Goal: Information Seeking & Learning: Check status

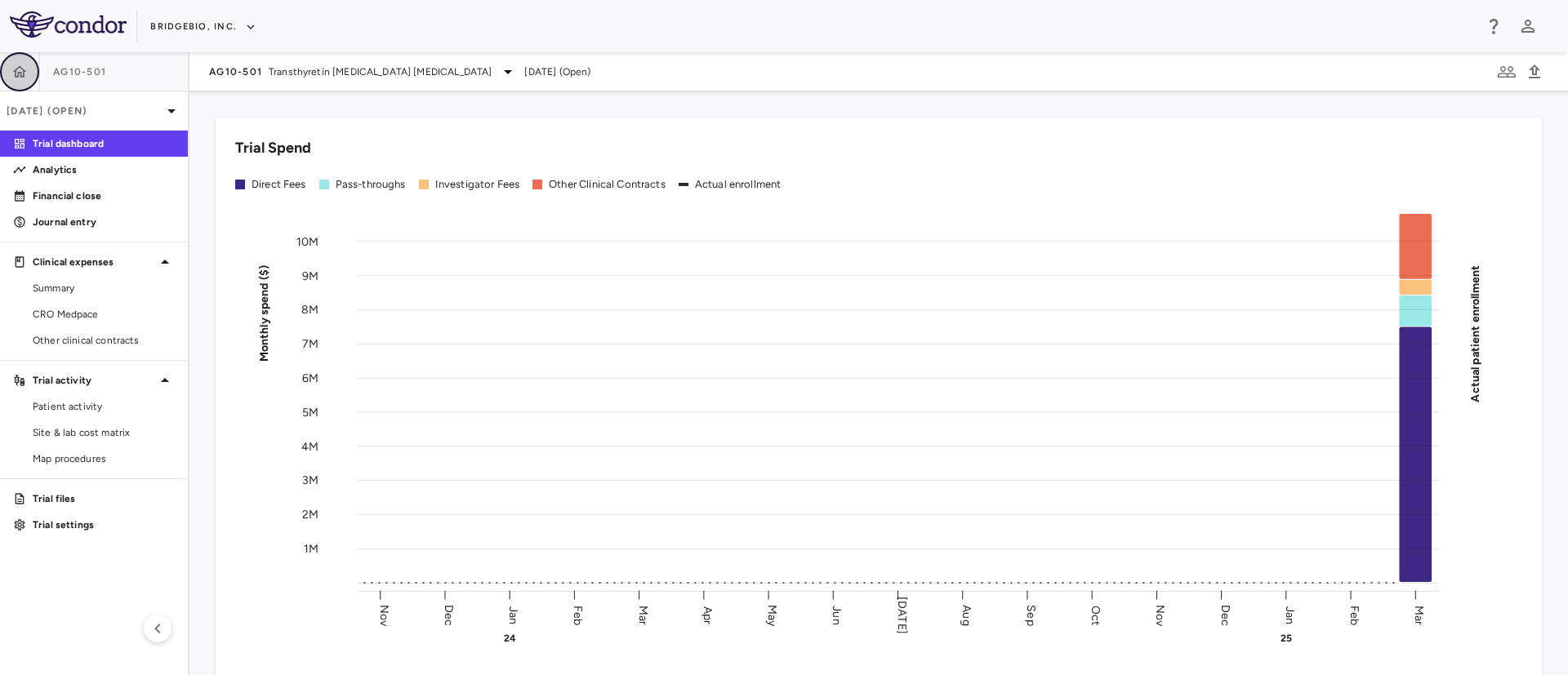
click at [13, 69] on icon "button" at bounding box center [20, 72] width 16 height 16
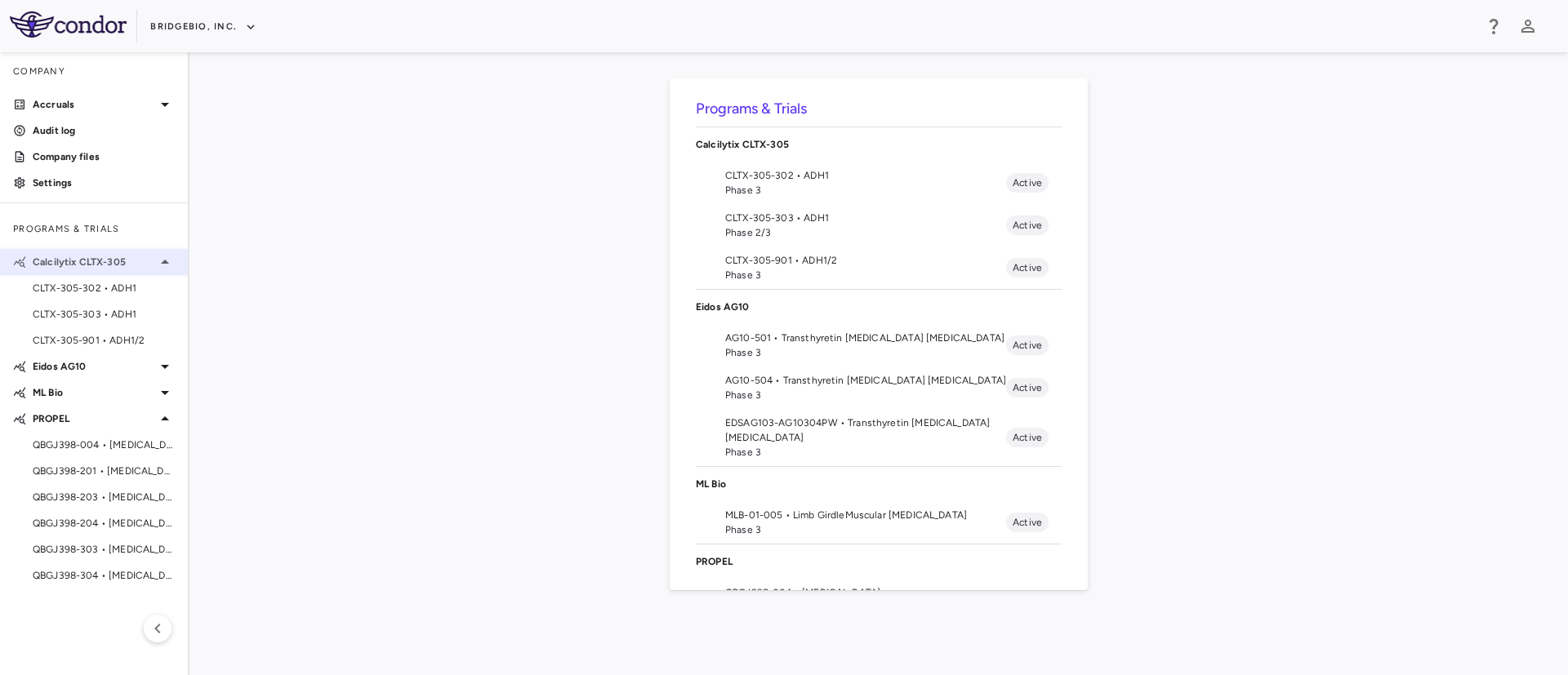
click at [166, 261] on icon at bounding box center [165, 261] width 8 height 4
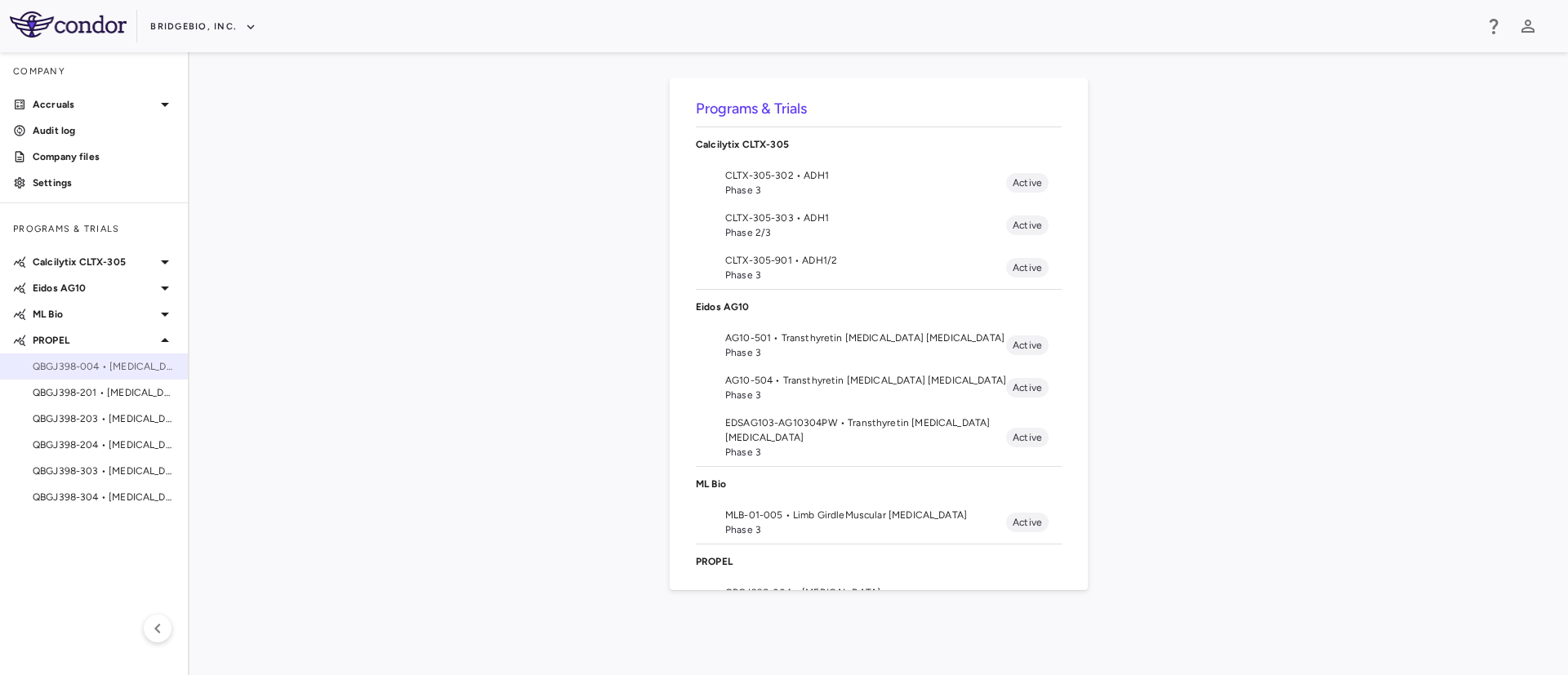
click at [122, 361] on span "QBGJ398-004 • [MEDICAL_DATA]" at bounding box center [103, 366] width 142 height 15
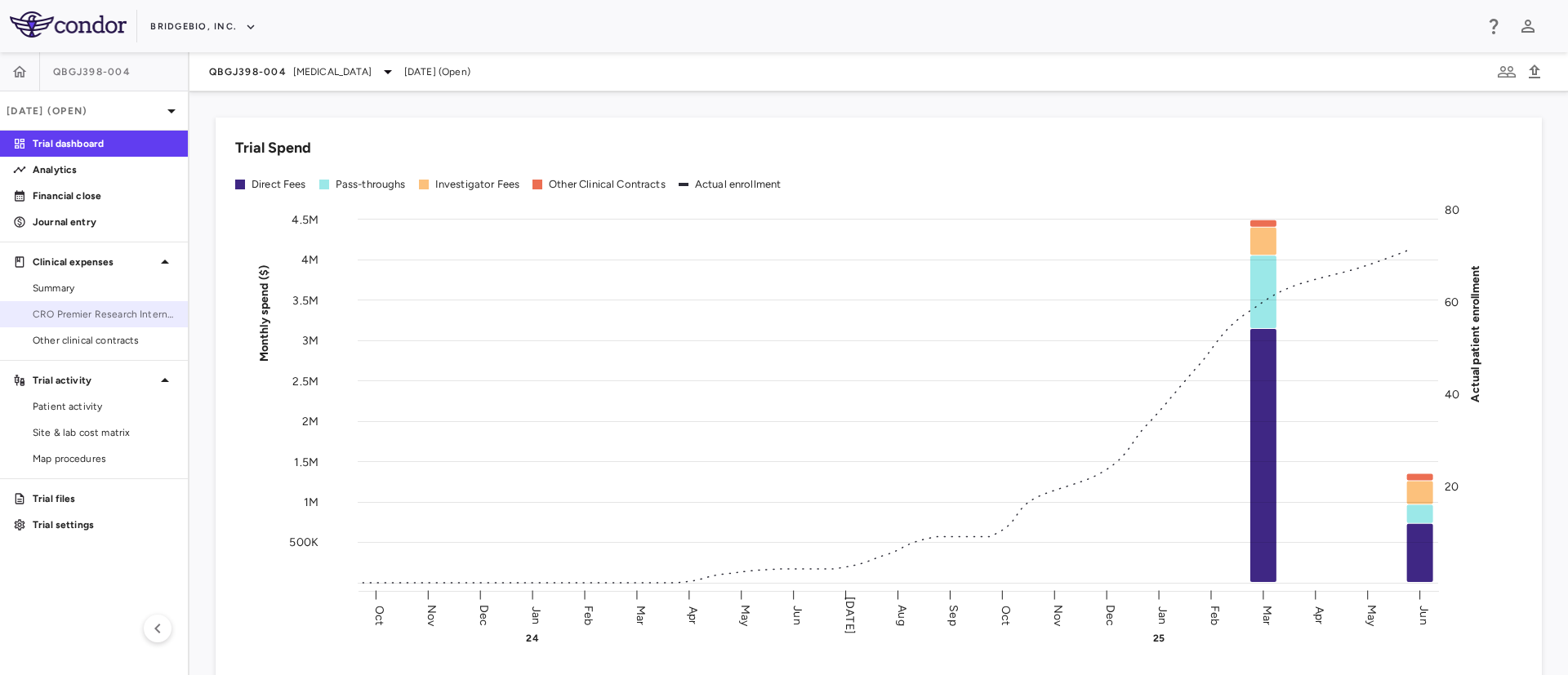
click at [128, 313] on span "CRO Premier Research International" at bounding box center [103, 315] width 142 height 15
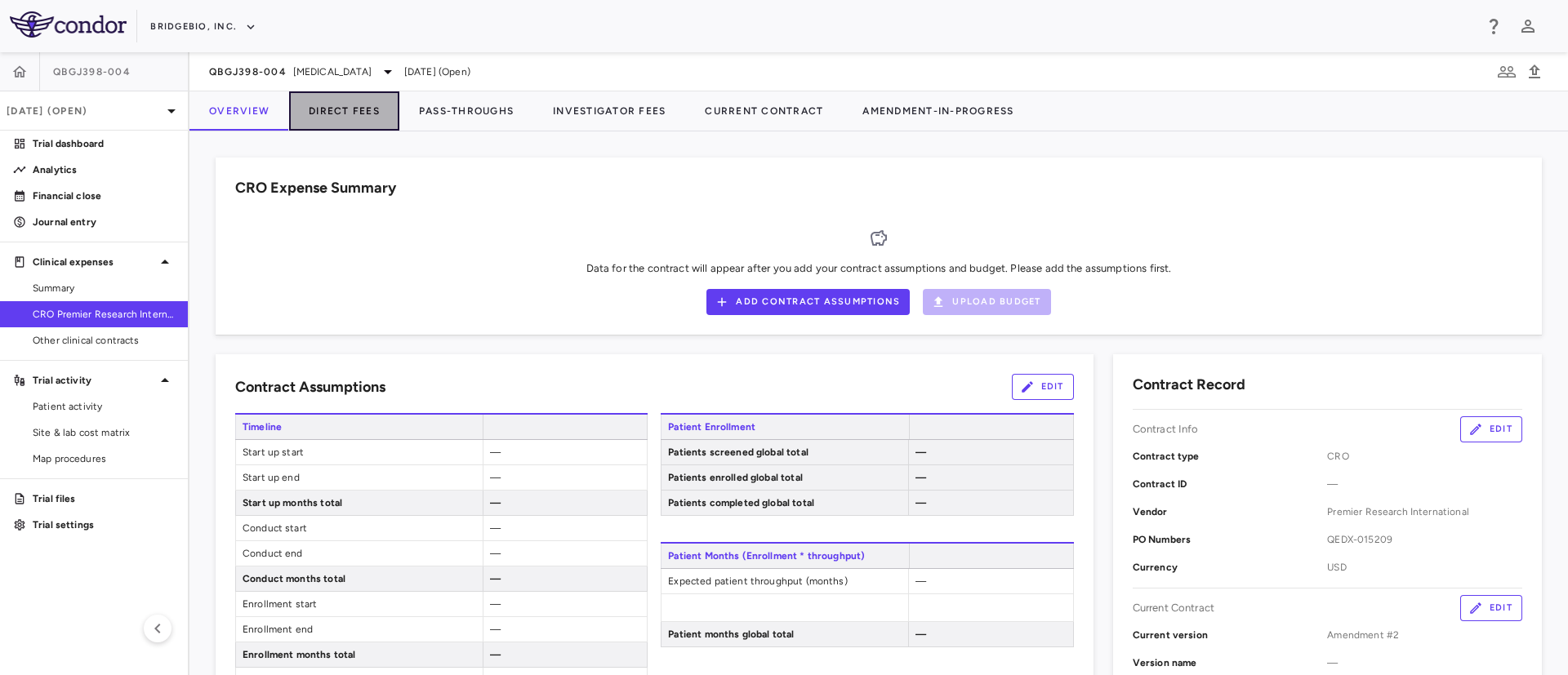
click at [366, 108] on button "Direct Fees" at bounding box center [344, 111] width 110 height 39
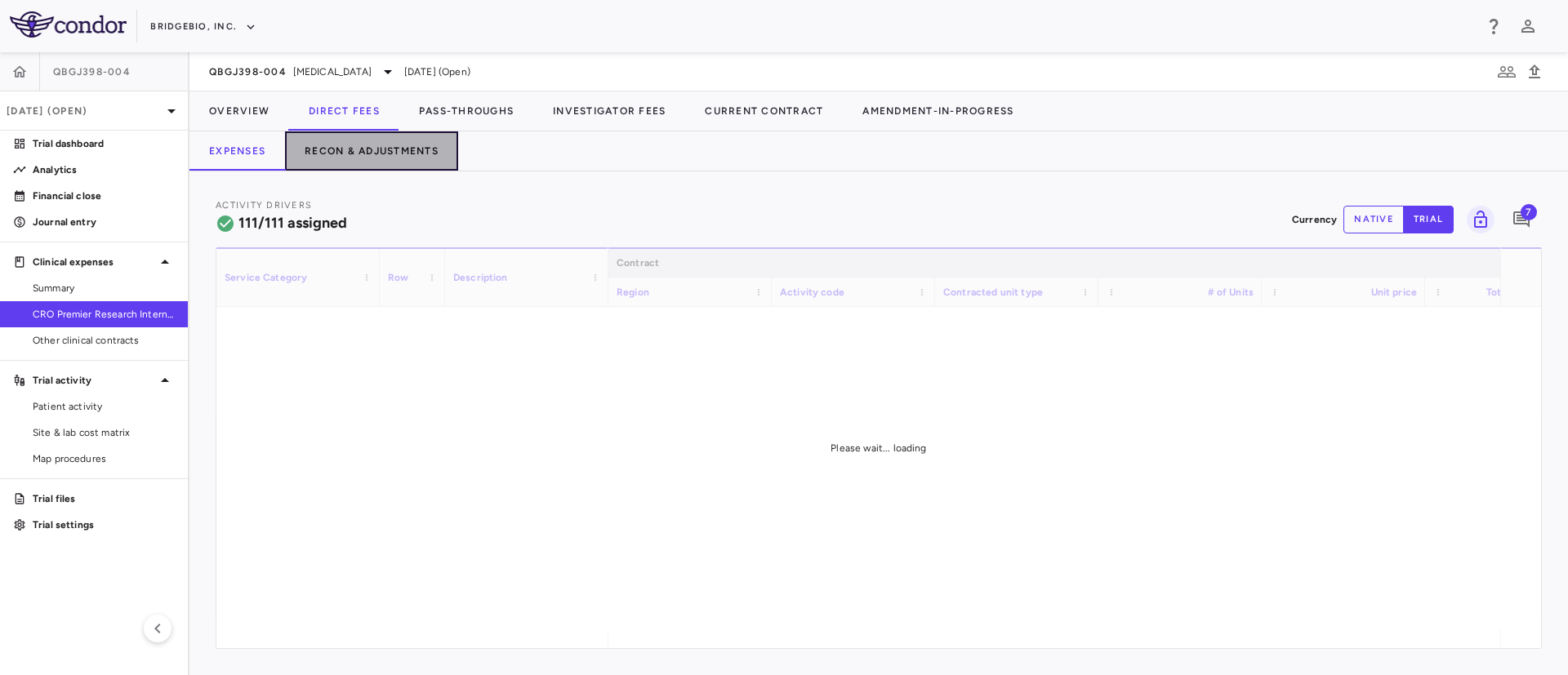
click at [377, 145] on button "Recon & Adjustments" at bounding box center [371, 151] width 173 height 39
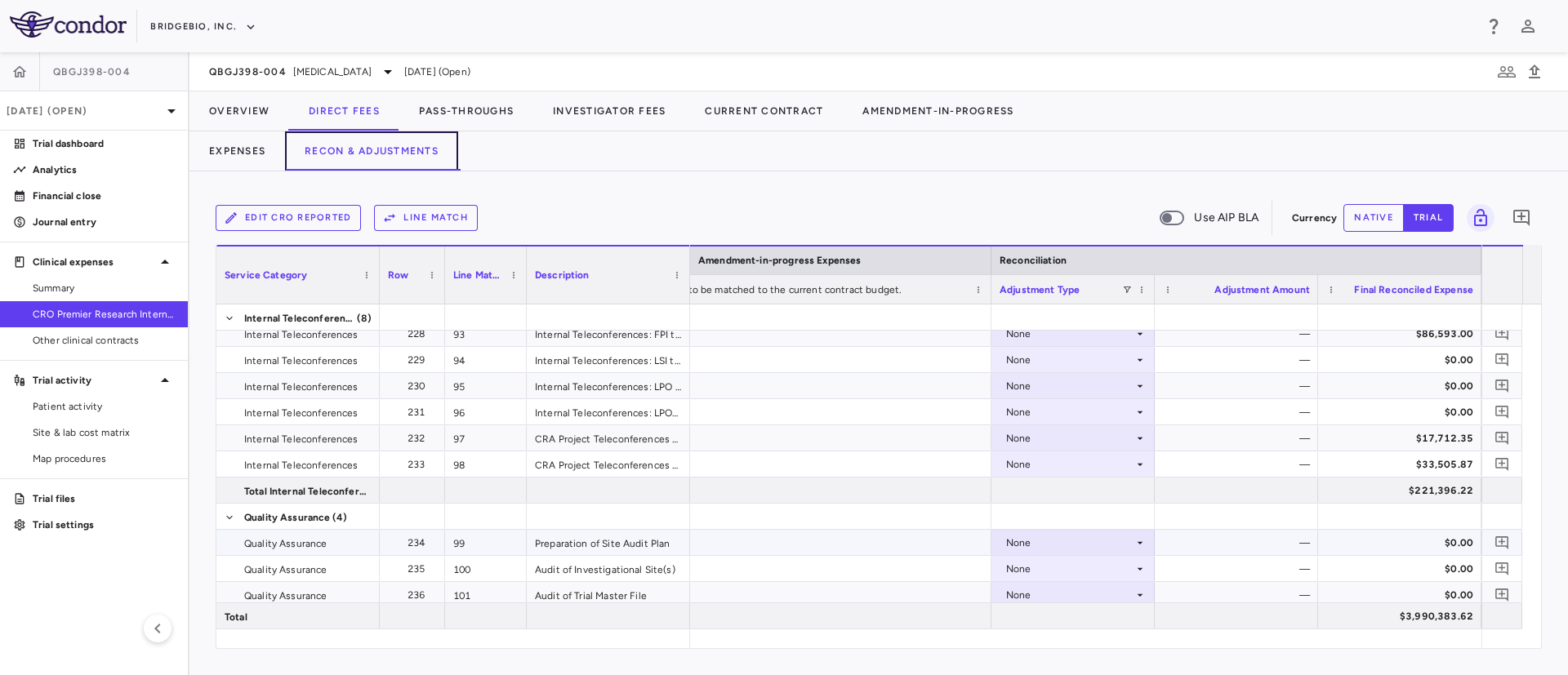
scroll to position [3090, 0]
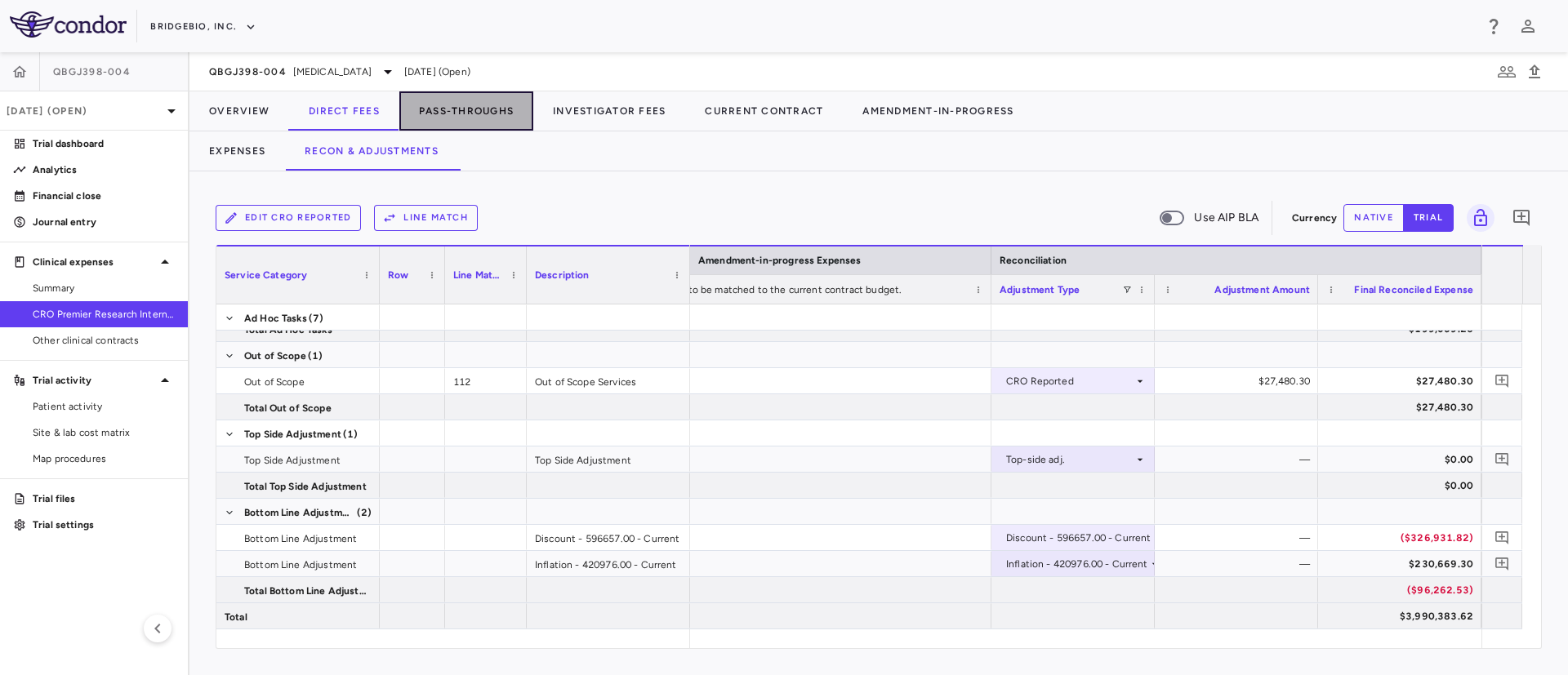
click at [483, 109] on button "Pass-Throughs" at bounding box center [466, 111] width 134 height 39
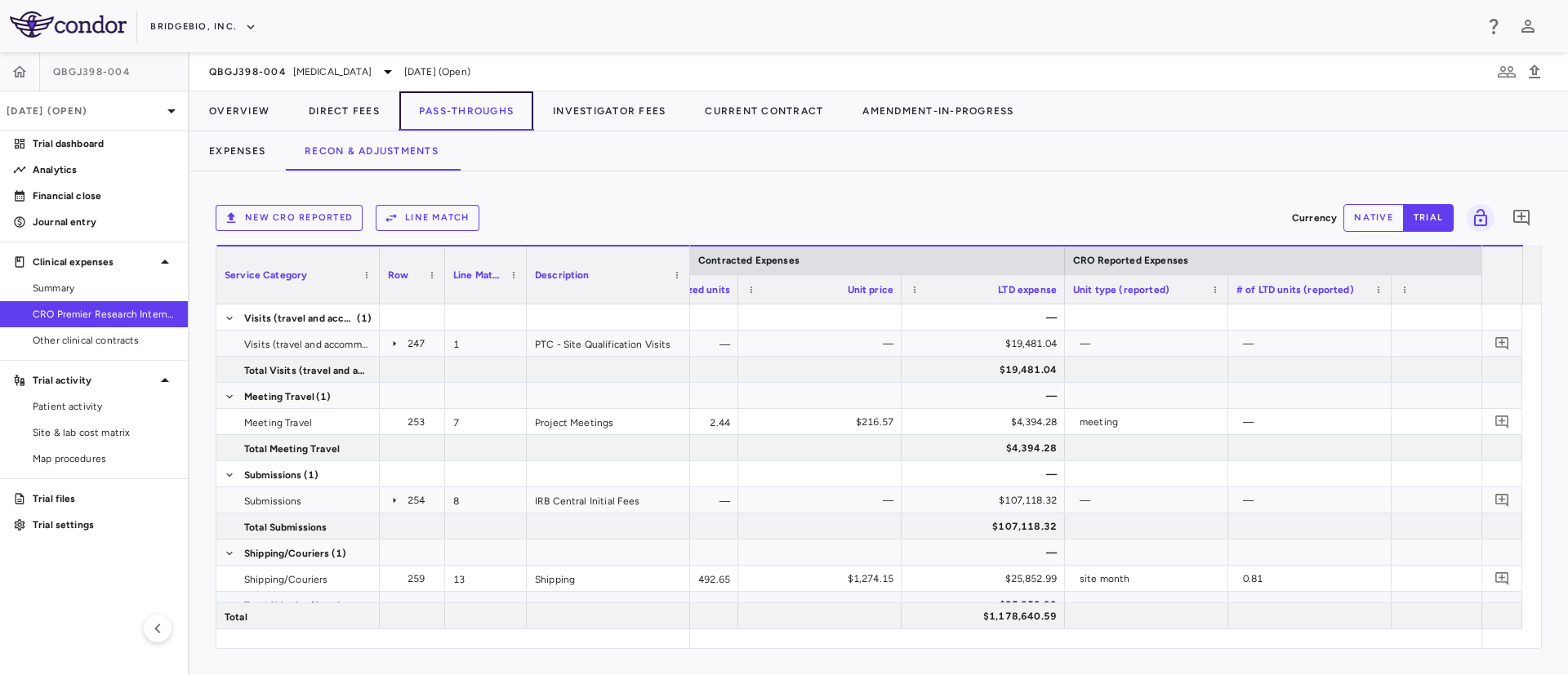
scroll to position [0, 1629]
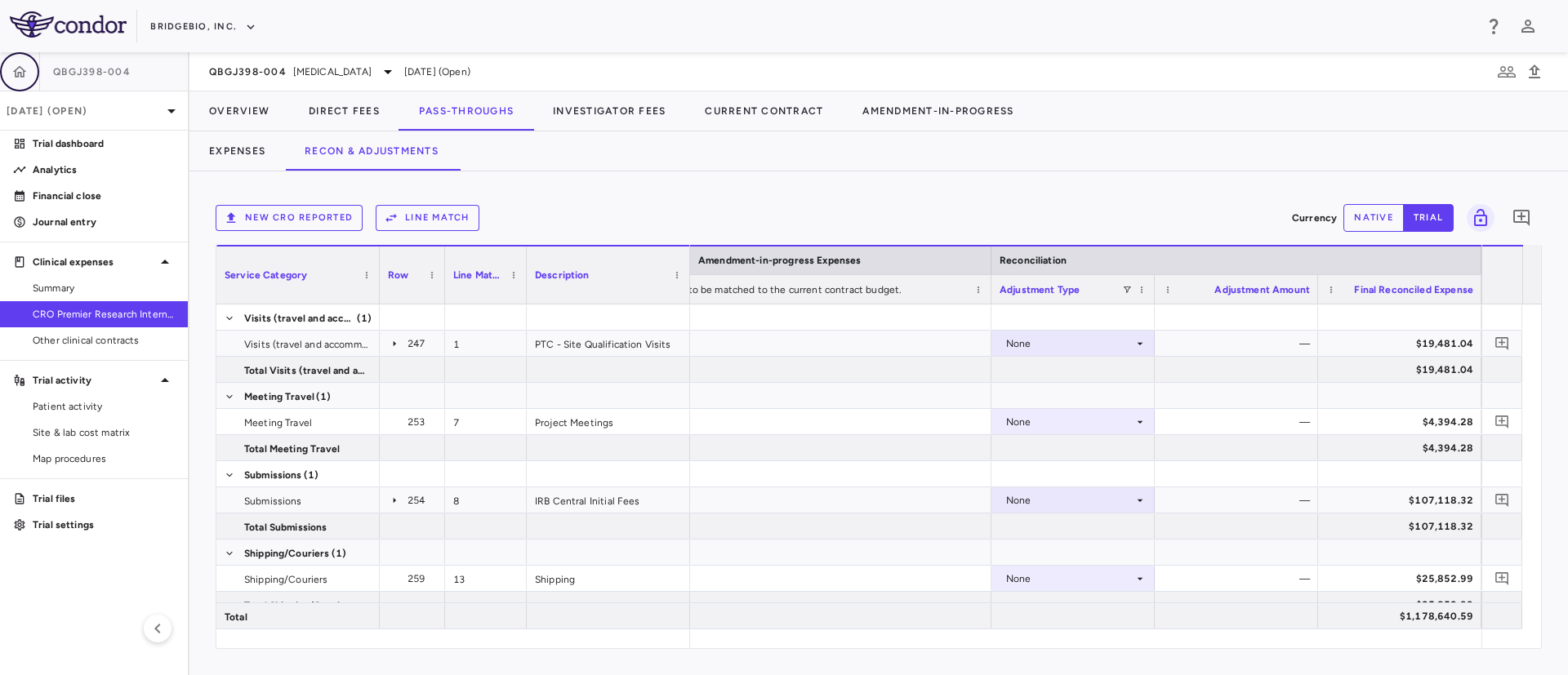
click at [32, 76] on button "button" at bounding box center [20, 72] width 39 height 39
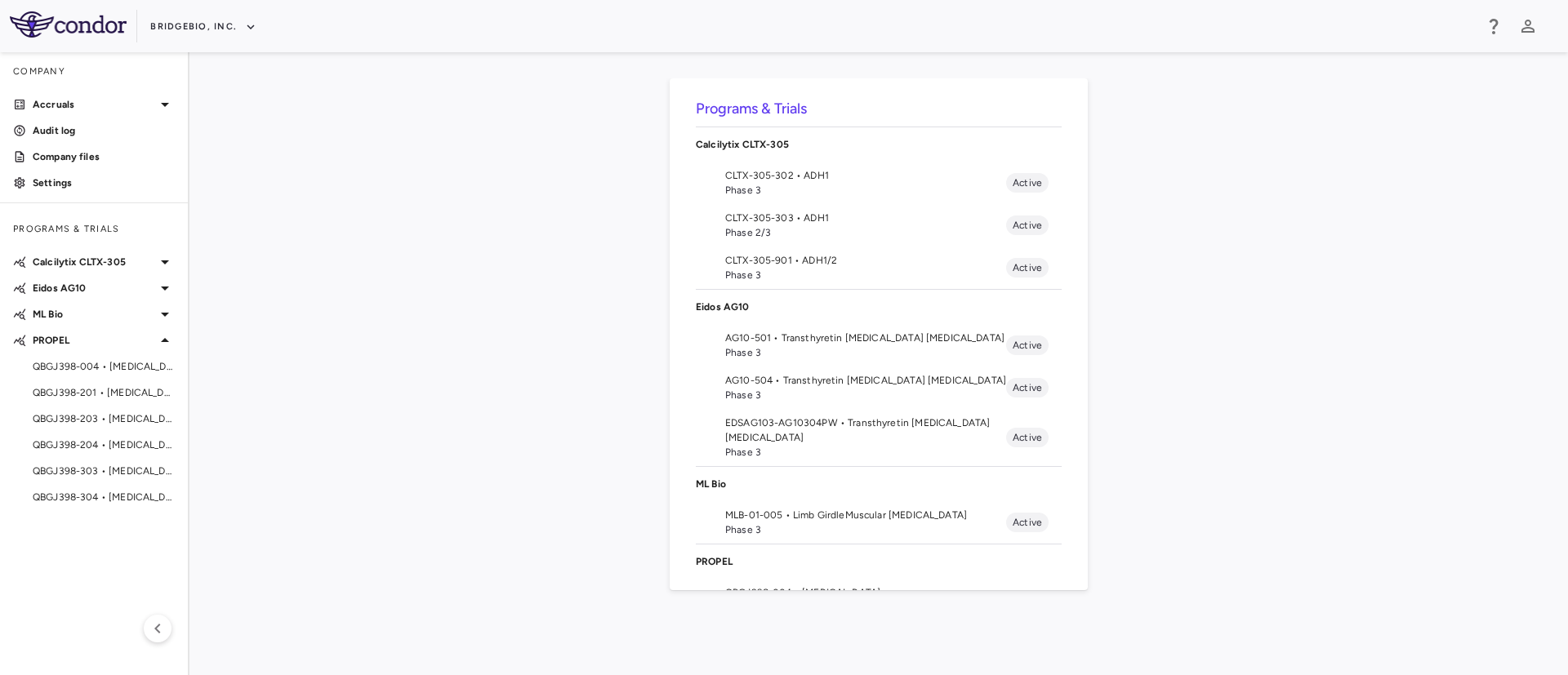
click at [471, 476] on div "Programs & Trials Calcilytix CLTX-305 CLTX-305-302 • ADH1 Phase 3 Active CLTX-3…" at bounding box center [878, 363] width 1326 height 571
click at [762, 394] on span "Phase 3" at bounding box center [866, 395] width 281 height 15
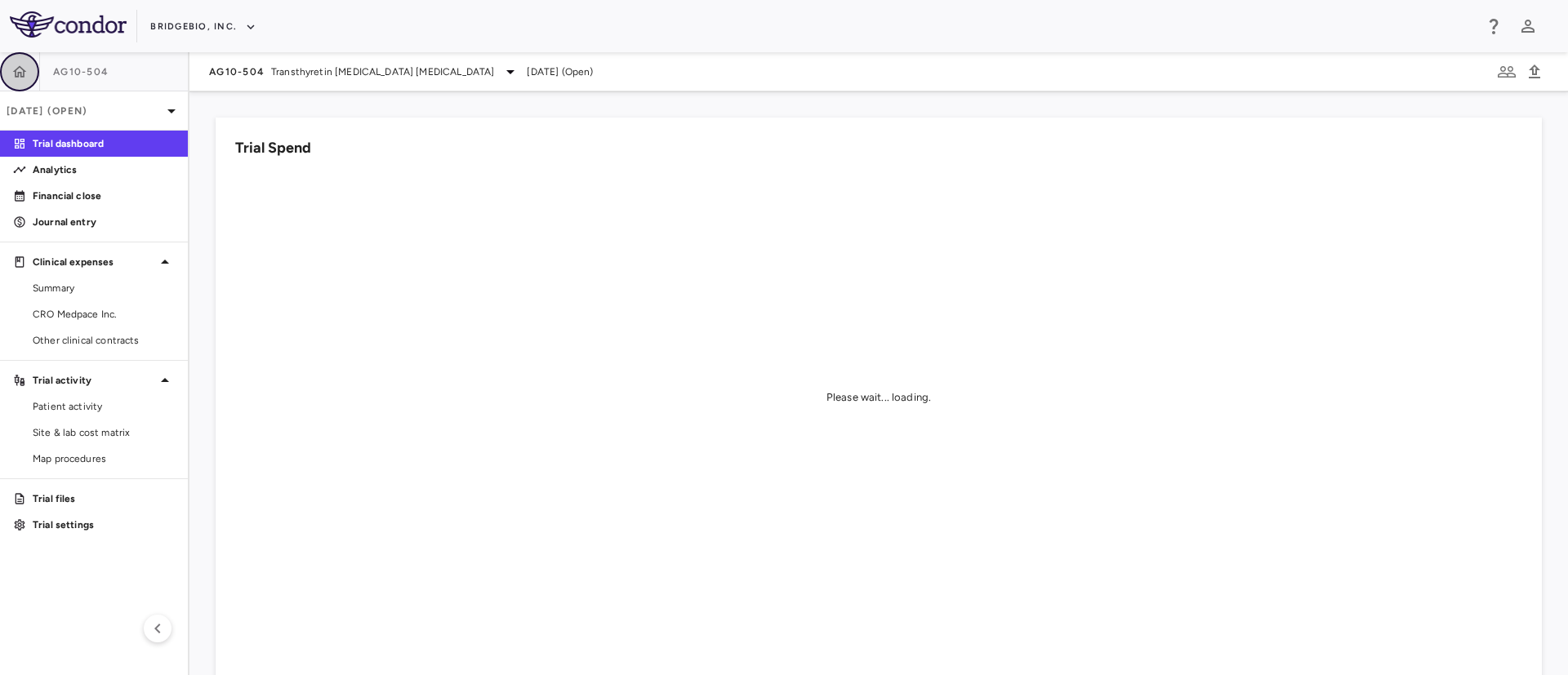
click at [16, 78] on icon "button" at bounding box center [20, 72] width 16 height 16
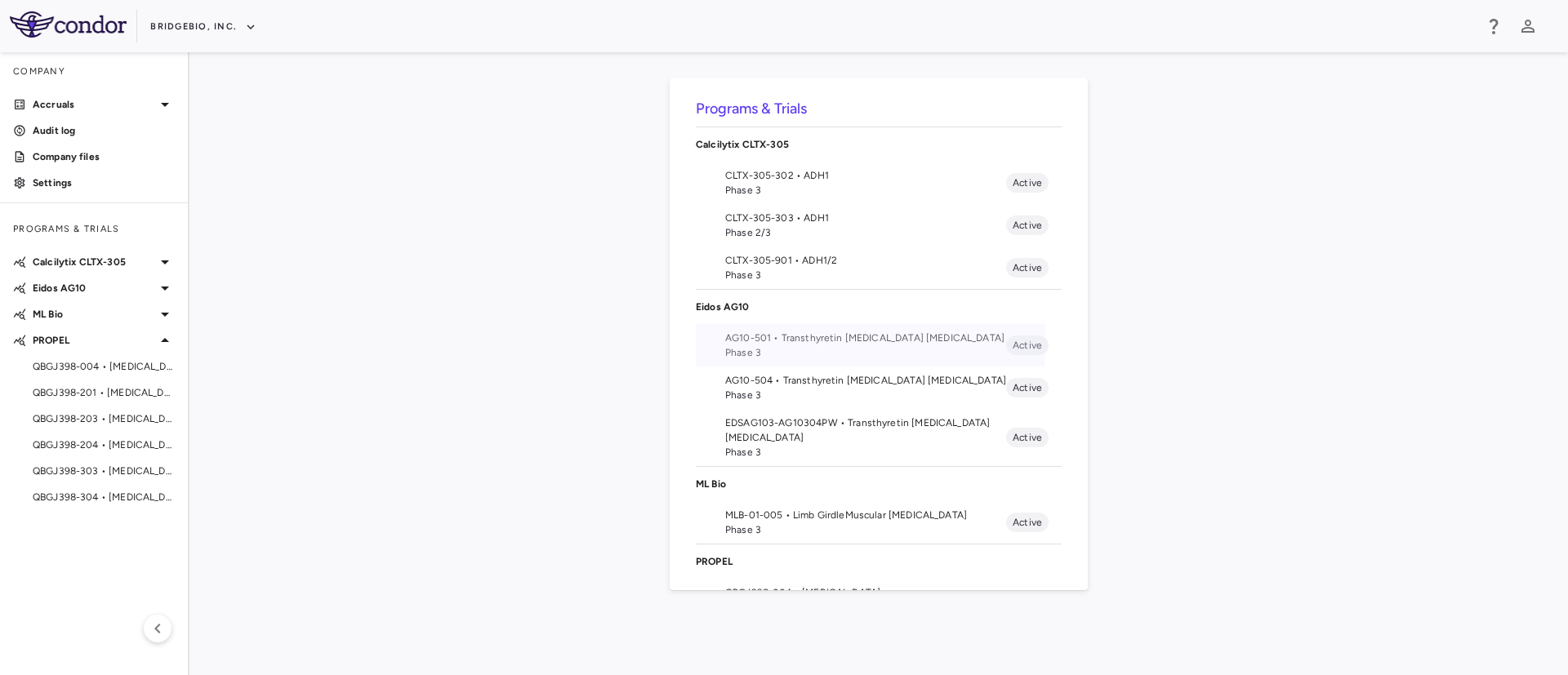
click at [800, 342] on span "AG10-501 • Transthyretin Amyloid Cardiomyopathy" at bounding box center [866, 338] width 281 height 15
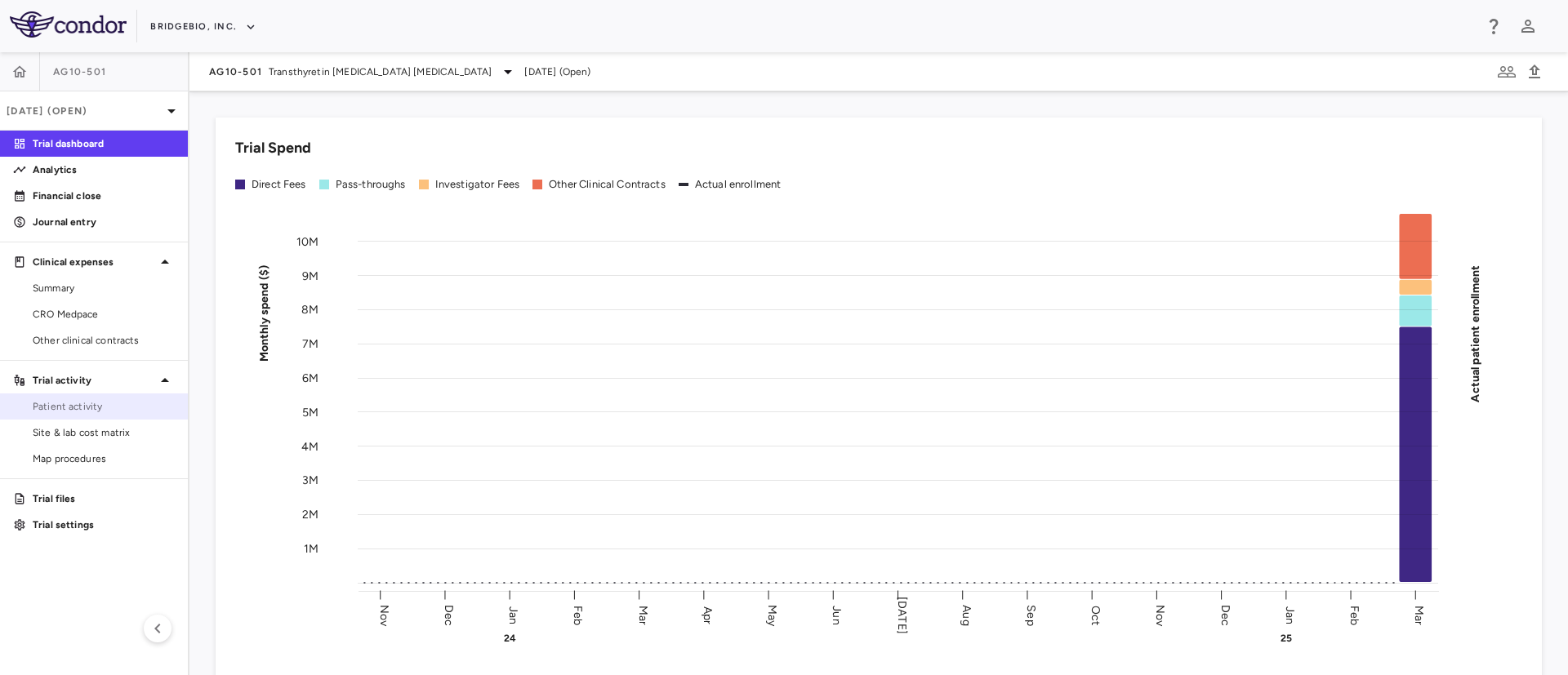
click at [81, 406] on span "Patient activity" at bounding box center [103, 406] width 142 height 15
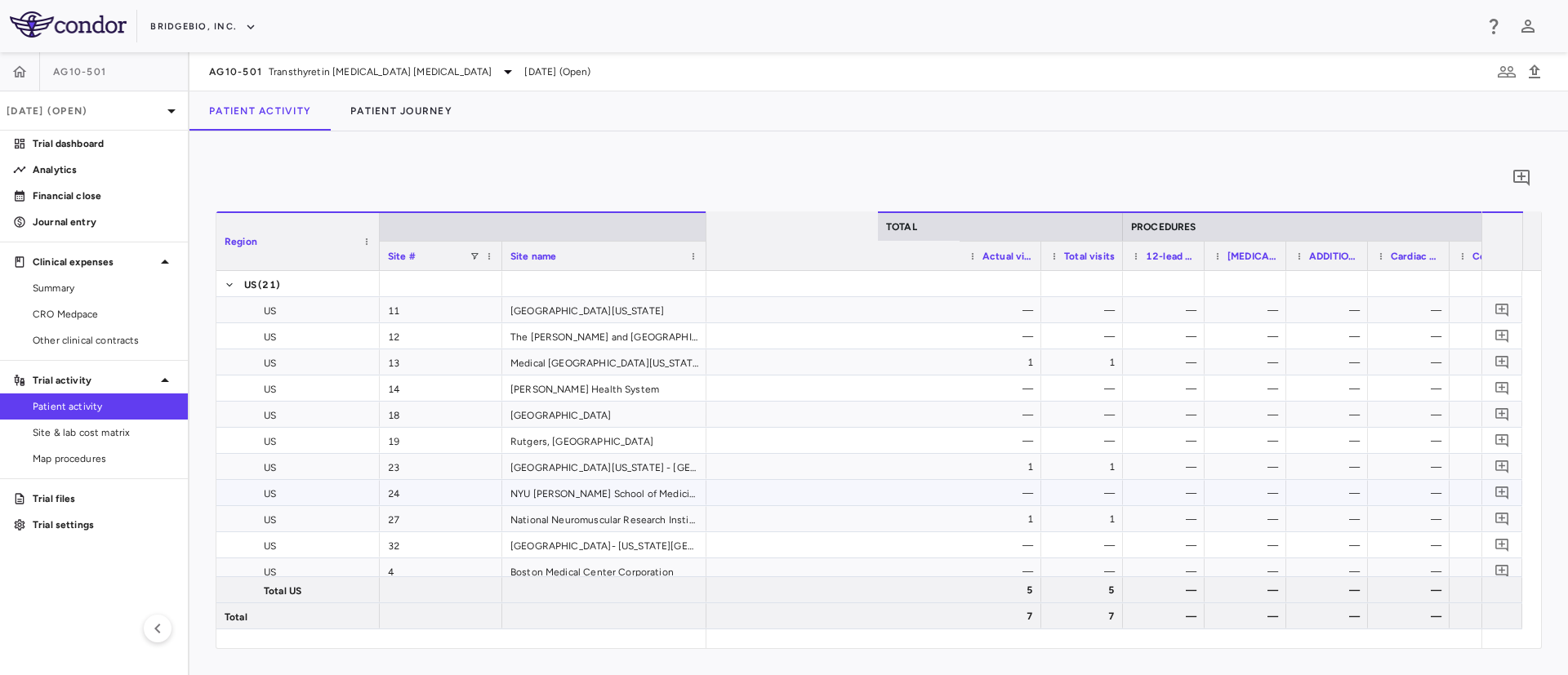
scroll to position [0, 2473]
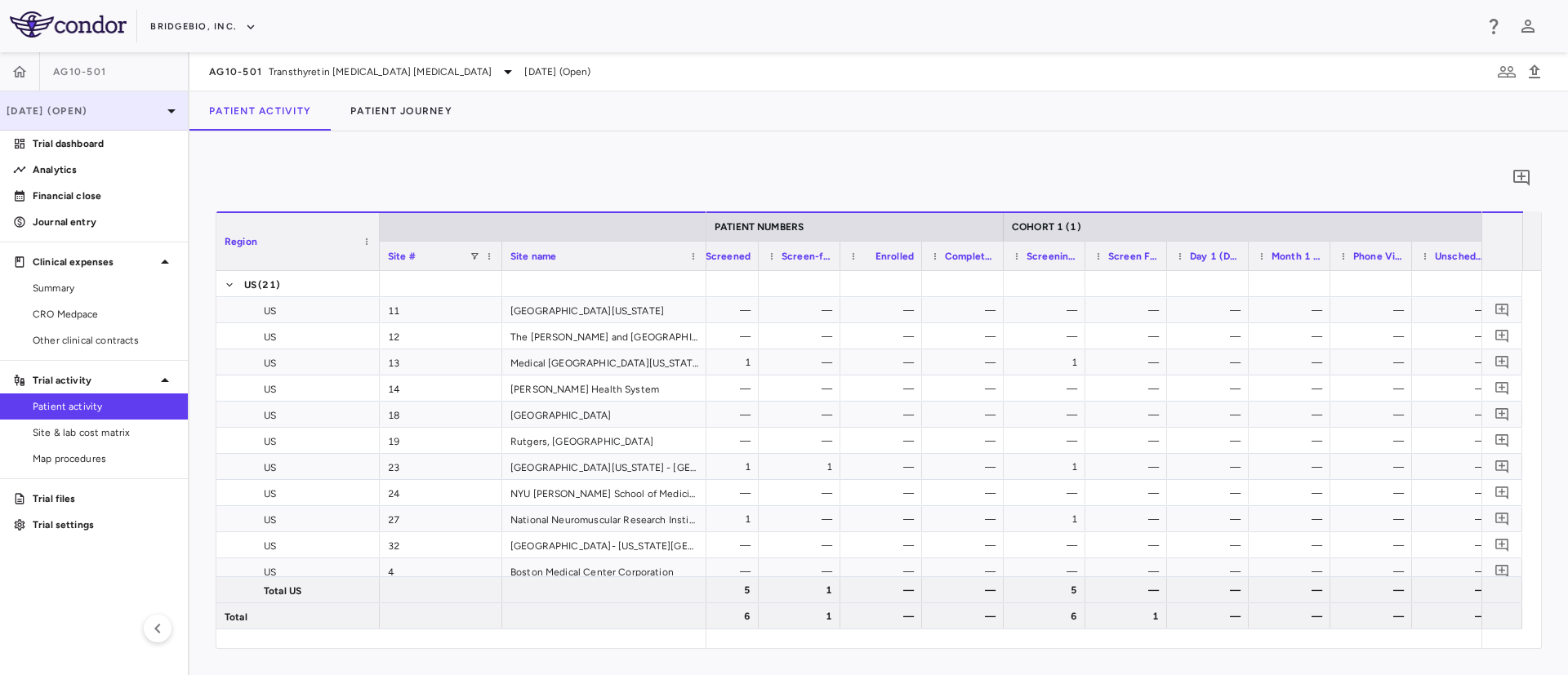
click at [135, 114] on p "[DATE] (Open)" at bounding box center [84, 111] width 155 height 15
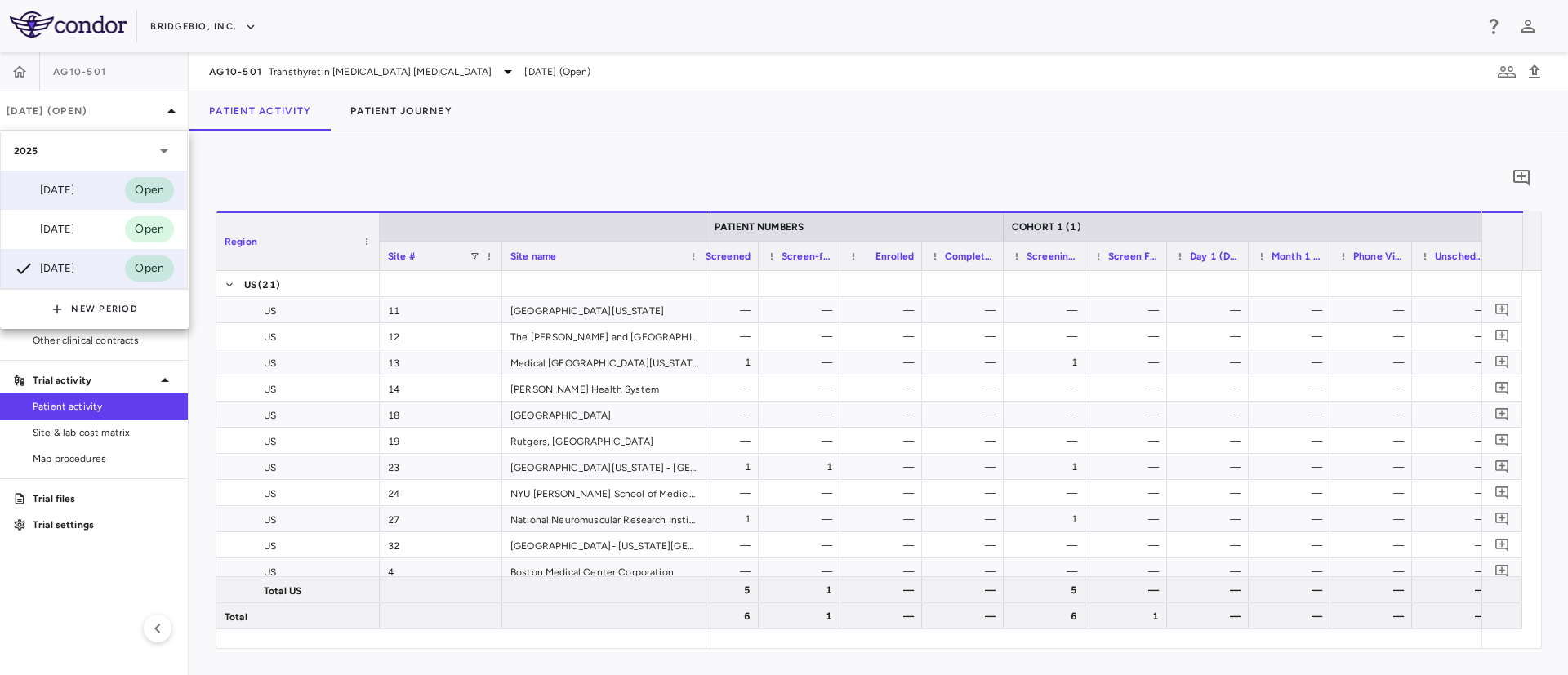
click at [53, 186] on div "Jun 2025" at bounding box center [44, 191] width 61 height 20
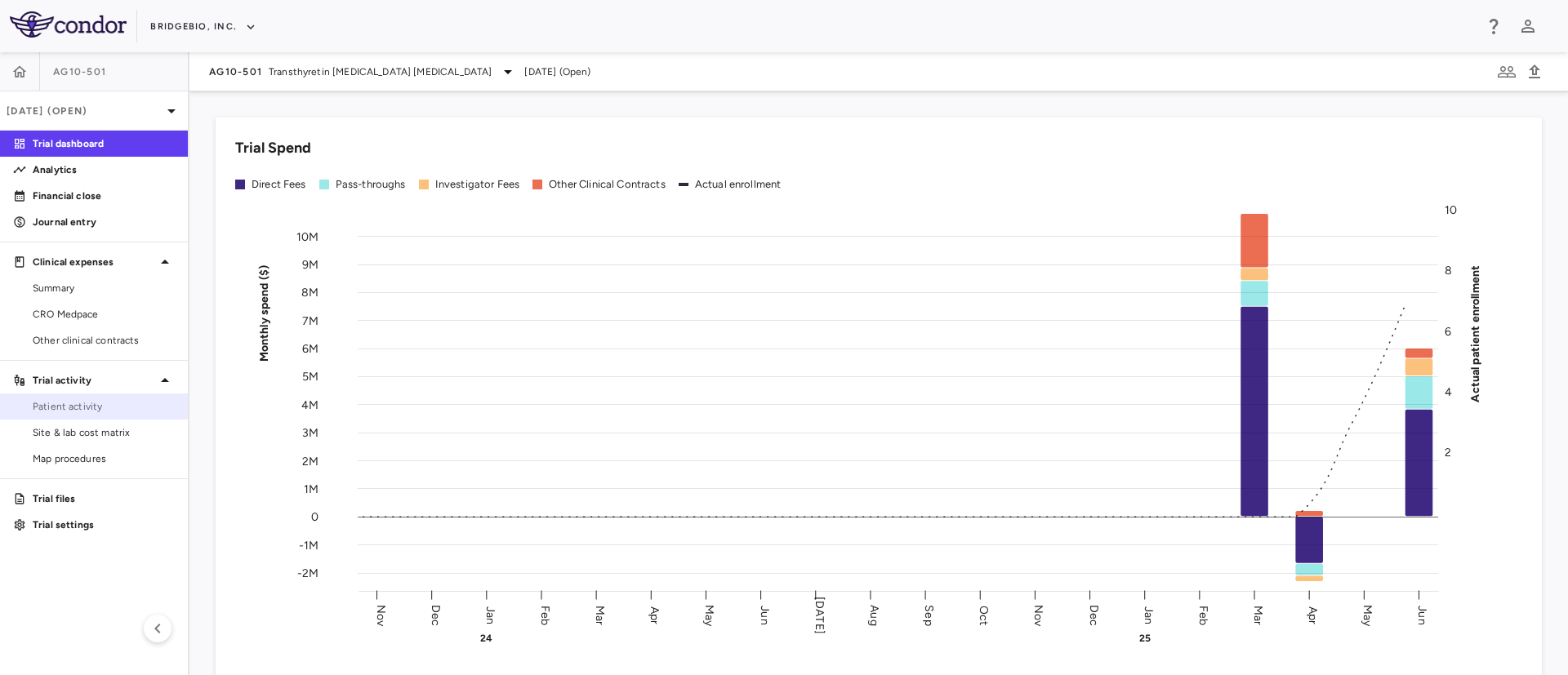
click at [44, 410] on span "Patient activity" at bounding box center [103, 406] width 142 height 15
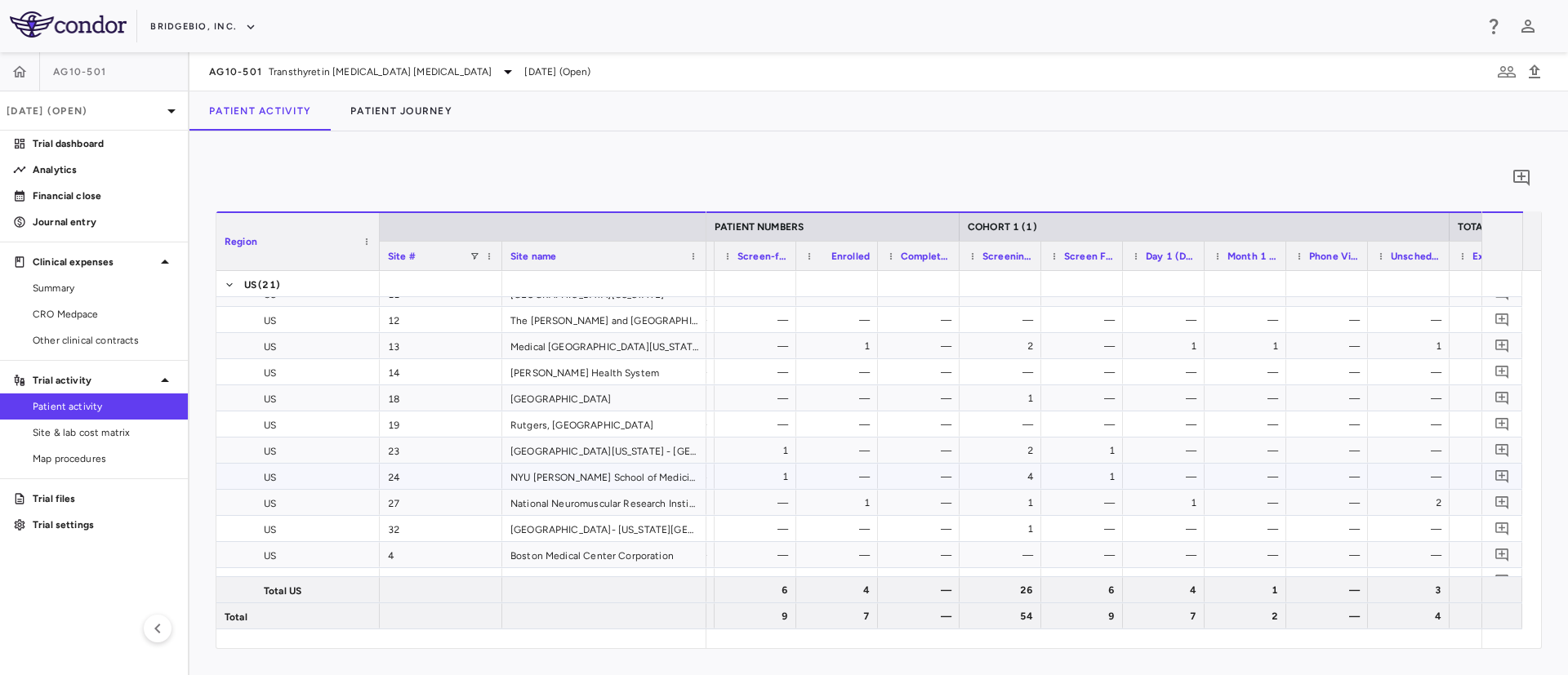
scroll to position [0, 565]
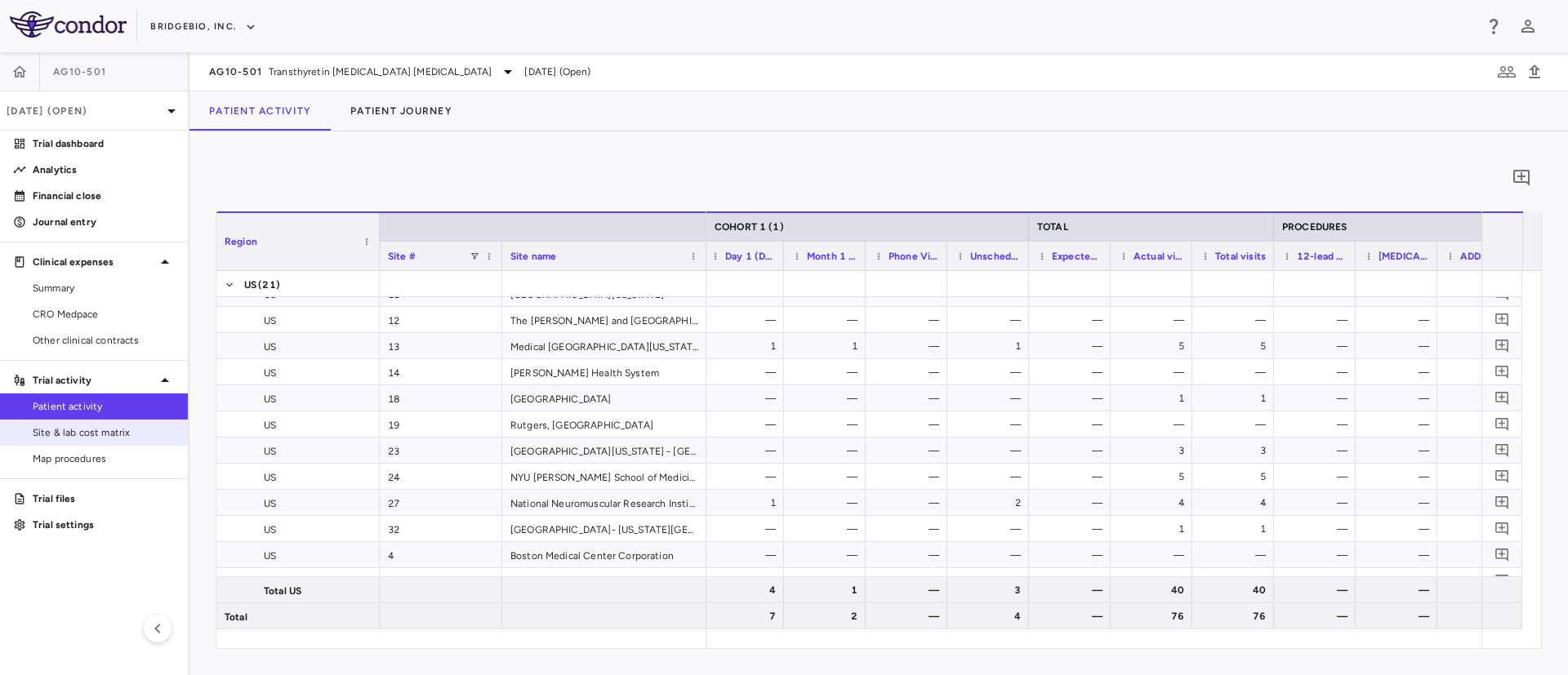
click at [67, 437] on span "Site & lab cost matrix" at bounding box center [103, 433] width 142 height 15
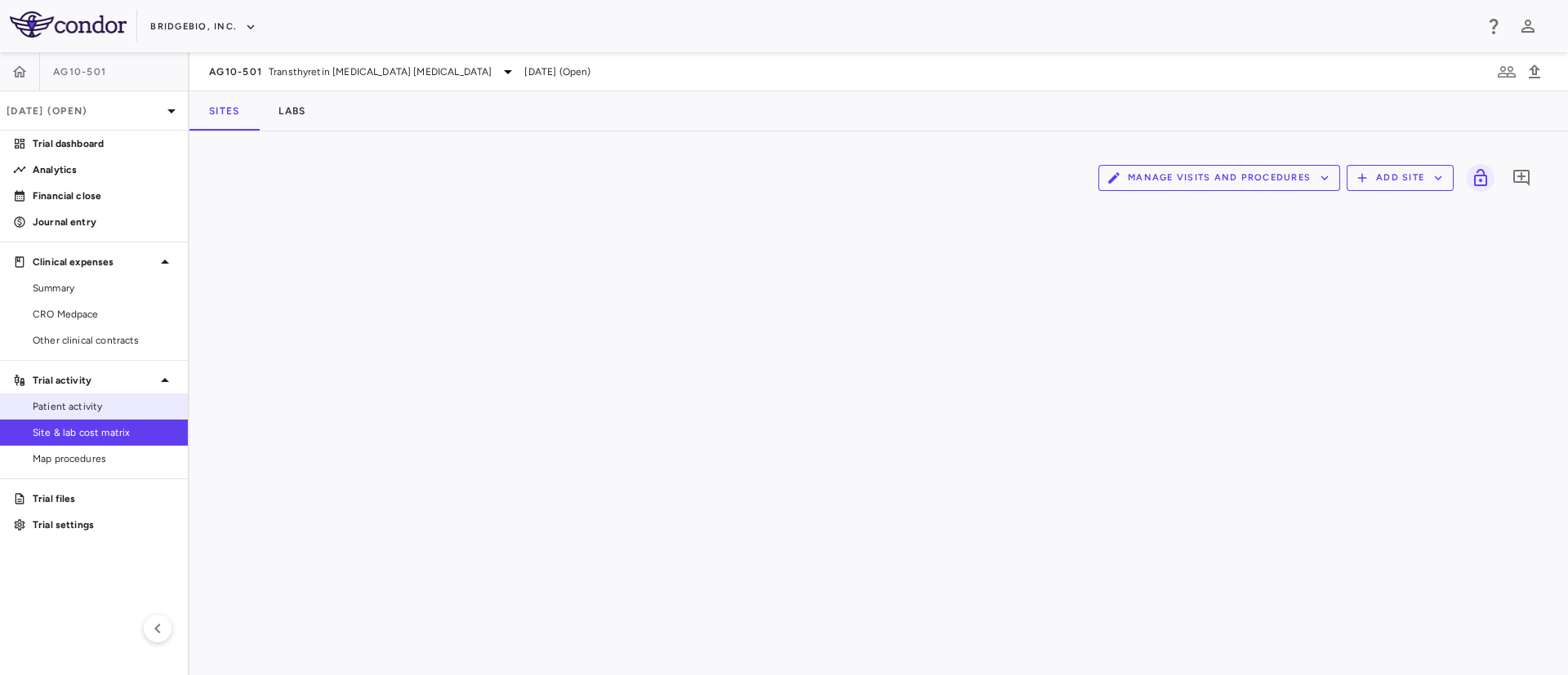
click at [63, 411] on span "Patient activity" at bounding box center [103, 406] width 142 height 15
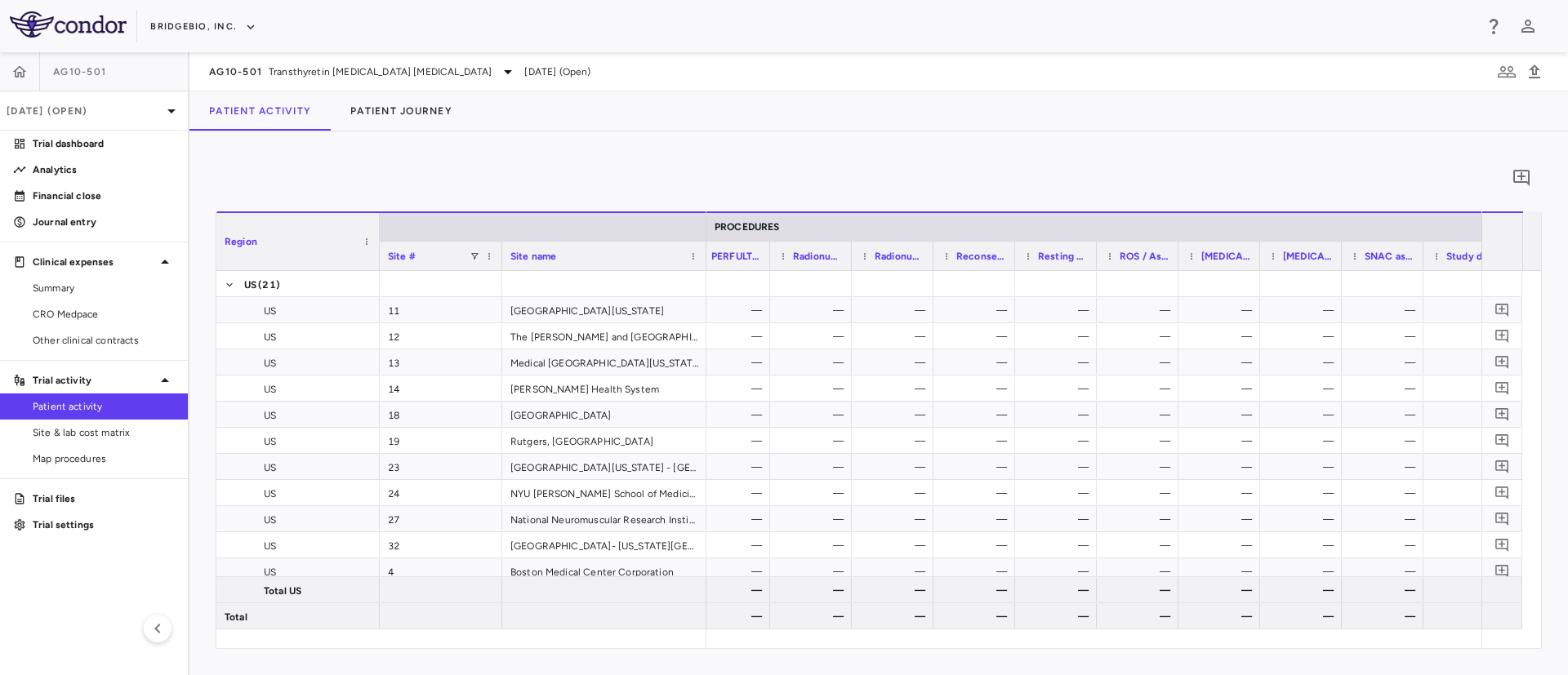
scroll to position [0, 3137]
click at [1007, 659] on div "0 Region Drag here to set column labels Region Site # Site name US" at bounding box center [879, 403] width 1378 height 544
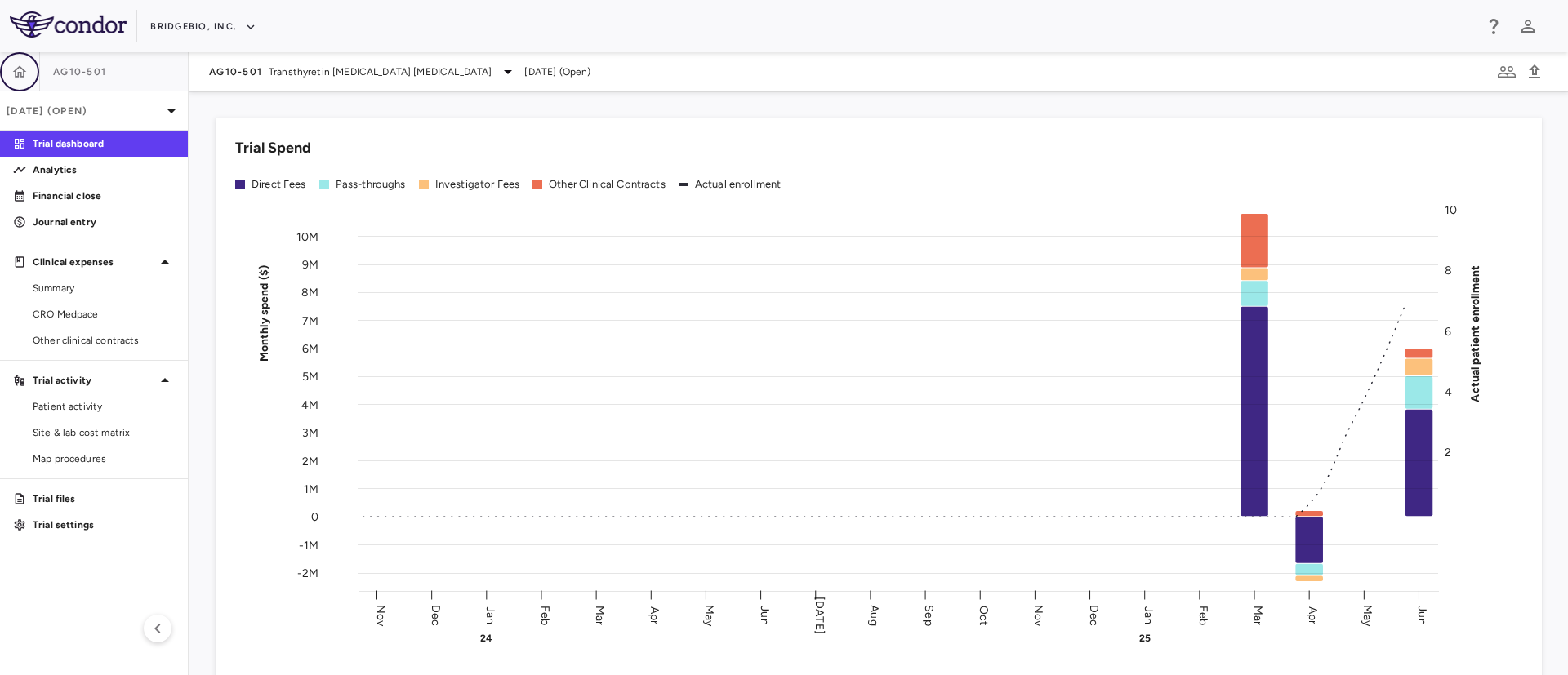
click at [17, 64] on icon "button" at bounding box center [20, 72] width 16 height 16
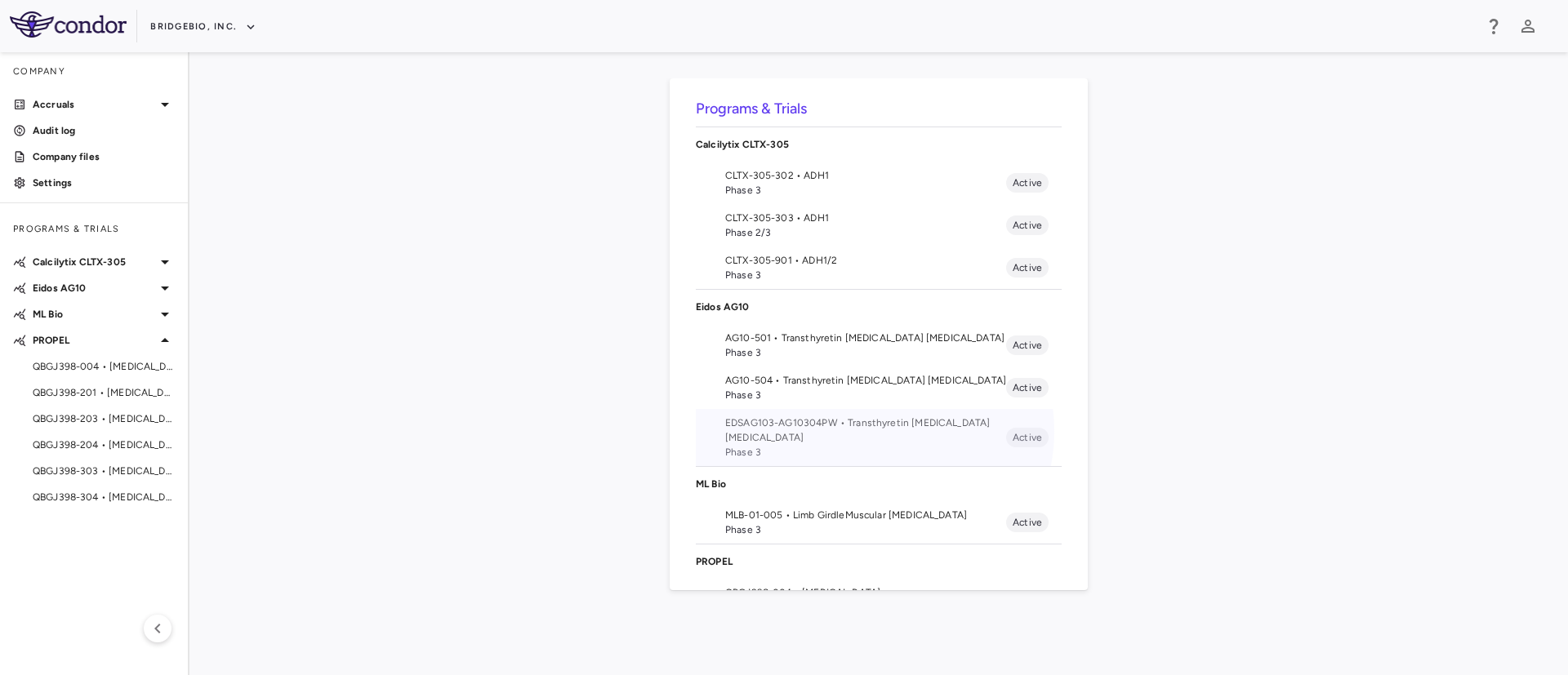
click at [873, 431] on span "EDSAG103-AG10304PW • Transthyretin [MEDICAL_DATA] [MEDICAL_DATA]" at bounding box center [866, 430] width 281 height 30
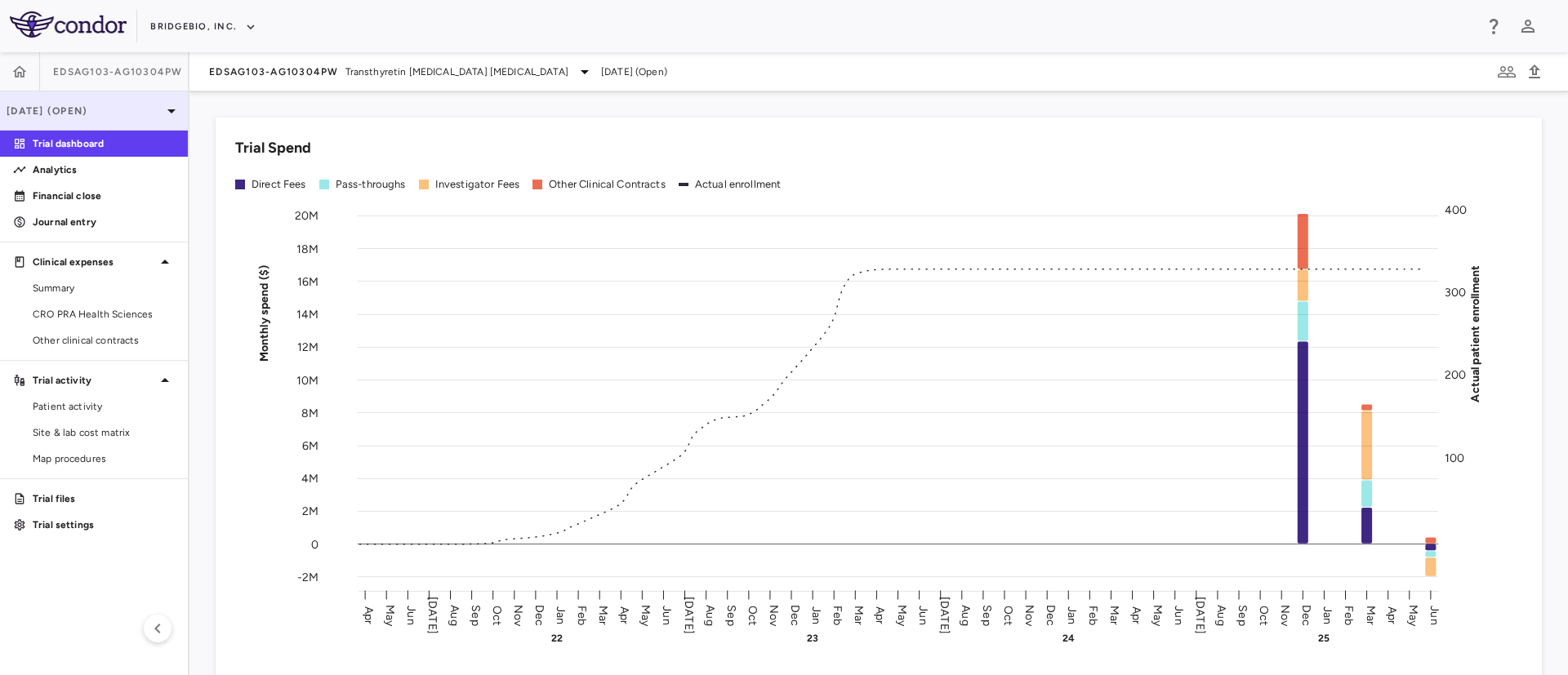
click at [125, 110] on p "[DATE] (Open)" at bounding box center [84, 111] width 155 height 15
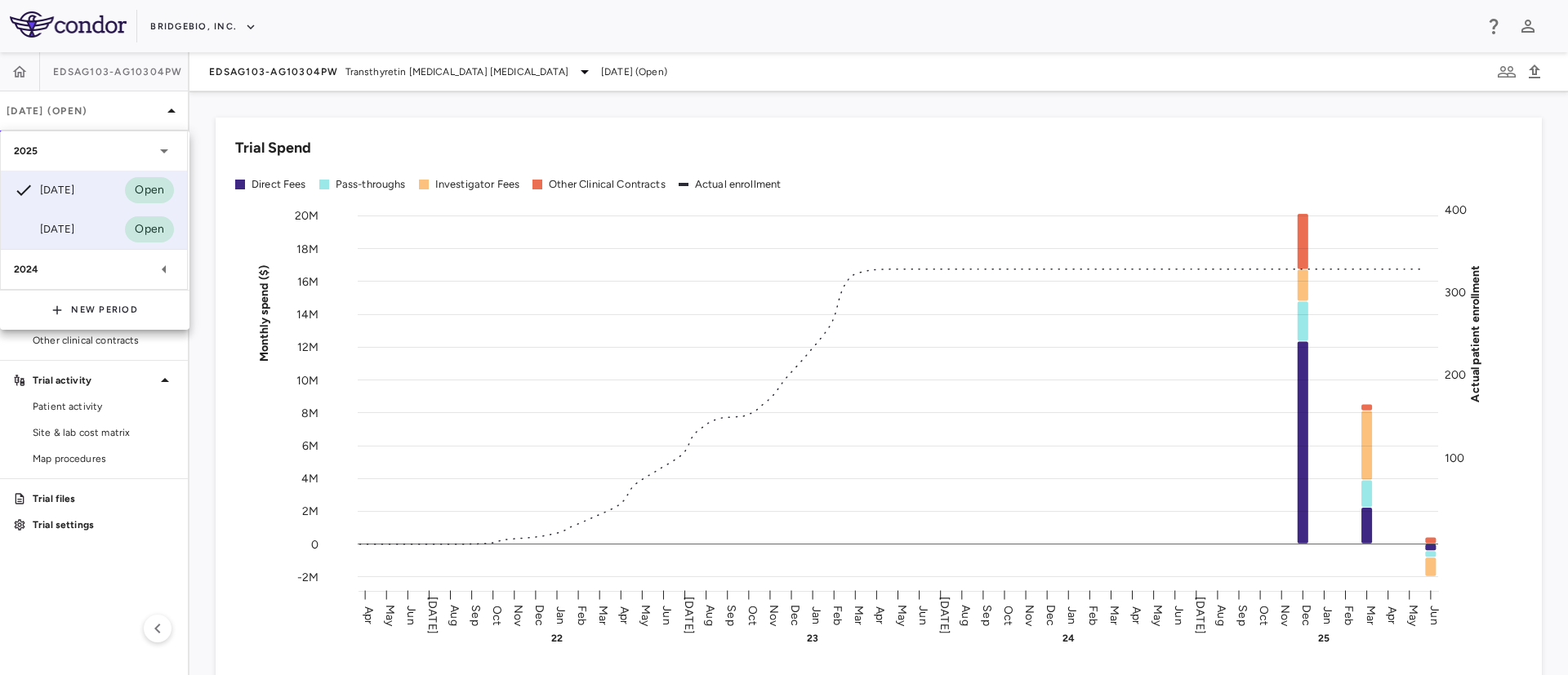
click at [53, 237] on div "Mar 2025" at bounding box center [44, 229] width 61 height 20
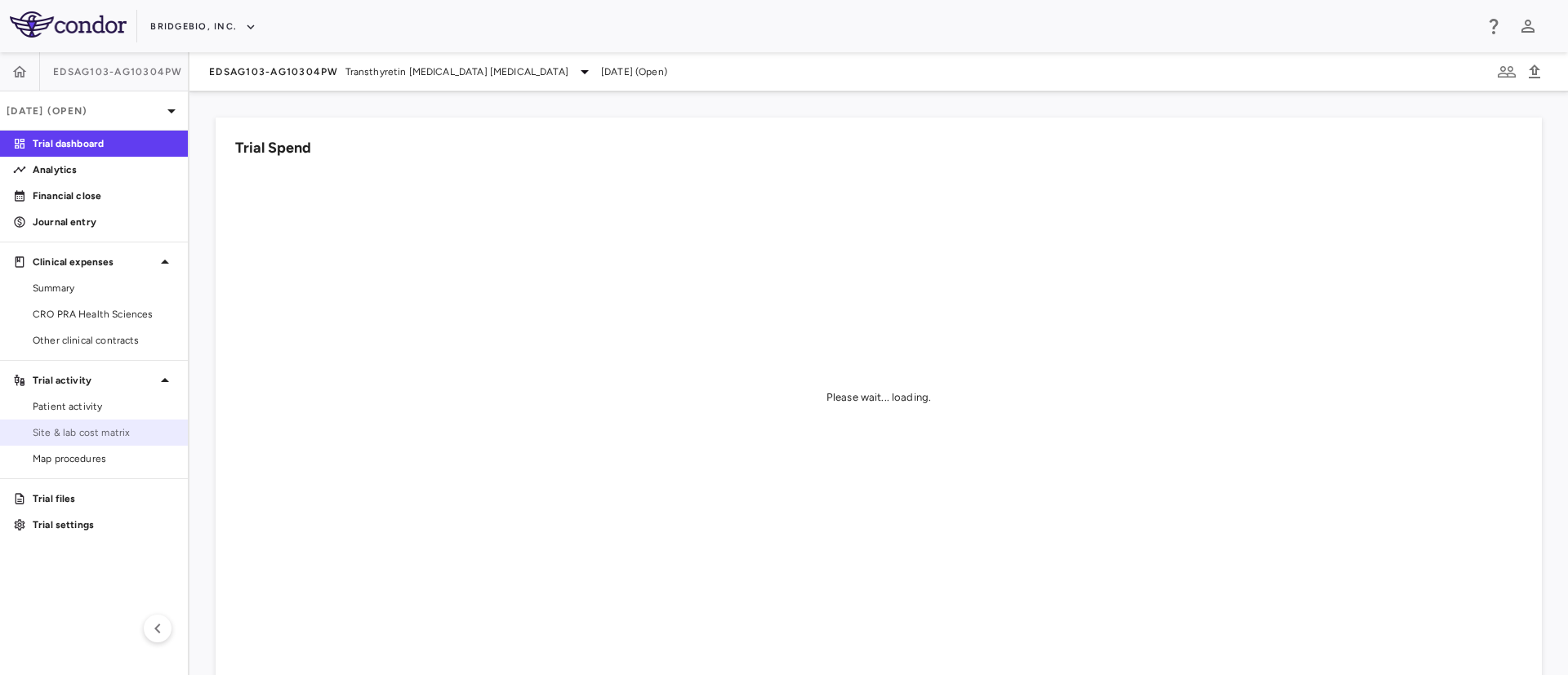
click at [67, 430] on span "Site & lab cost matrix" at bounding box center [103, 433] width 142 height 15
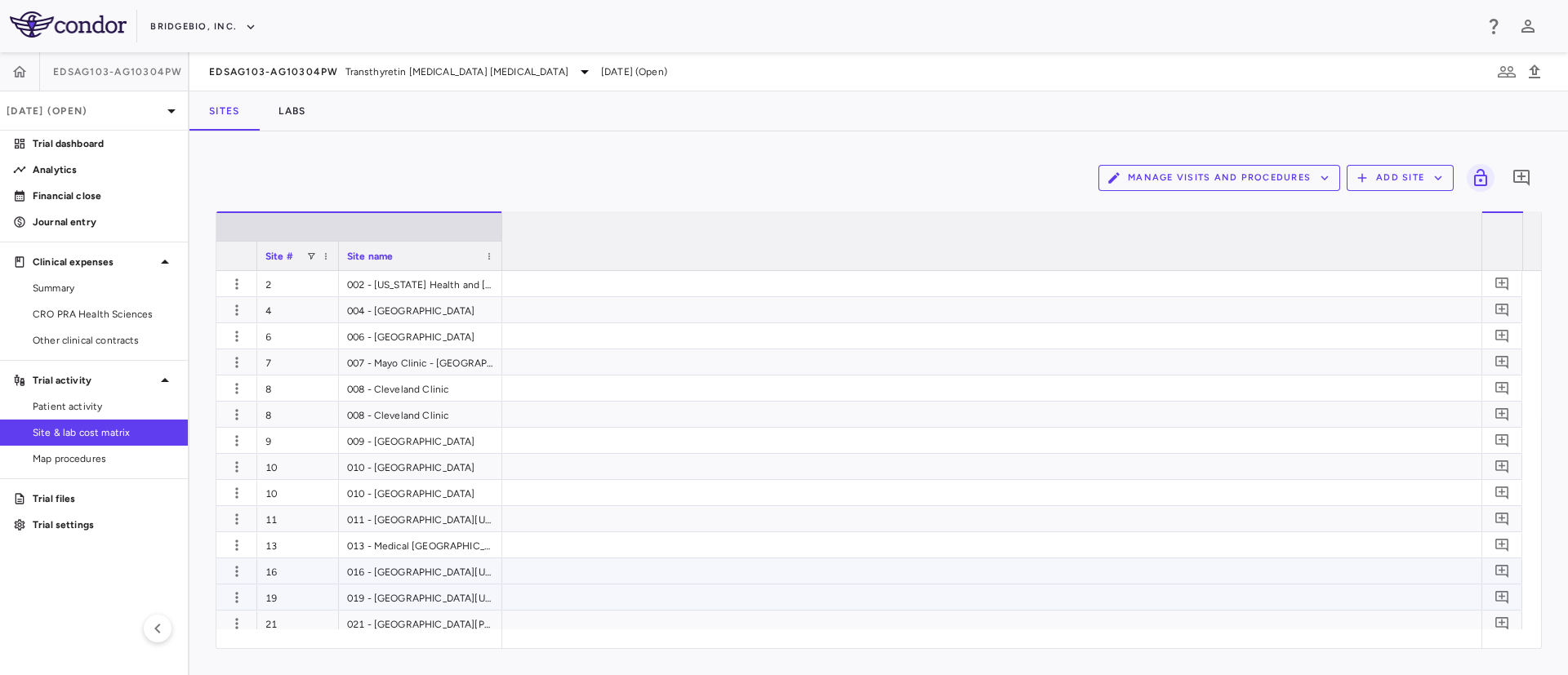
scroll to position [0, 4290]
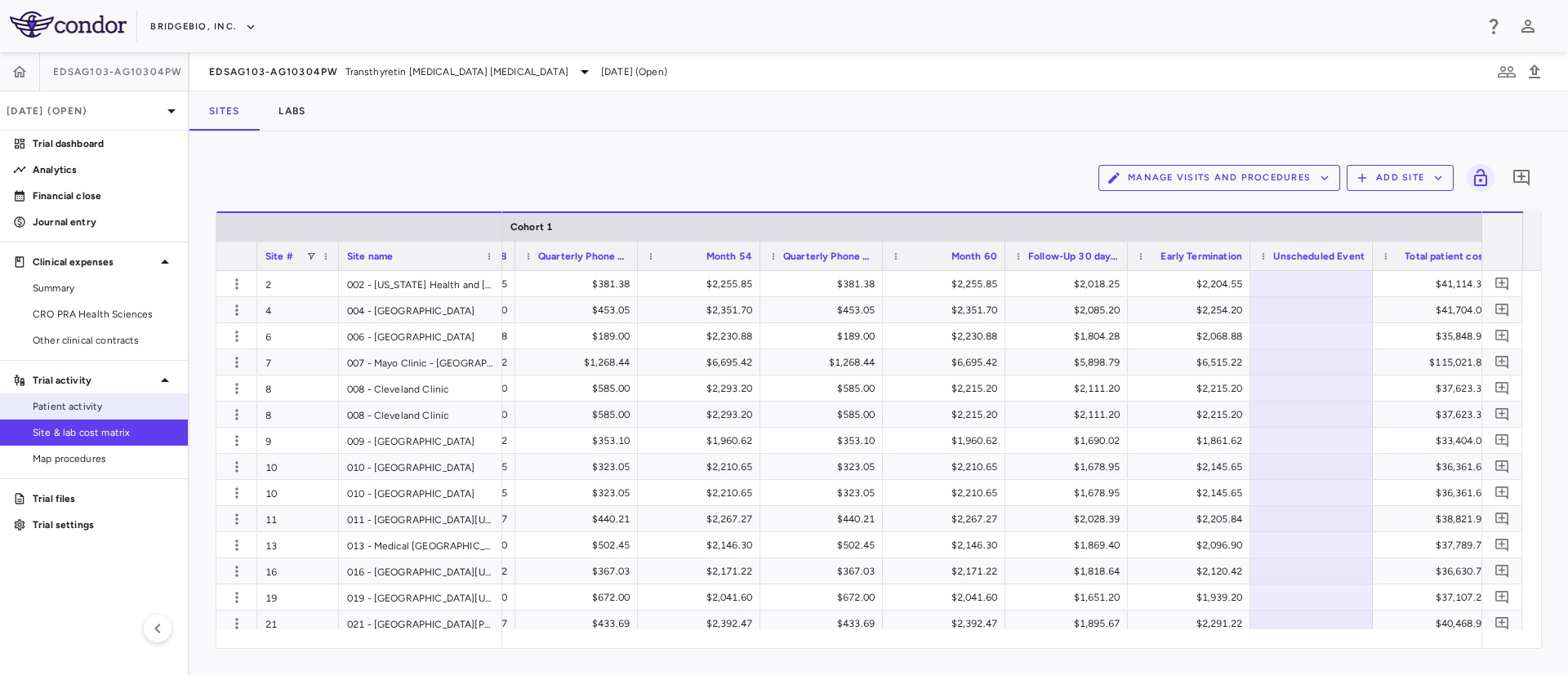
click at [53, 403] on span "Patient activity" at bounding box center [103, 406] width 142 height 15
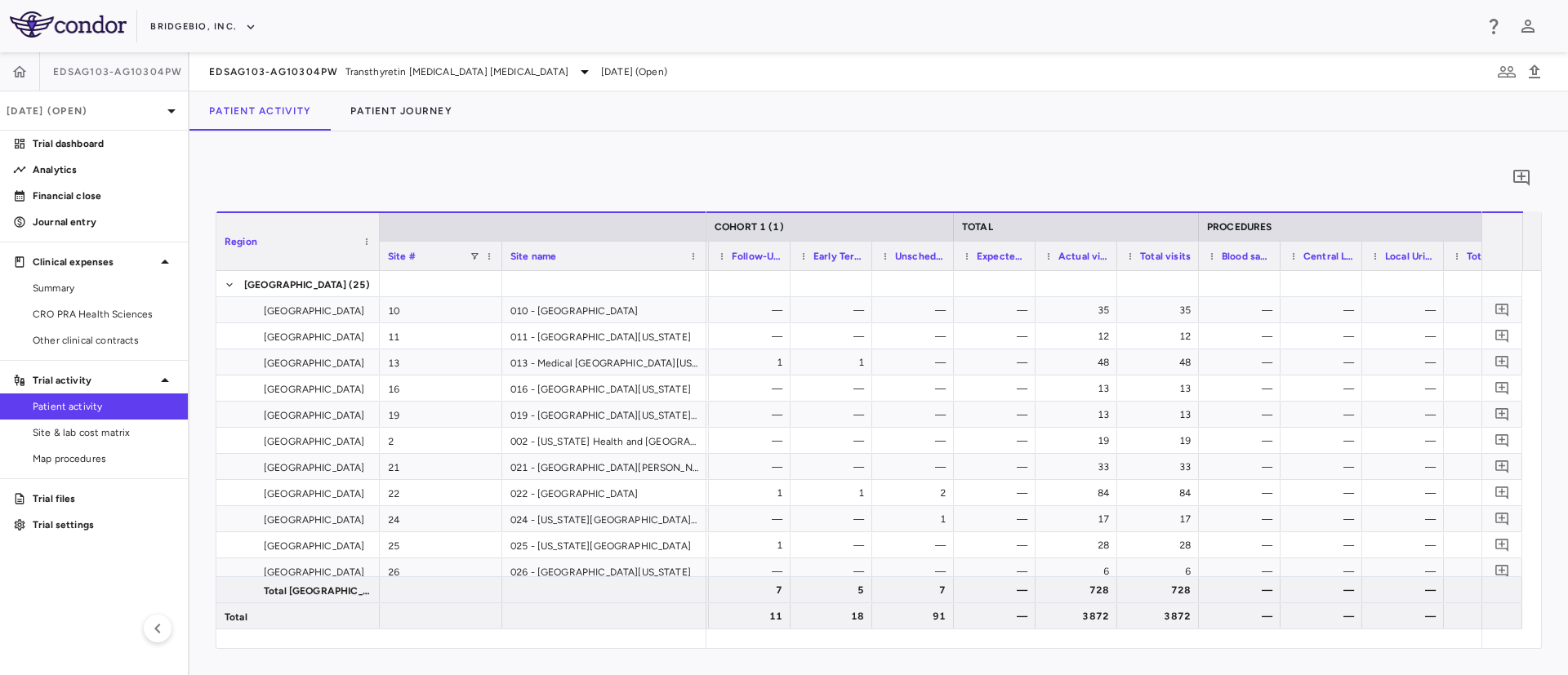
scroll to position [0, 2448]
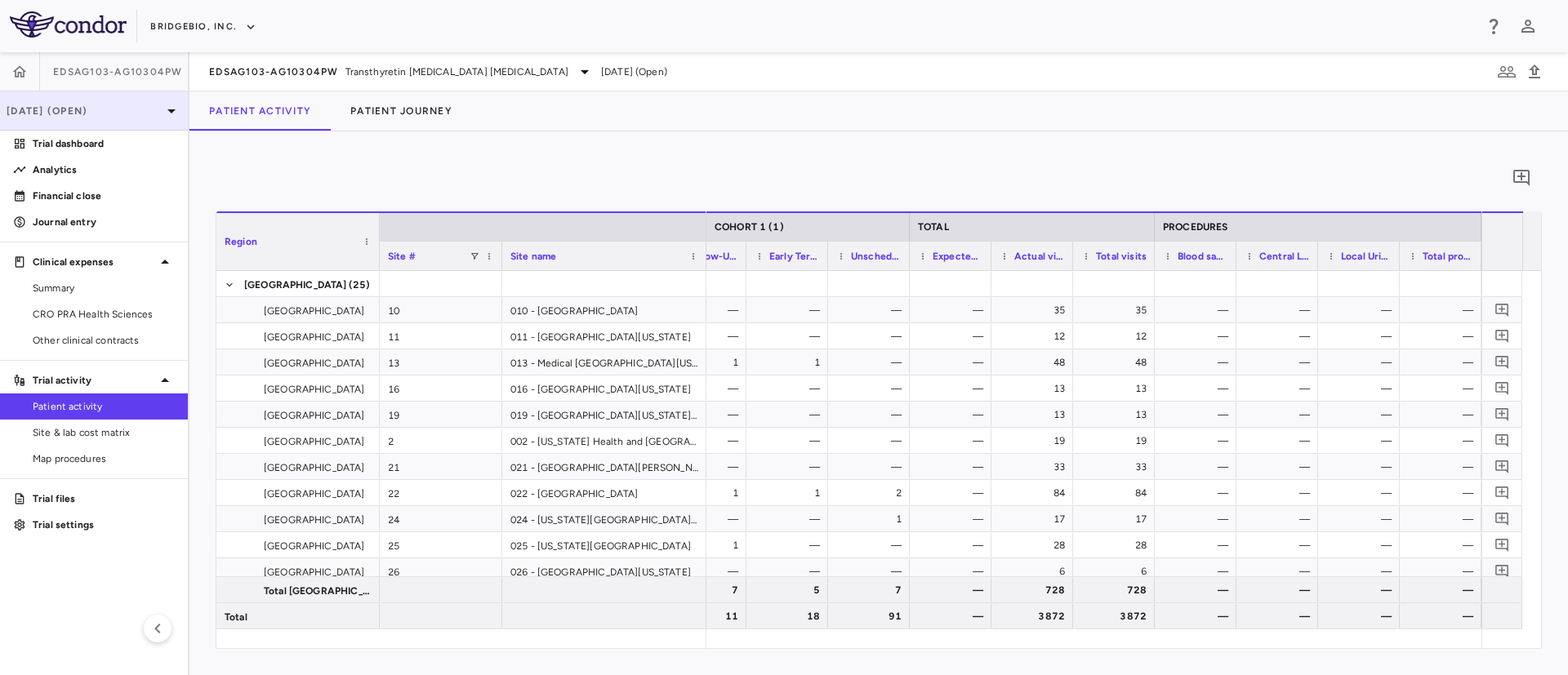
click at [90, 112] on p "[DATE] (Open)" at bounding box center [84, 111] width 155 height 15
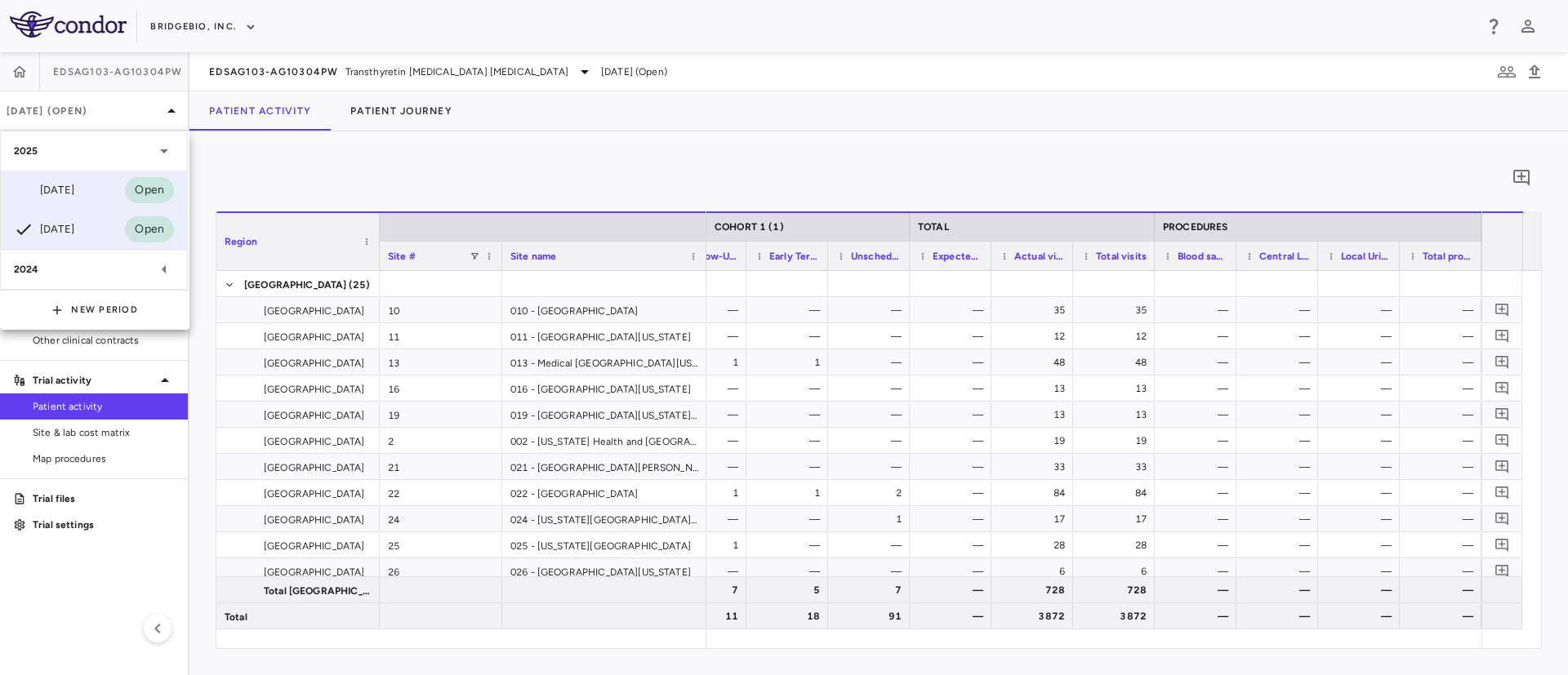
click at [83, 177] on div "Jun 2025 Open" at bounding box center [94, 191] width 186 height 39
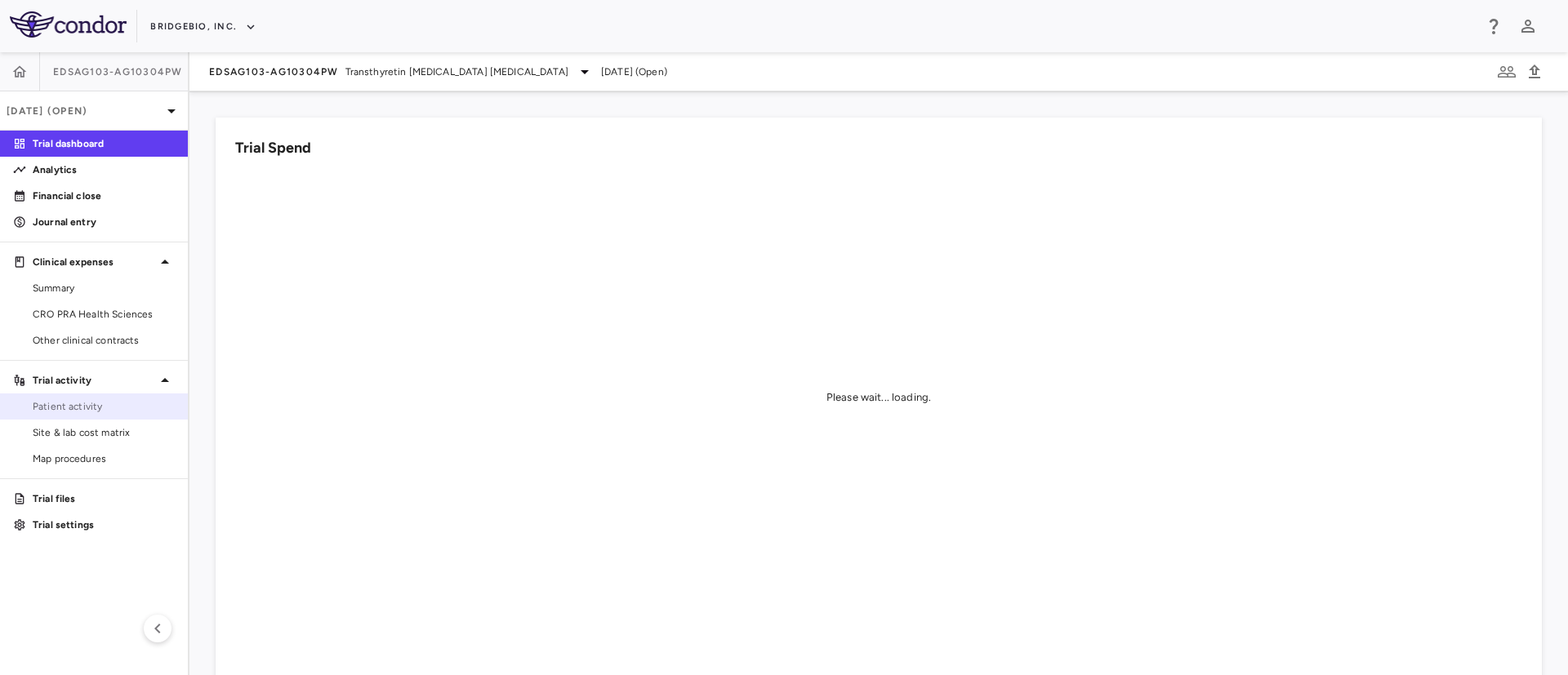
click at [79, 407] on span "Patient activity" at bounding box center [103, 406] width 142 height 15
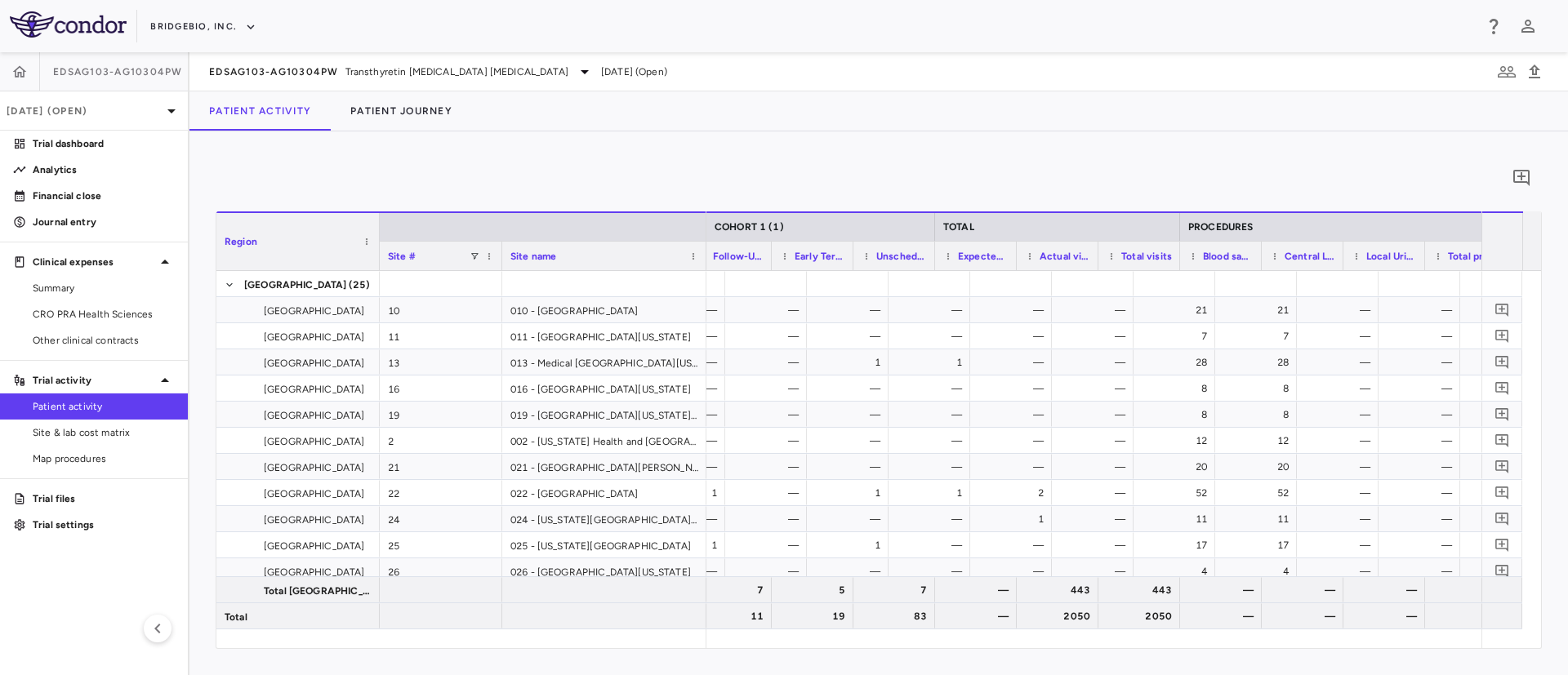
scroll to position [0, 2491]
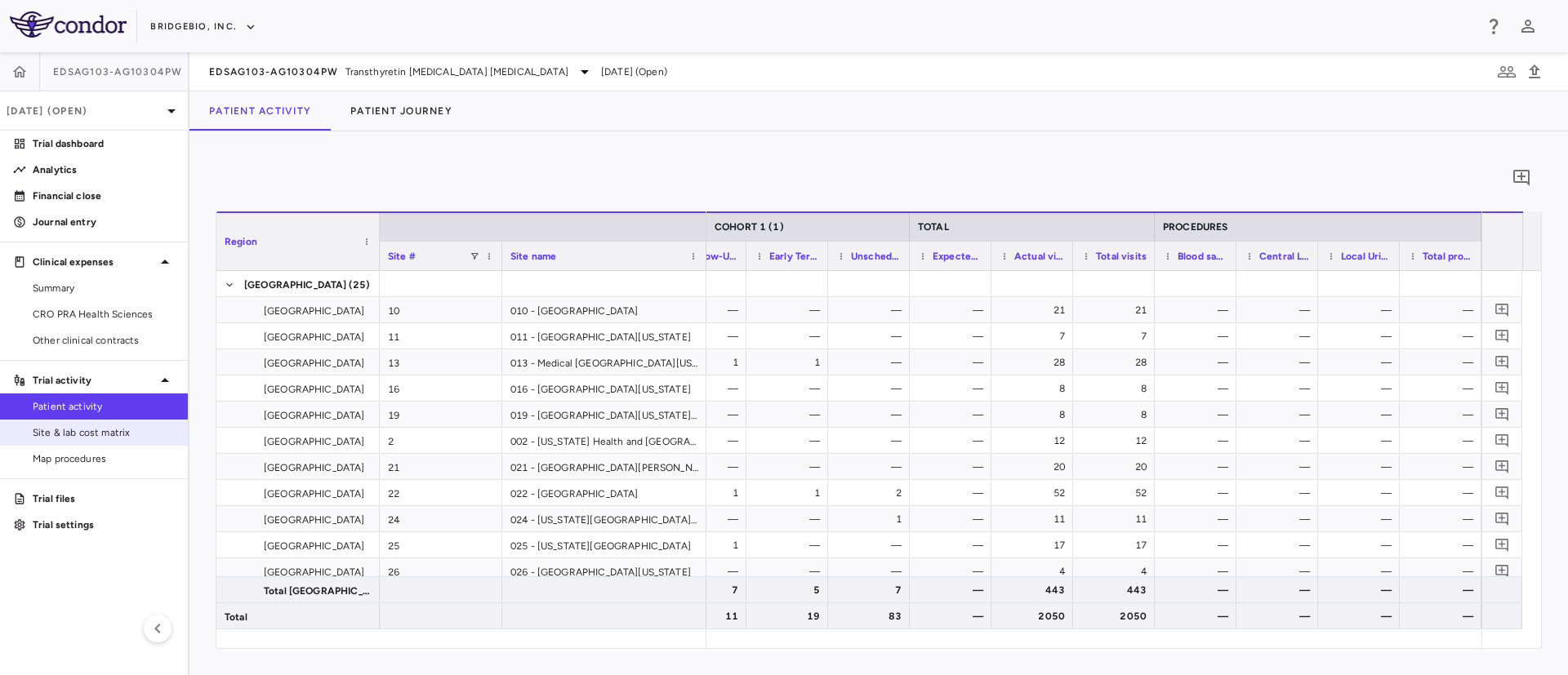
click at [84, 433] on span "Site & lab cost matrix" at bounding box center [103, 433] width 142 height 15
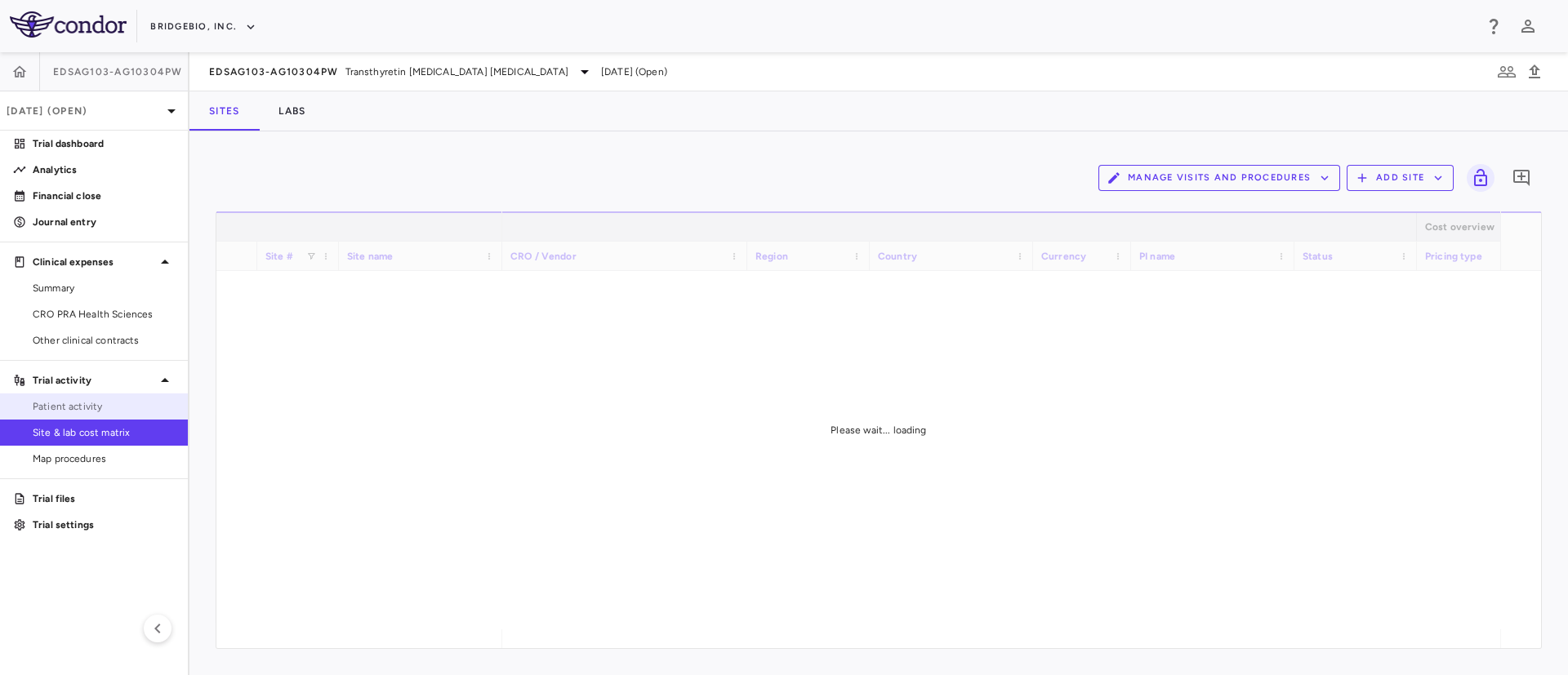
click at [67, 409] on span "Patient activity" at bounding box center [103, 406] width 142 height 15
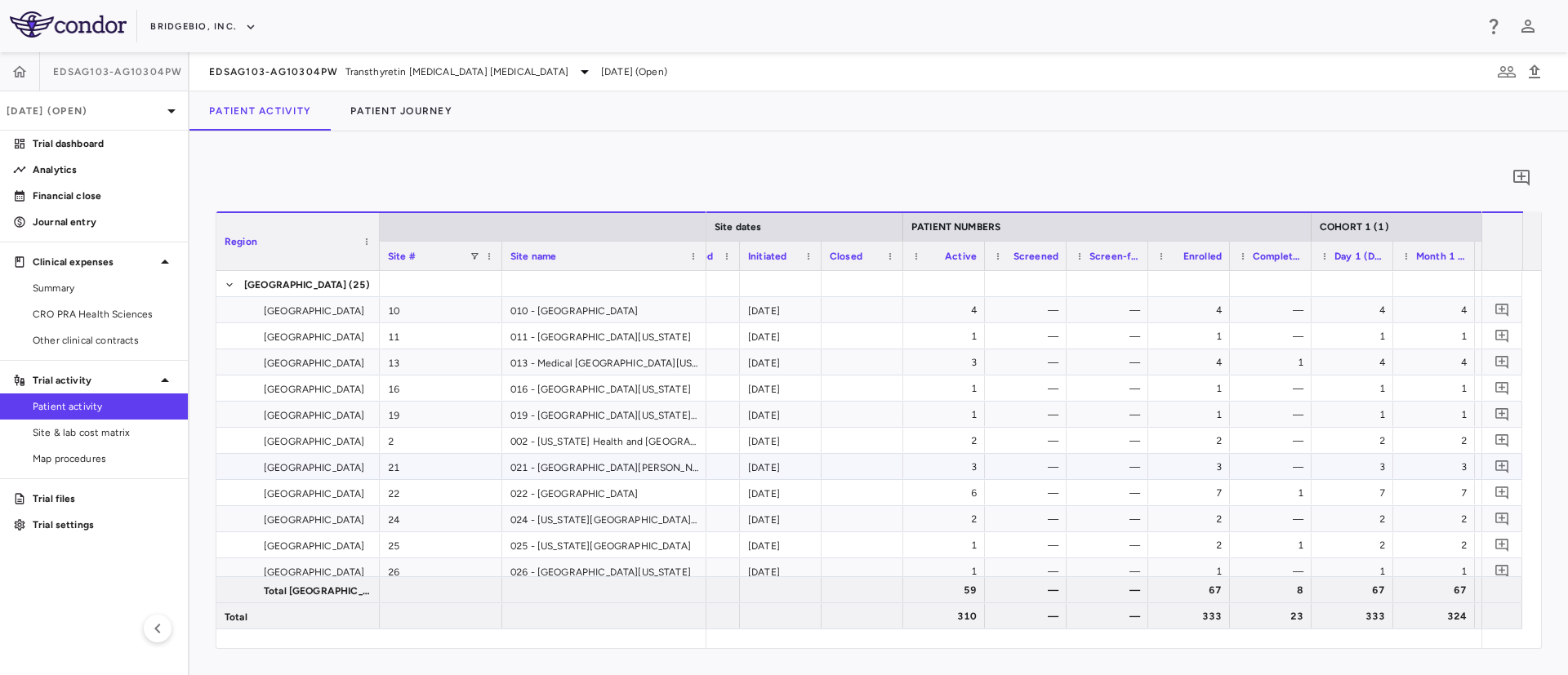
scroll to position [0, 409]
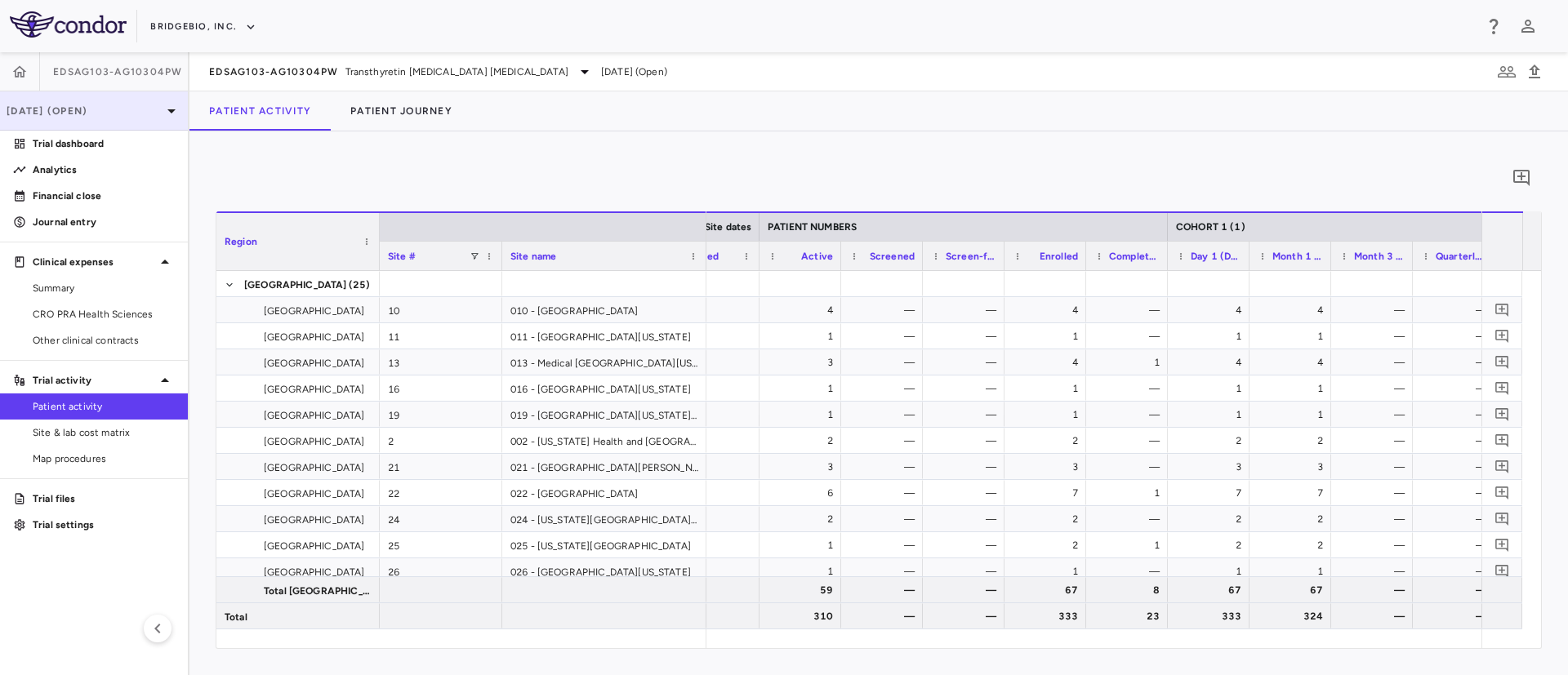
click at [87, 112] on p "Jun 2025 (Open)" at bounding box center [84, 111] width 155 height 15
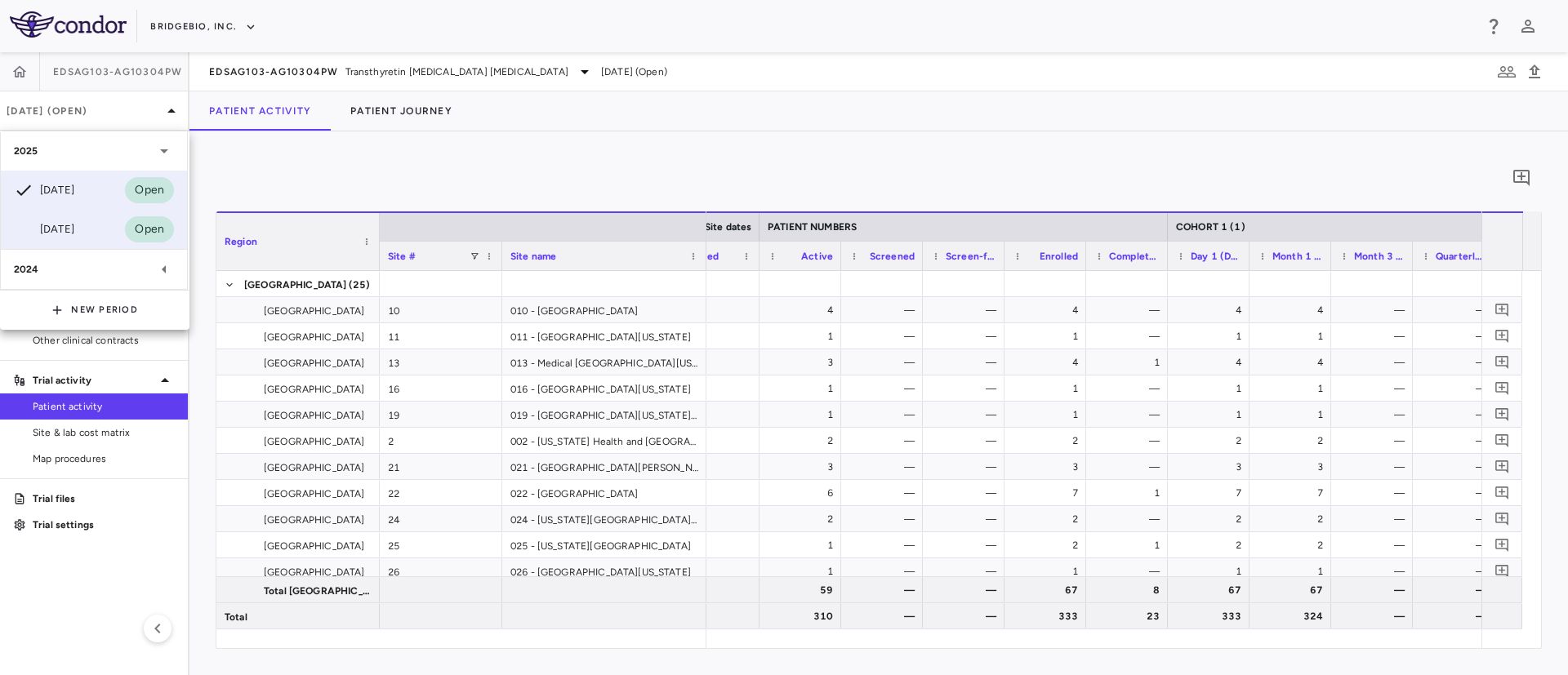
click at [60, 225] on div "Mar 2025" at bounding box center [44, 229] width 61 height 20
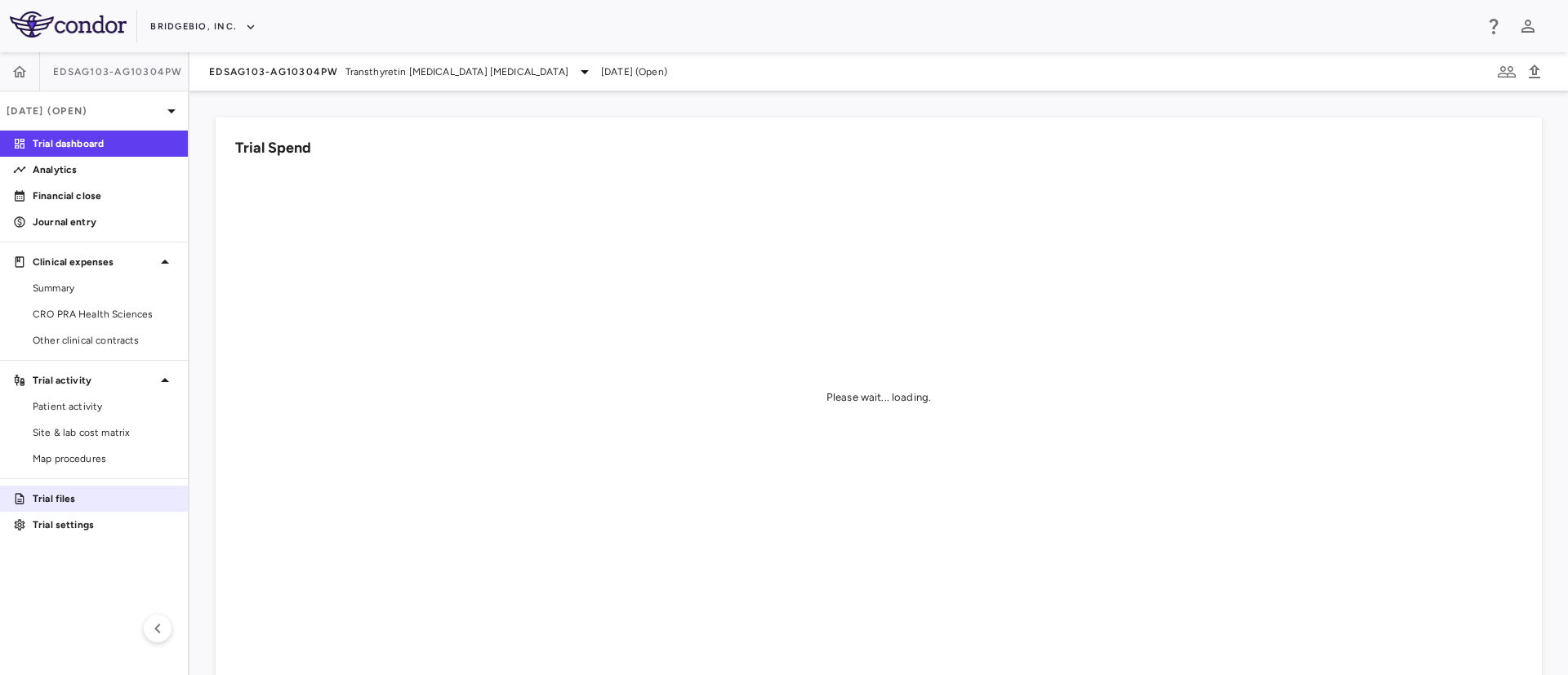
click at [58, 498] on p "Trial files" at bounding box center [103, 498] width 142 height 15
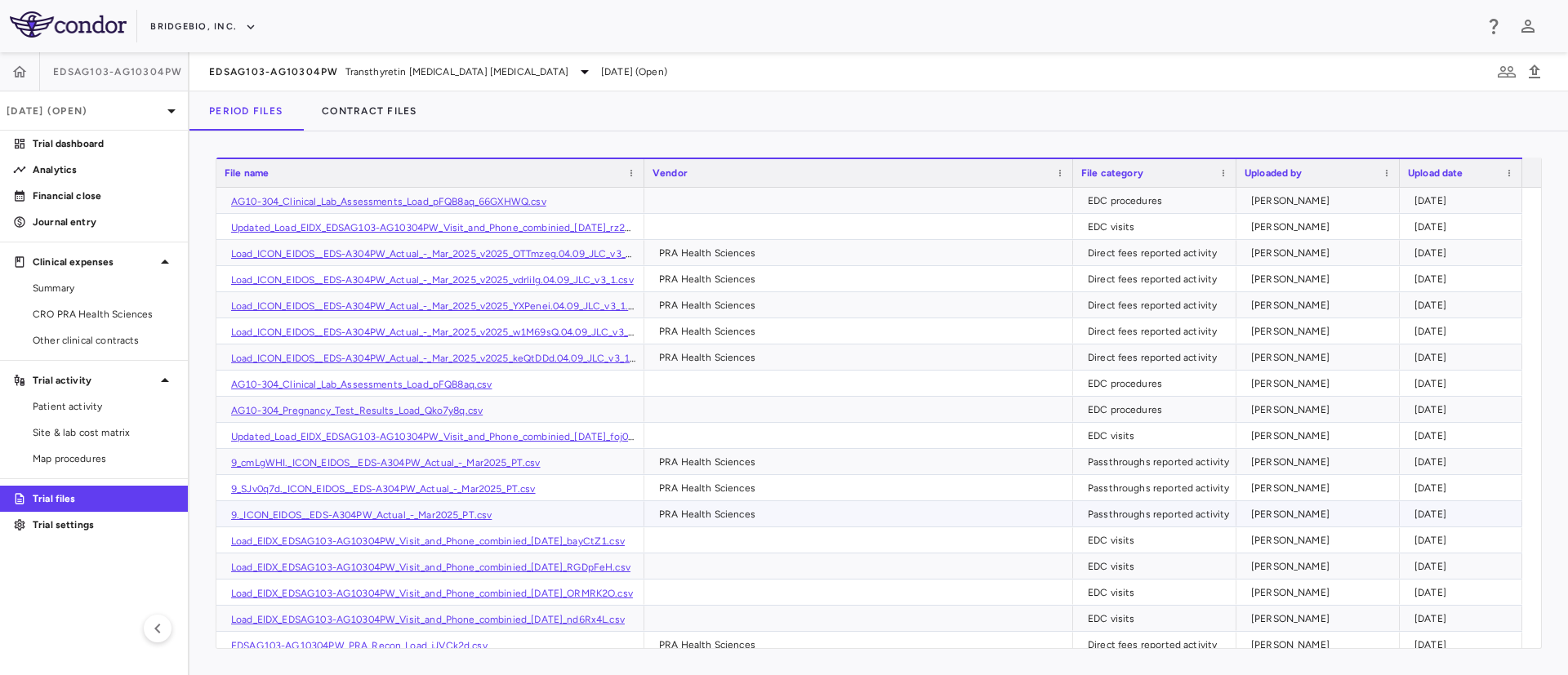
scroll to position [67, 0]
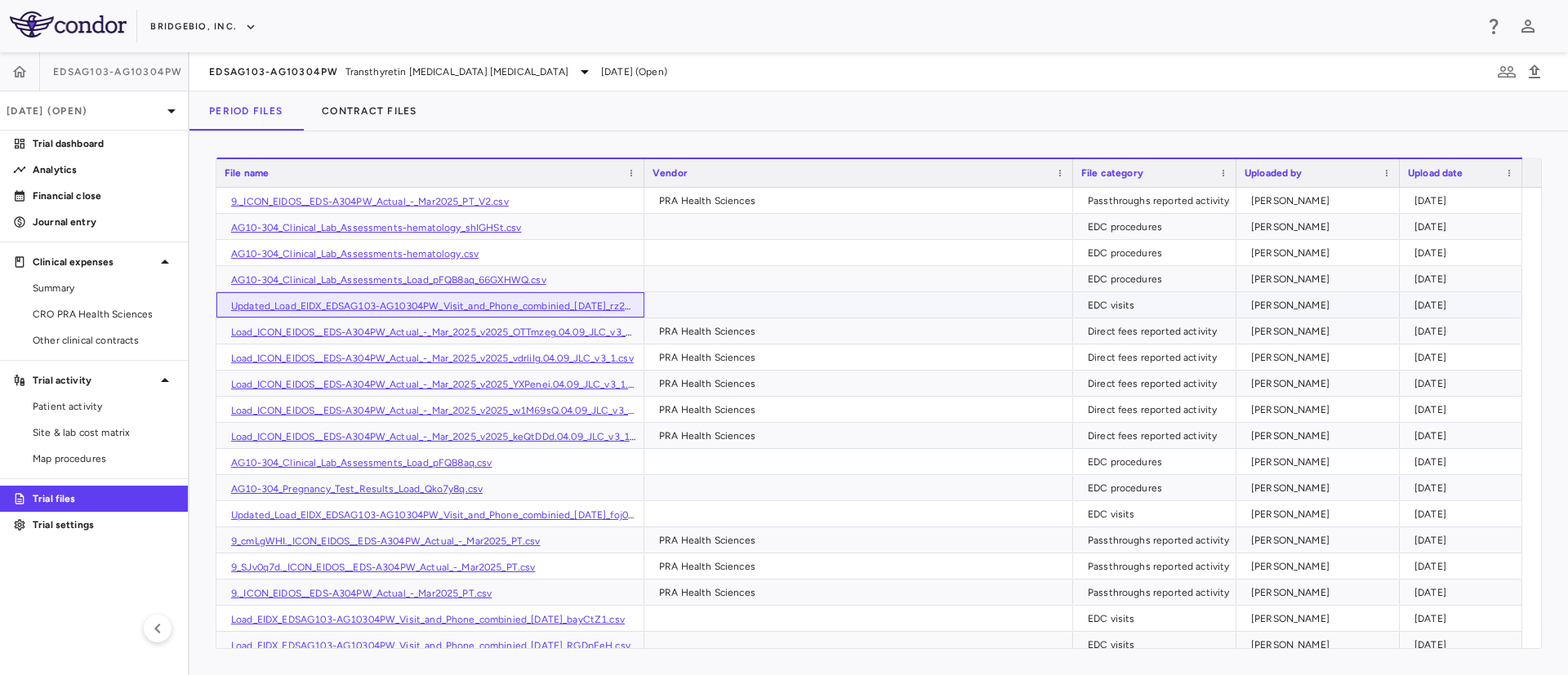
click at [527, 304] on link "Updated_Load_EIDX_EDSAG103-AG10304PW_Visit_and_Phone_combinied_6-6-25_rz23AC7.c…" at bounding box center [449, 306] width 437 height 11
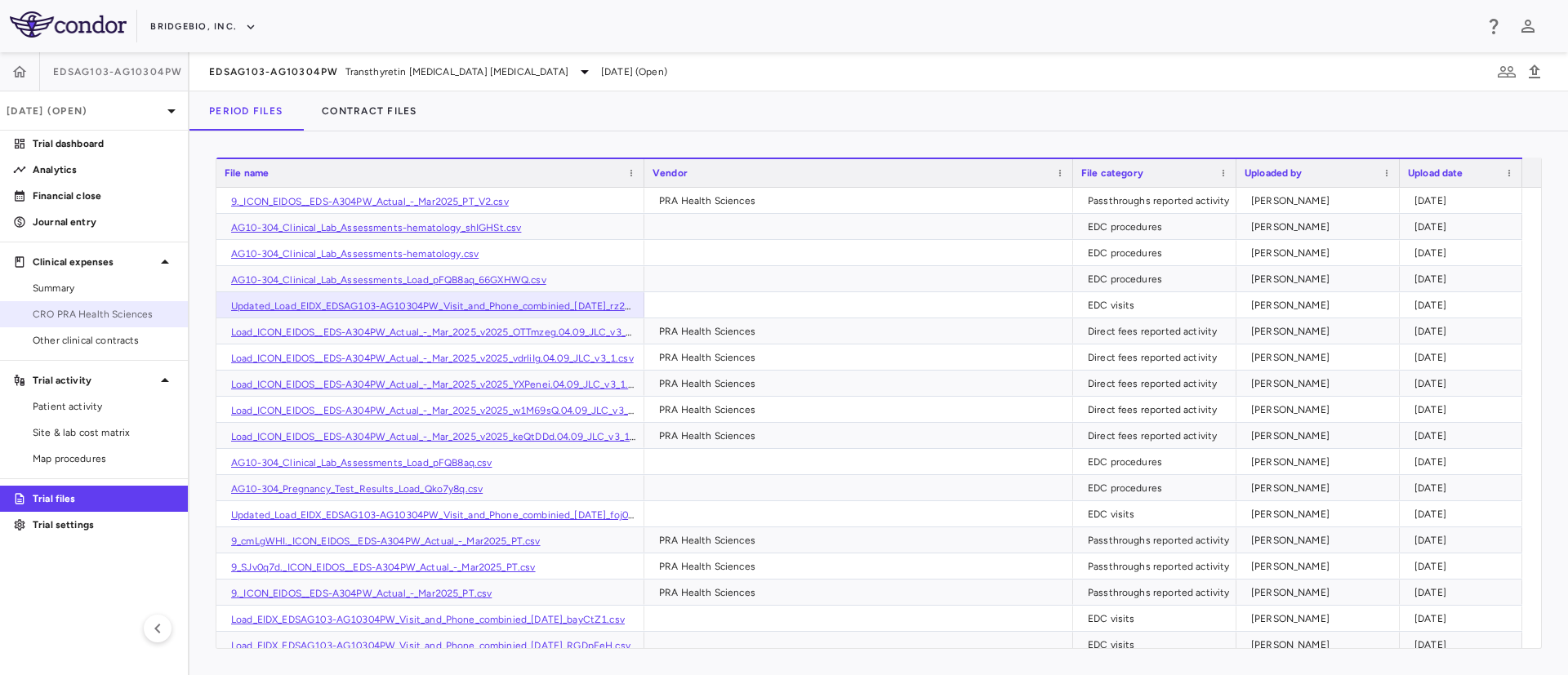
click at [76, 321] on span "CRO PRA Health Sciences" at bounding box center [103, 315] width 142 height 15
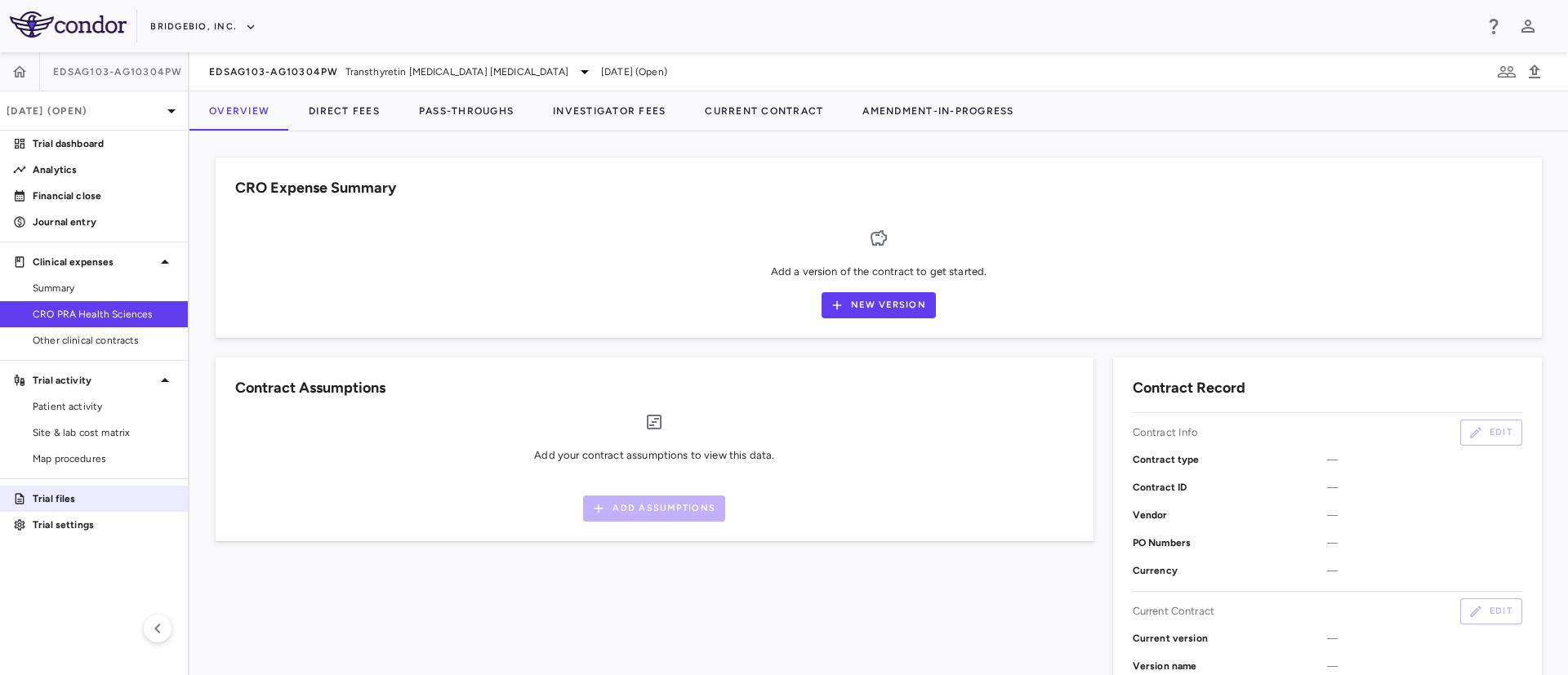
click at [57, 494] on p "Trial files" at bounding box center [103, 498] width 142 height 15
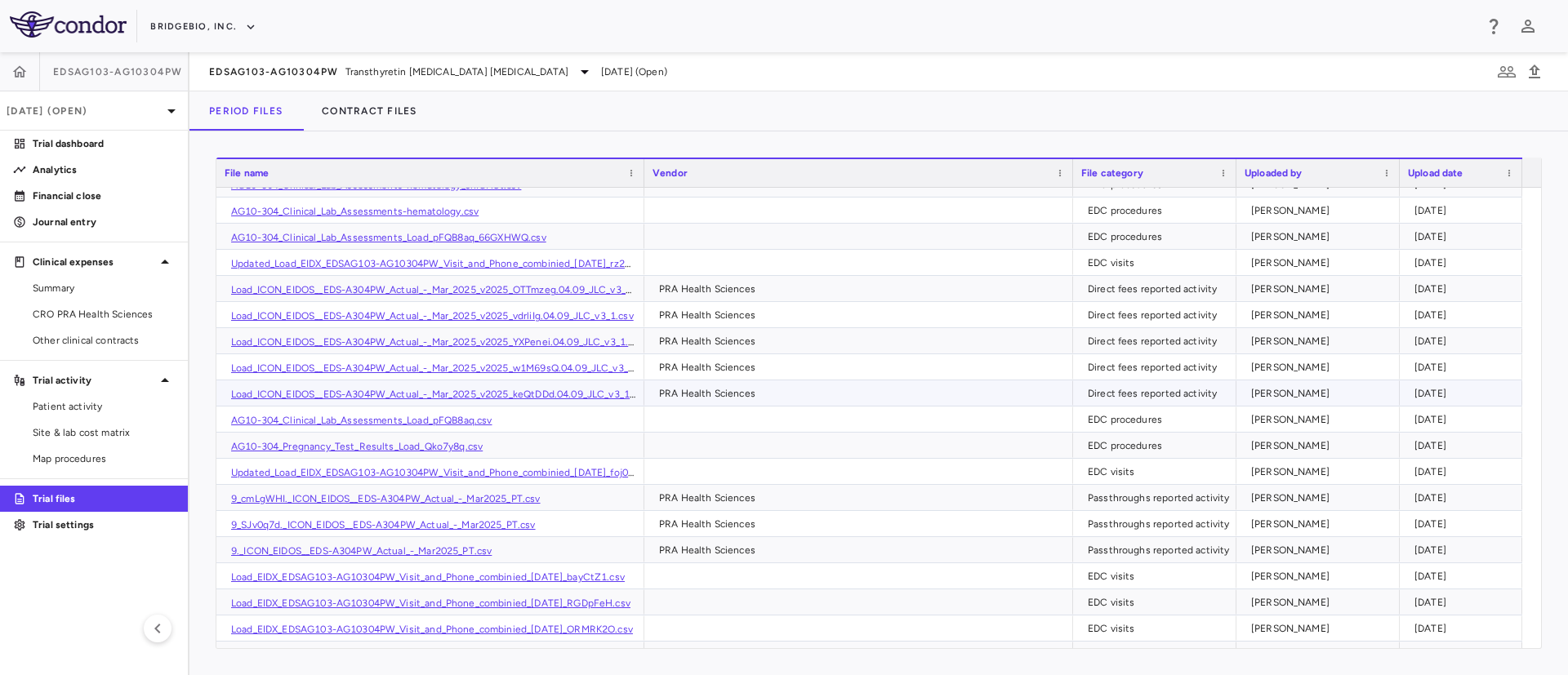
scroll to position [43, 0]
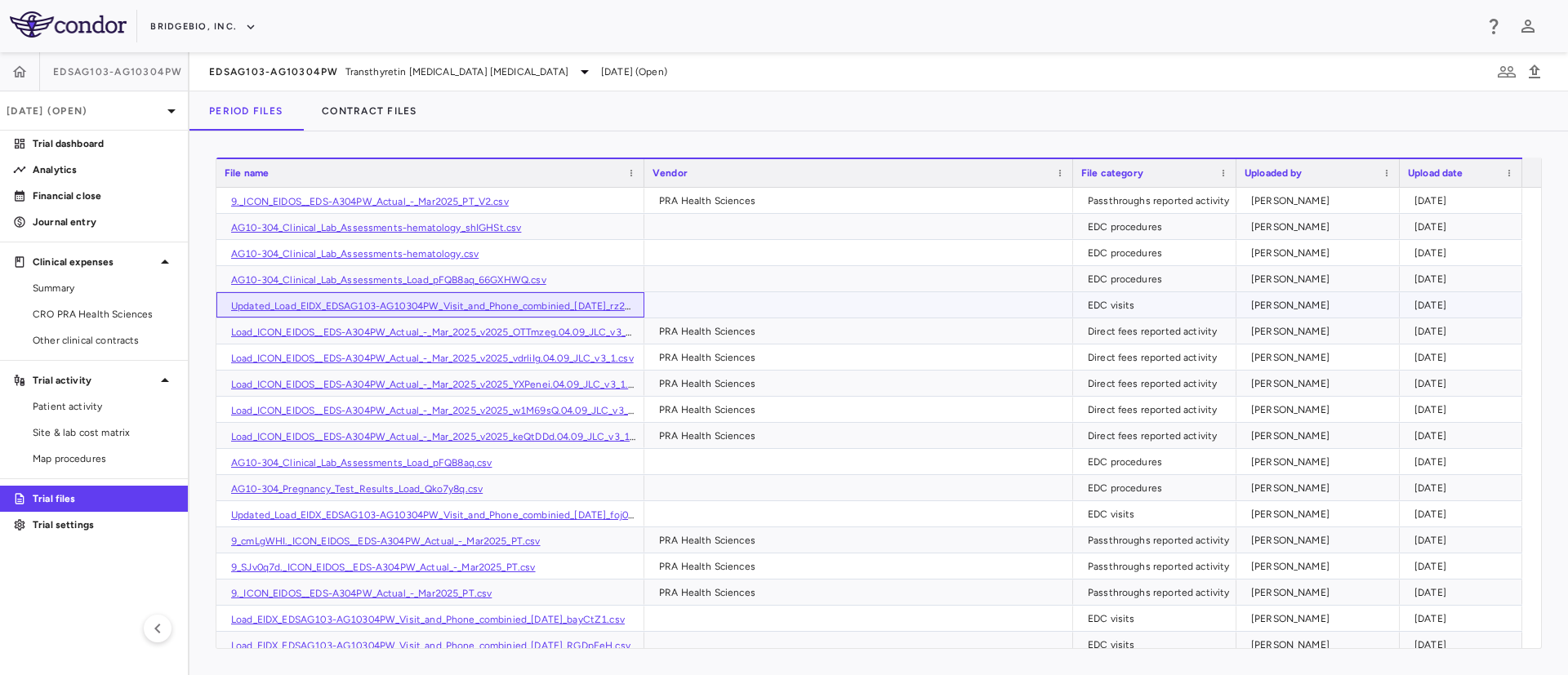
click at [557, 307] on link "Updated_Load_EIDX_EDSAG103-AG10304PW_Visit_and_Phone_combinied_6-6-25_rz23AC7.c…" at bounding box center [449, 306] width 437 height 11
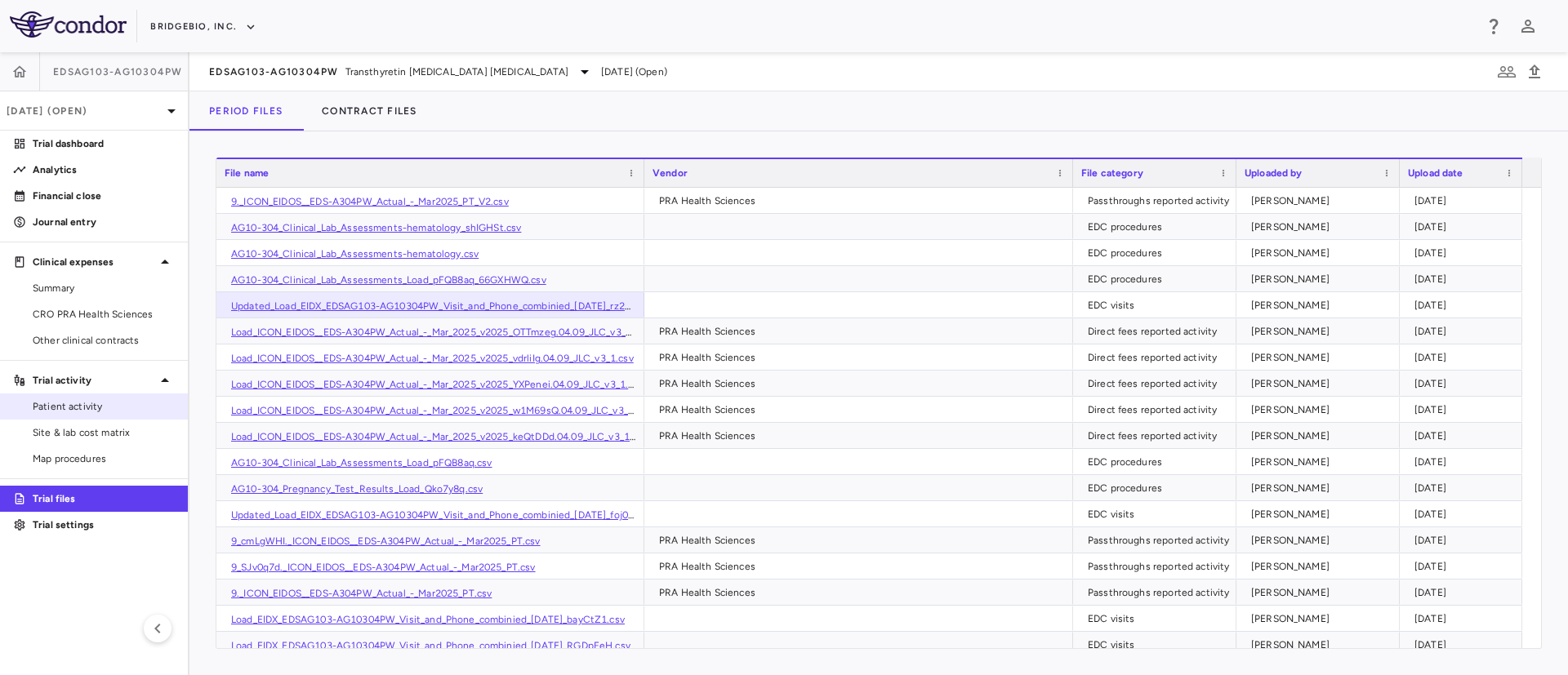
click at [46, 406] on span "Patient activity" at bounding box center [103, 406] width 142 height 15
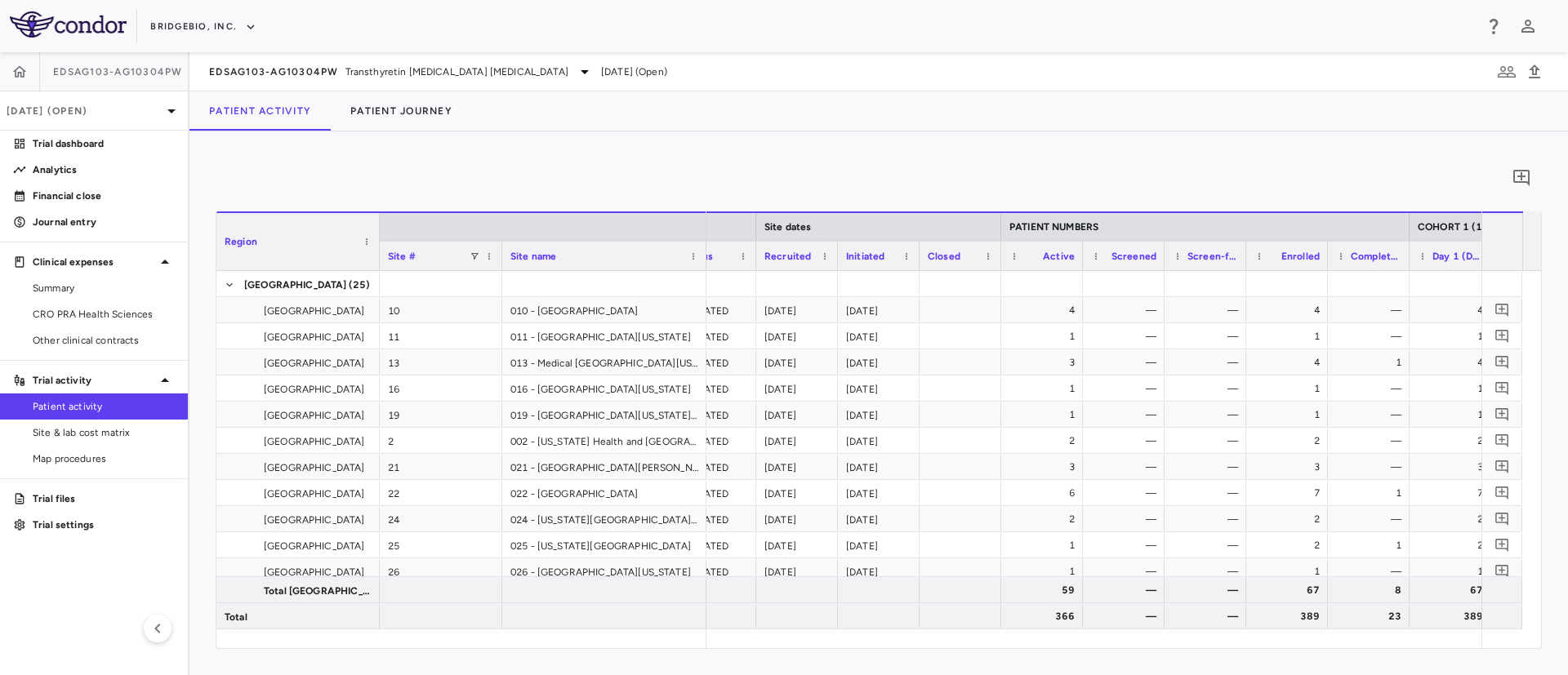
scroll to position [0, 473]
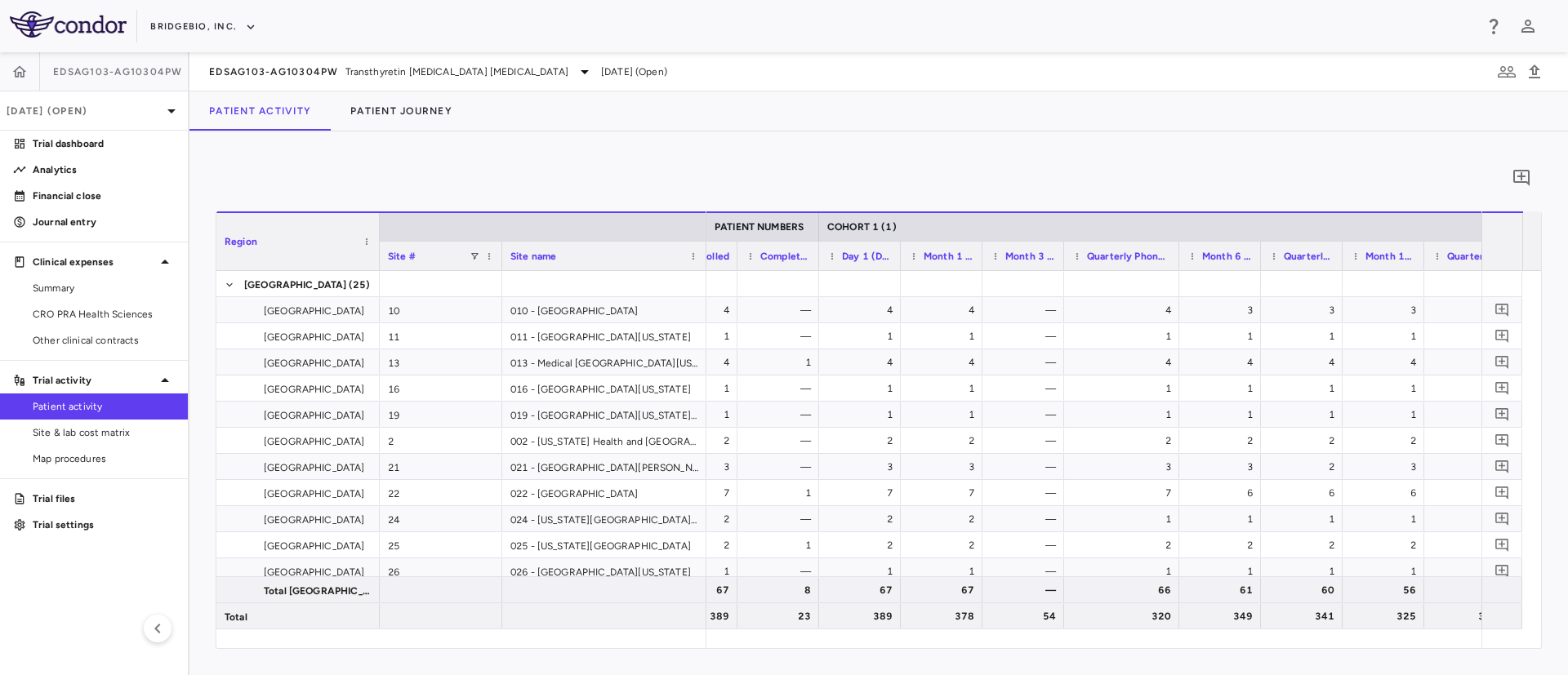
drag, startPoint x: 1142, startPoint y: 255, endPoint x: 1176, endPoint y: 255, distance: 34.0
click at [1176, 255] on div at bounding box center [1178, 255] width 7 height 29
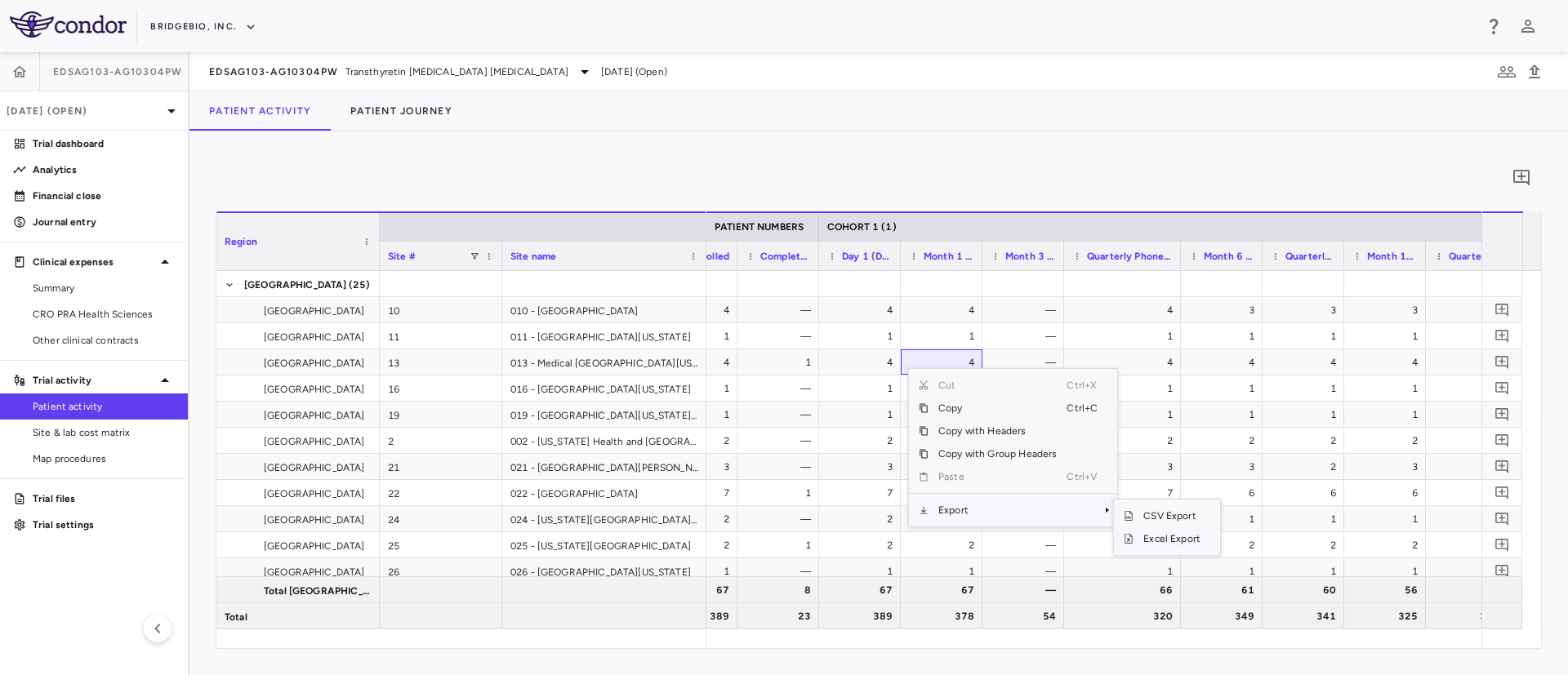
click at [1152, 547] on span "Excel Export" at bounding box center [1171, 539] width 76 height 23
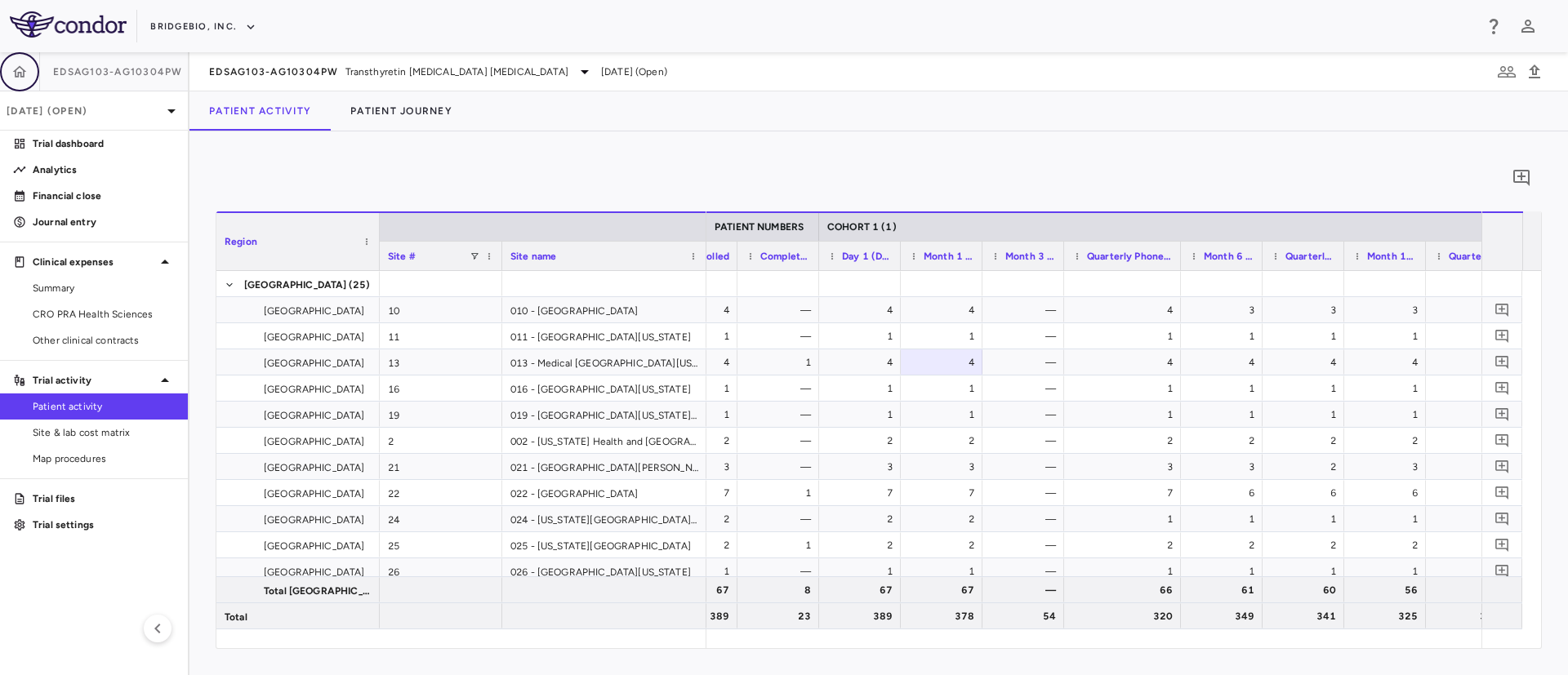
click at [29, 71] on button "button" at bounding box center [20, 72] width 39 height 39
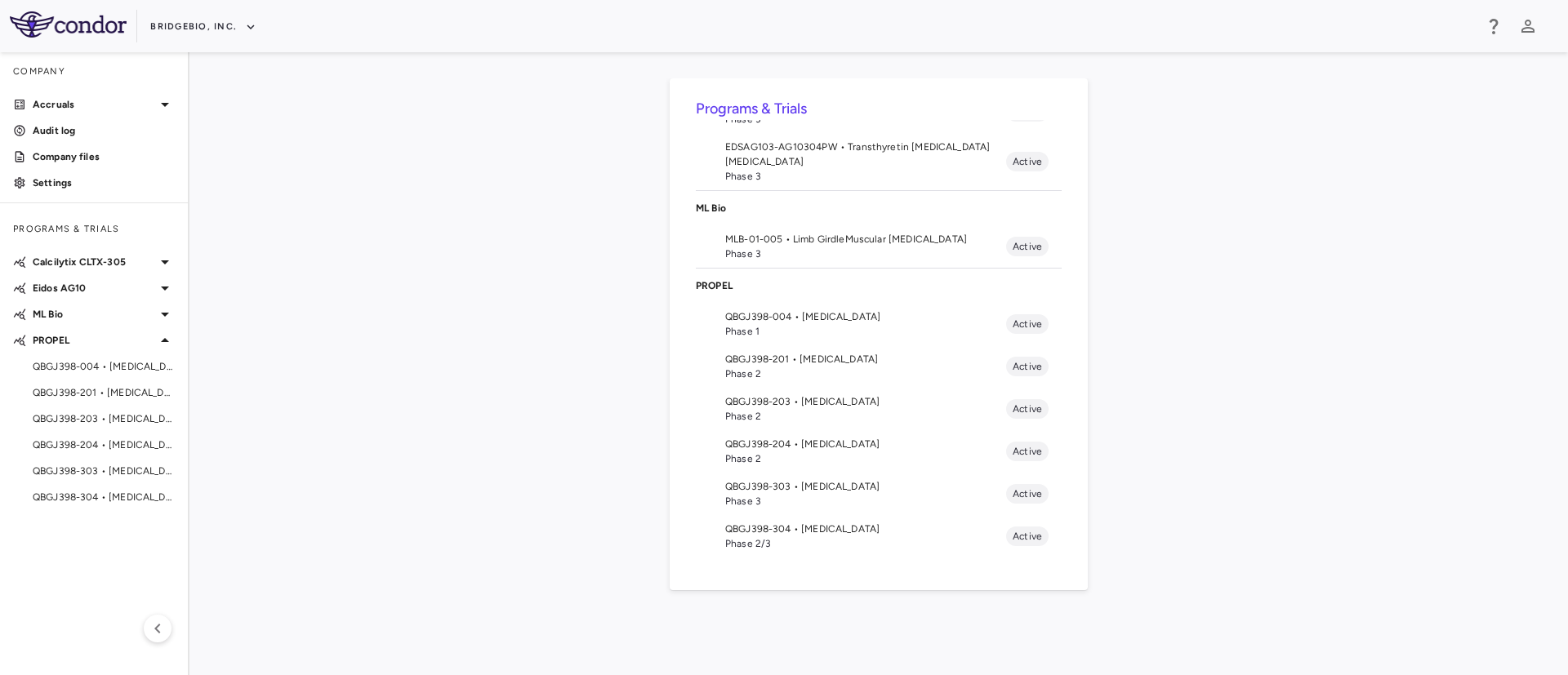
scroll to position [275, 0]
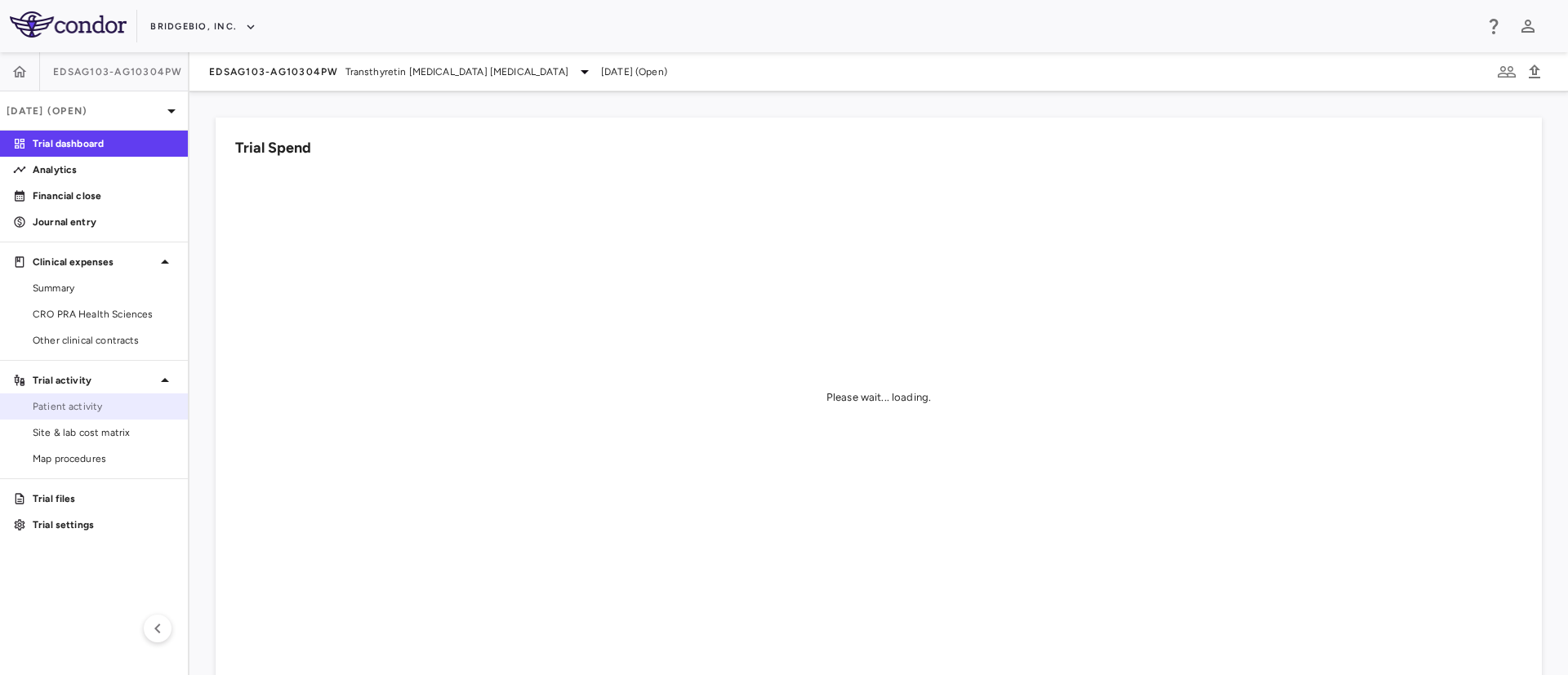
click at [54, 408] on span "Patient activity" at bounding box center [103, 406] width 142 height 15
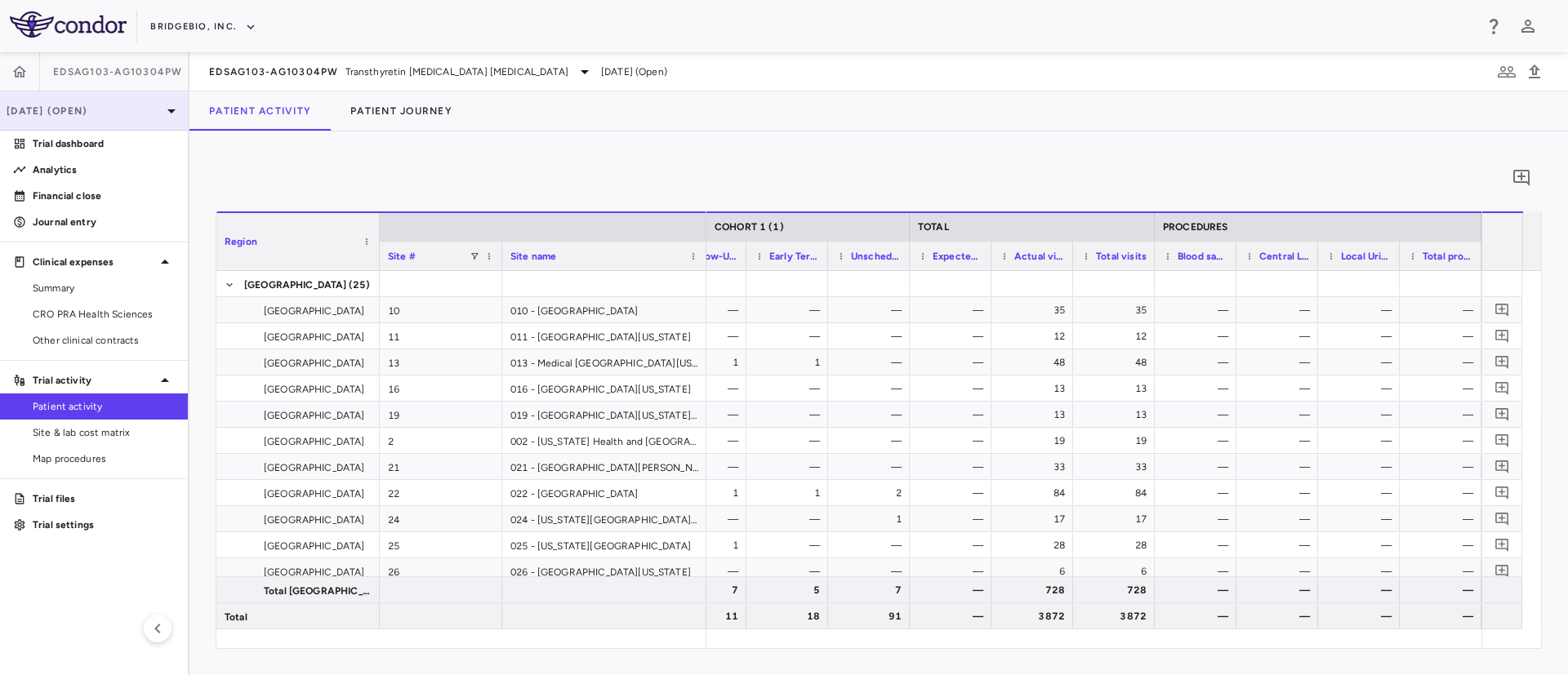
click at [119, 117] on p "[DATE] (Open)" at bounding box center [84, 111] width 155 height 15
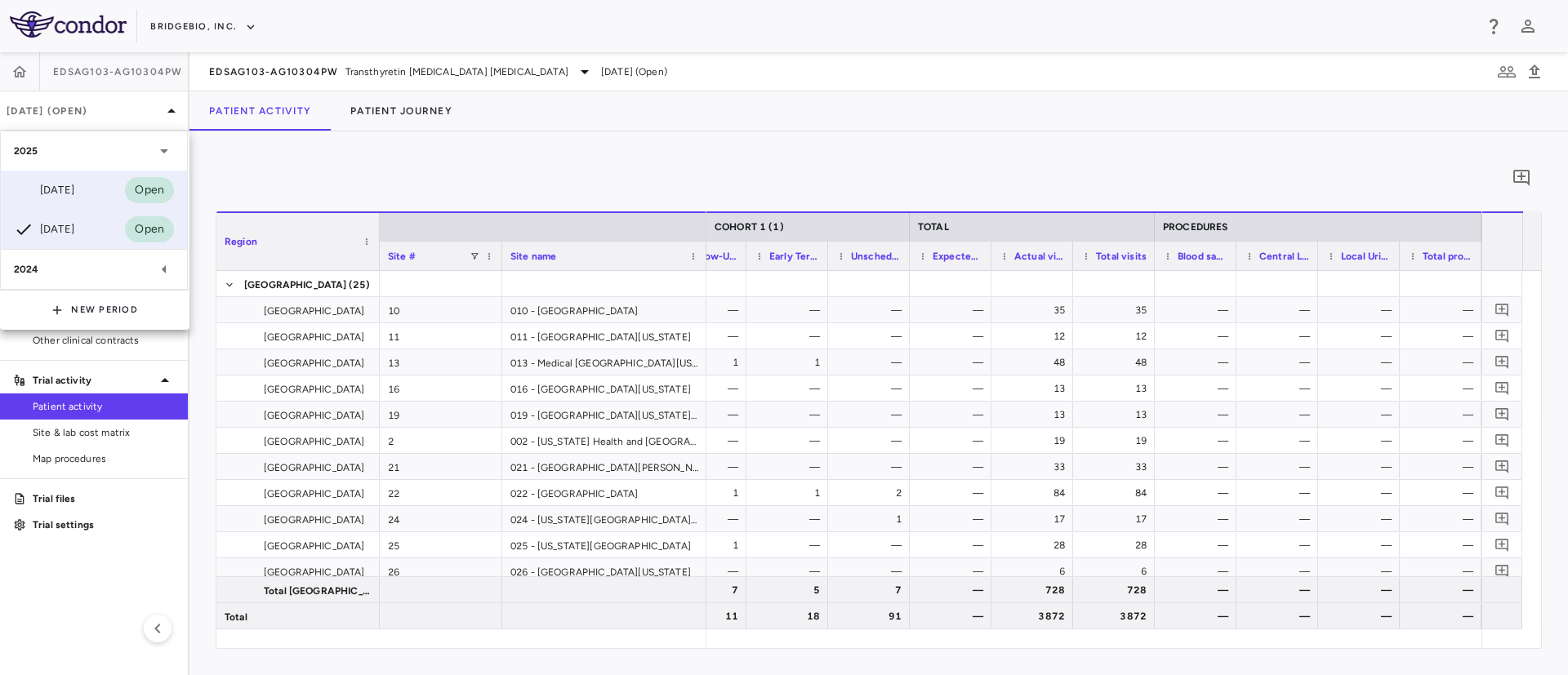
click at [68, 187] on div "Jun 2025" at bounding box center [44, 191] width 61 height 20
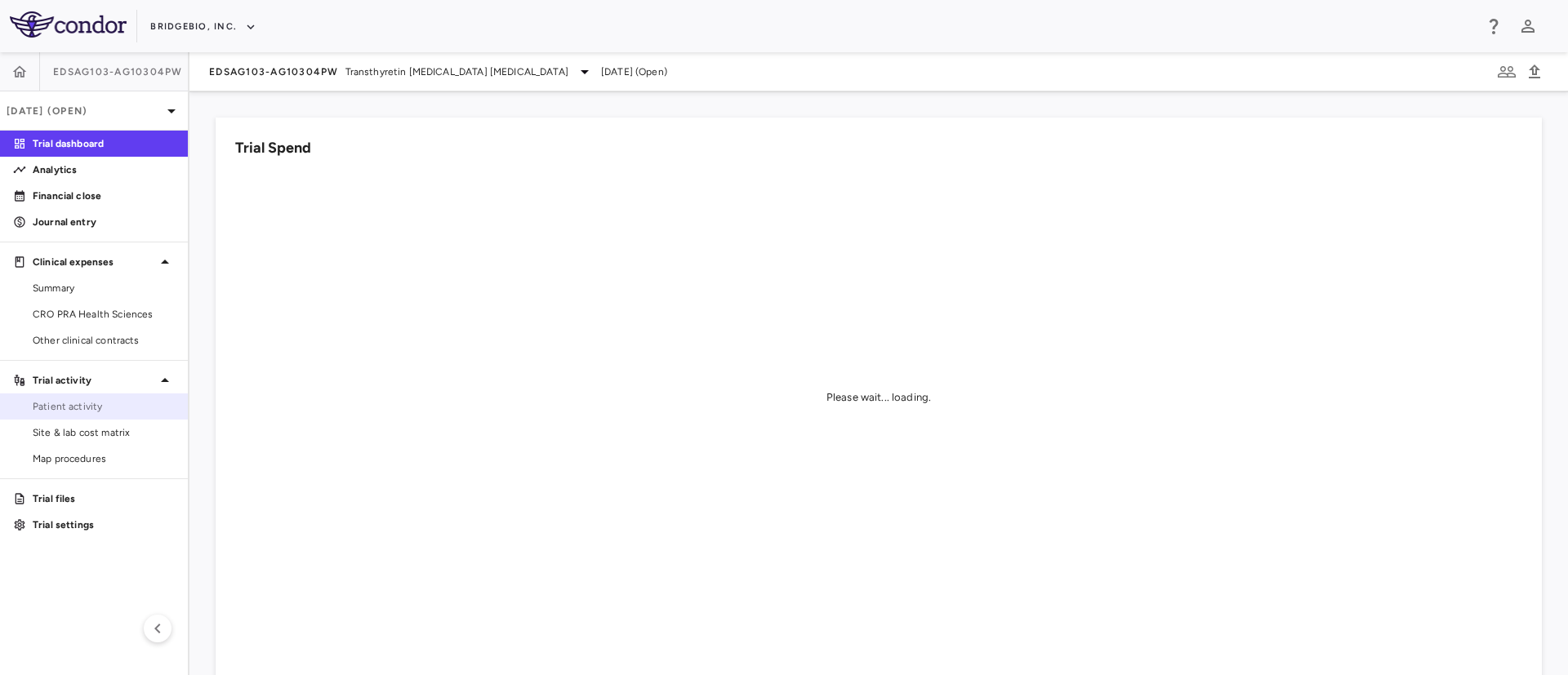
click at [69, 406] on span "Patient activity" at bounding box center [103, 406] width 142 height 15
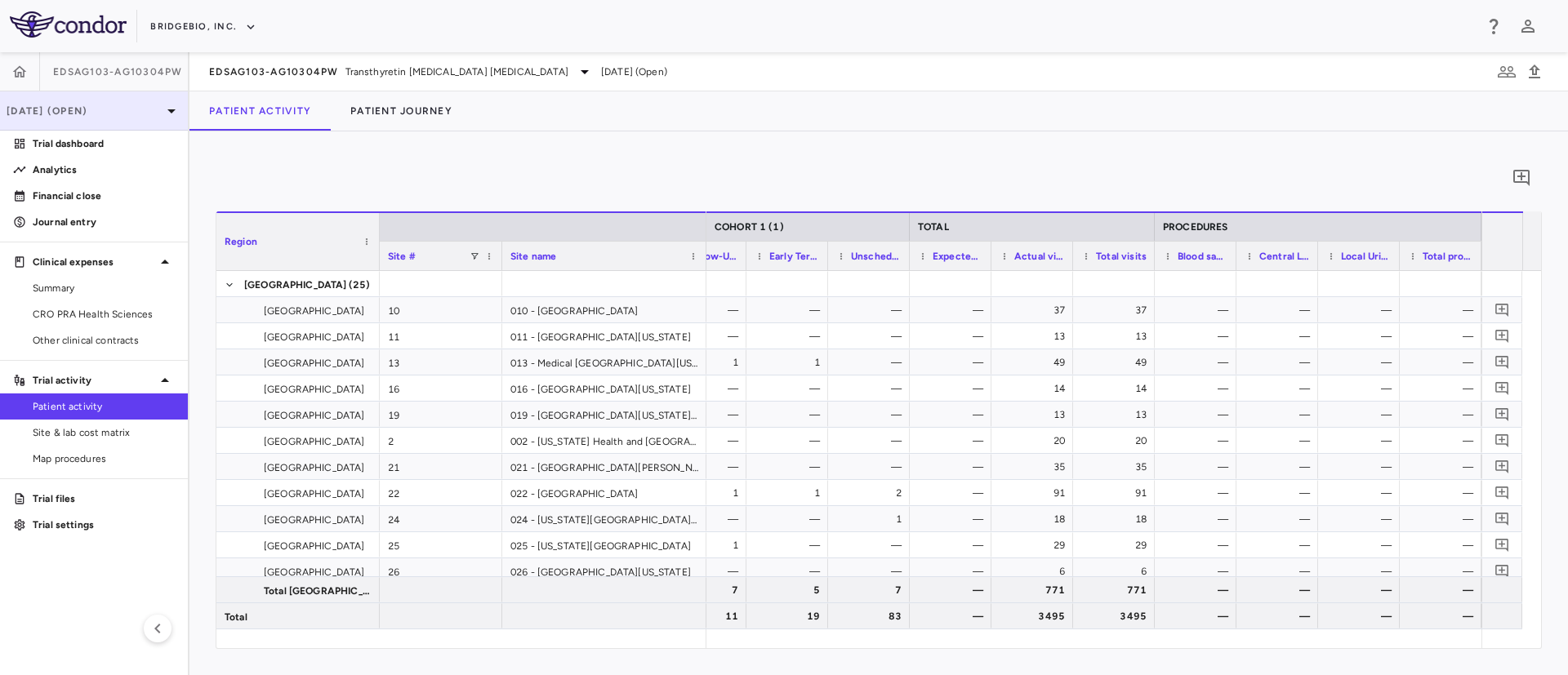
click at [121, 108] on p "[DATE] (Open)" at bounding box center [84, 111] width 155 height 15
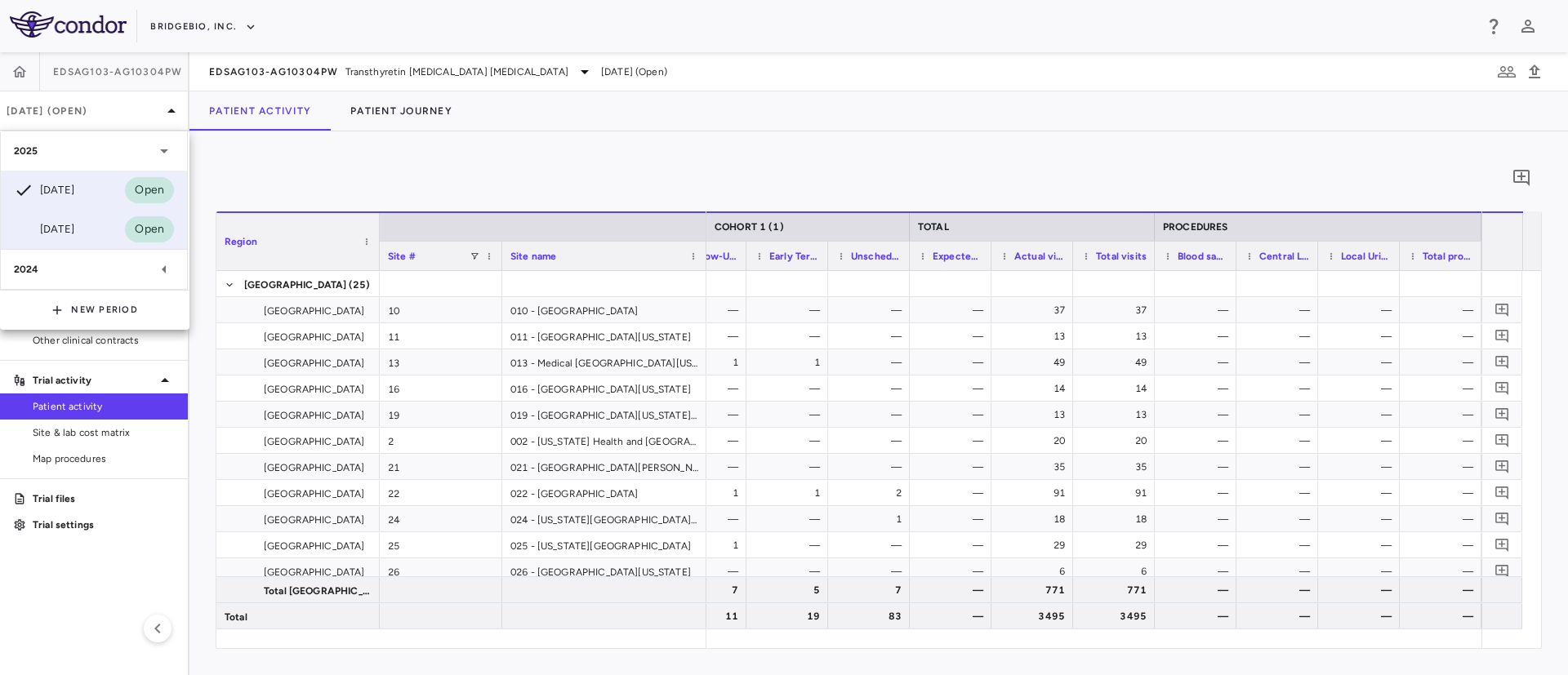
click at [72, 224] on div "Mar 2025" at bounding box center [44, 229] width 61 height 20
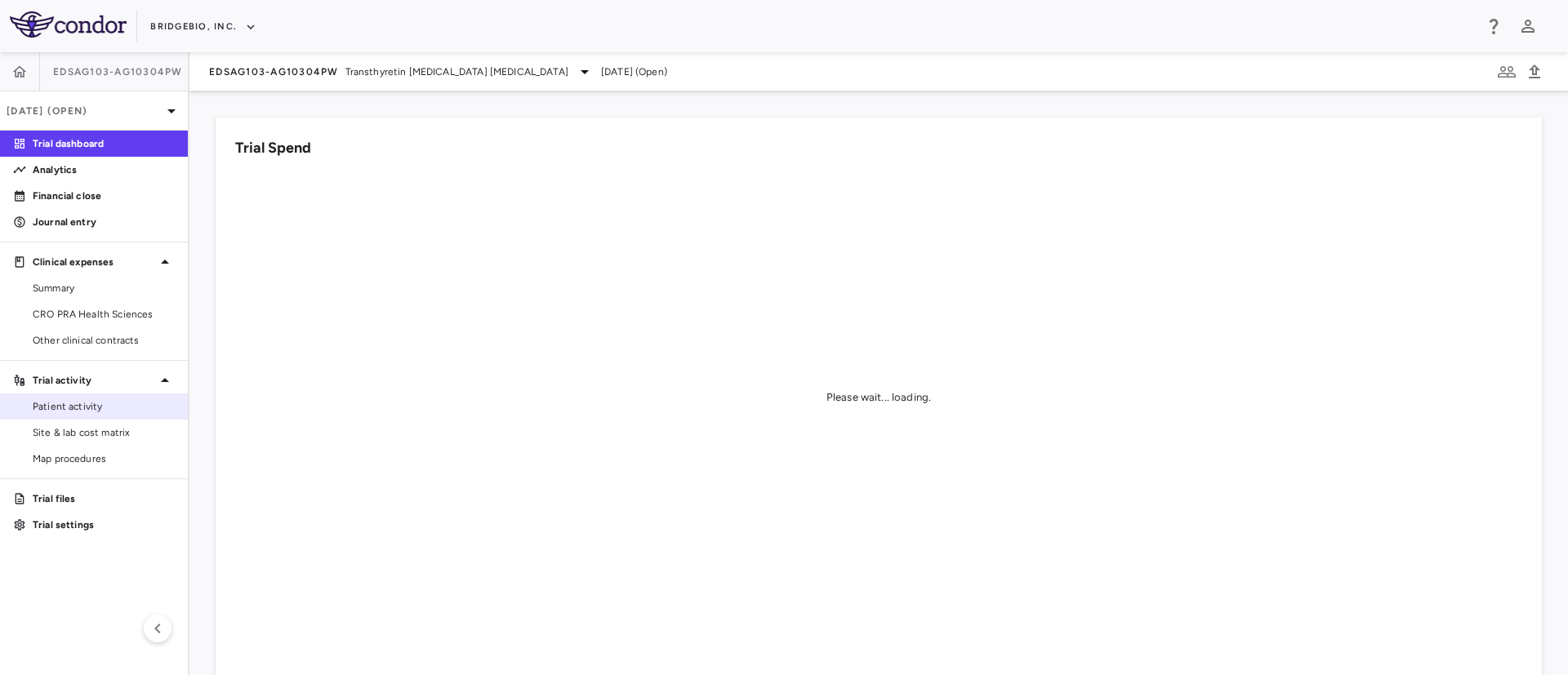
click at [69, 405] on span "Patient activity" at bounding box center [103, 406] width 142 height 15
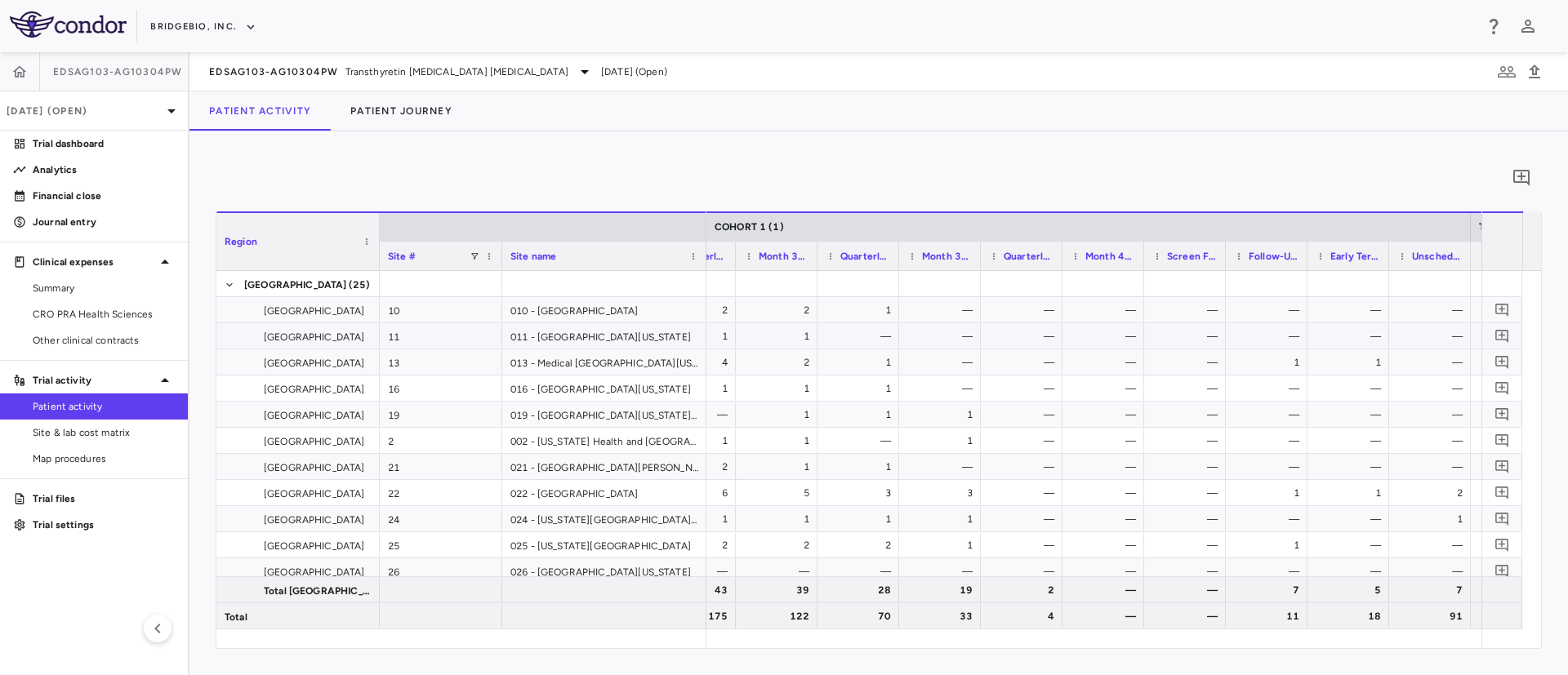
scroll to position [0, 1775]
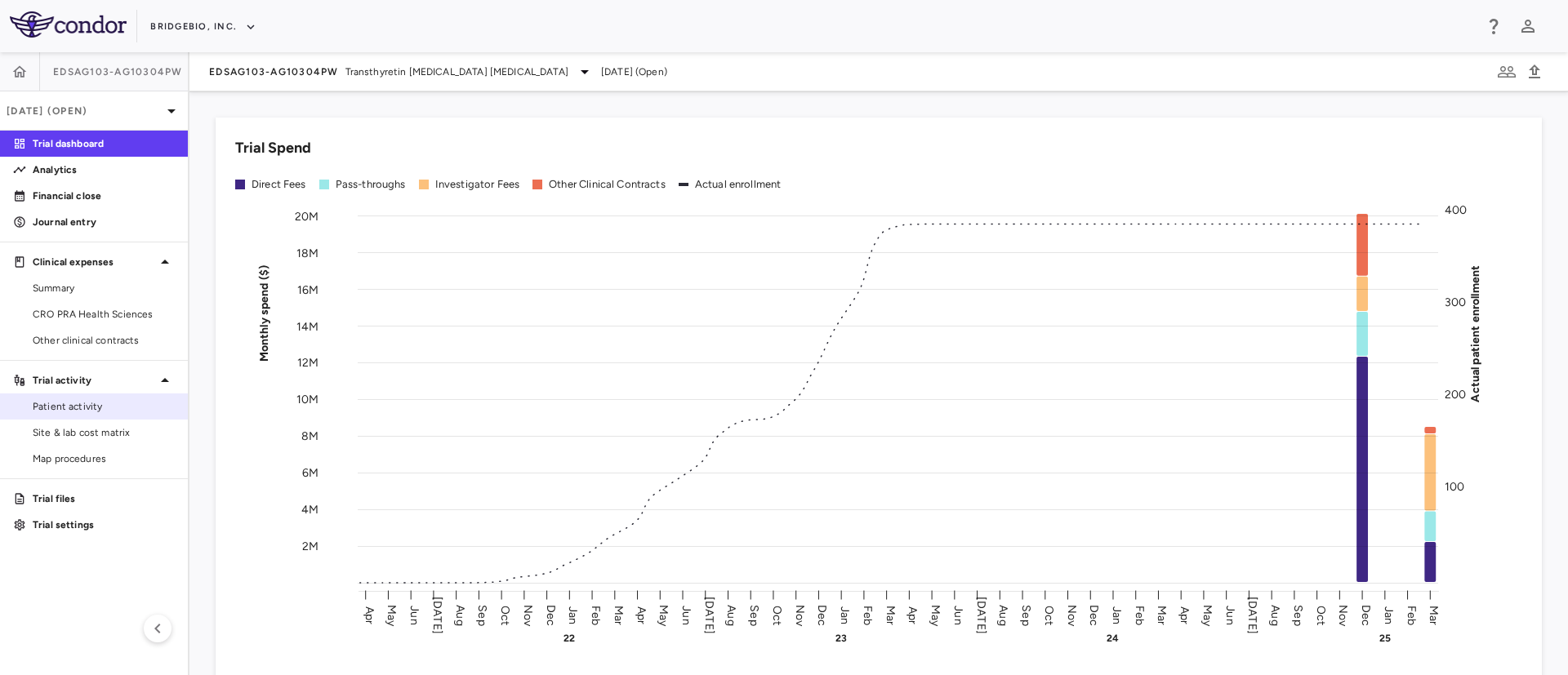
click at [80, 407] on span "Patient activity" at bounding box center [103, 406] width 142 height 15
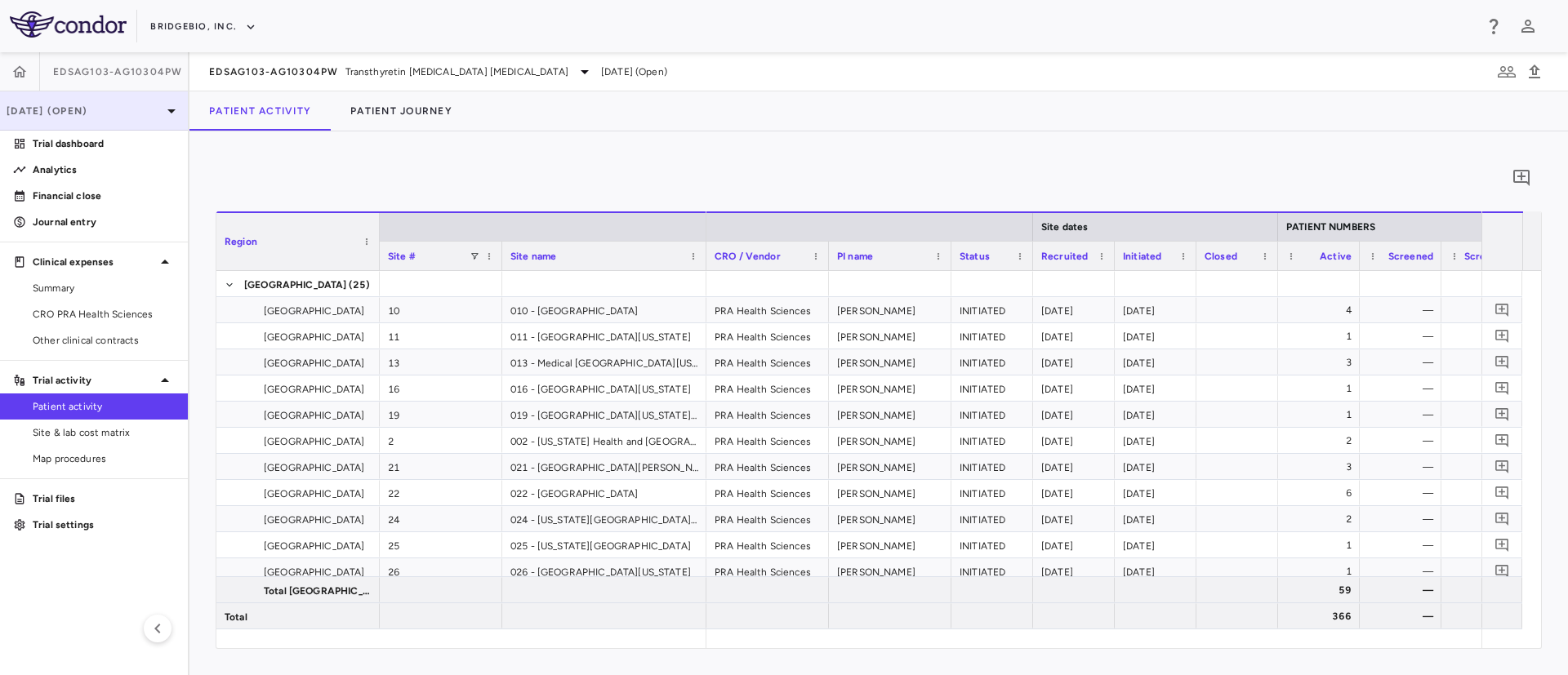
click at [160, 117] on div "[DATE] (Open)" at bounding box center [94, 111] width 188 height 39
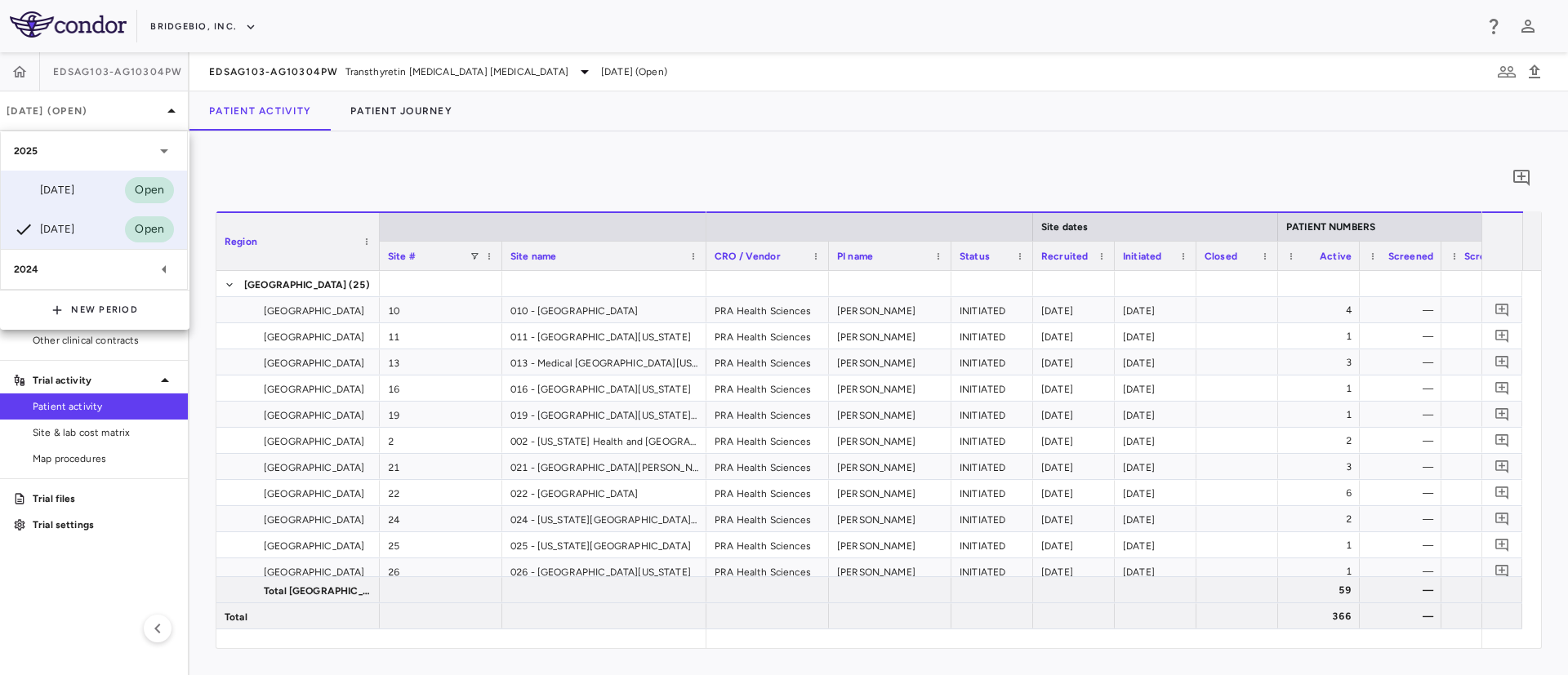
click at [53, 185] on div "[DATE]" at bounding box center [44, 191] width 61 height 20
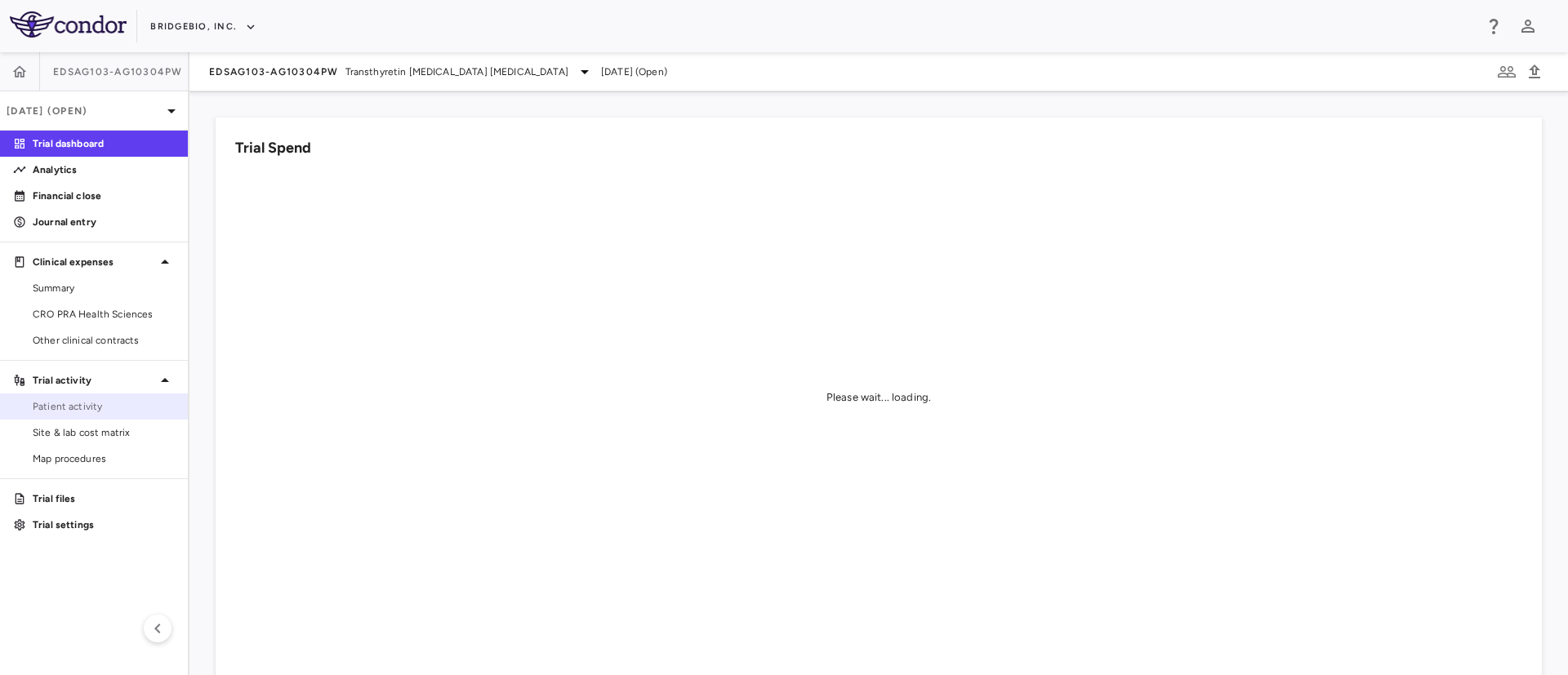
click at [51, 408] on span "Patient activity" at bounding box center [103, 406] width 142 height 15
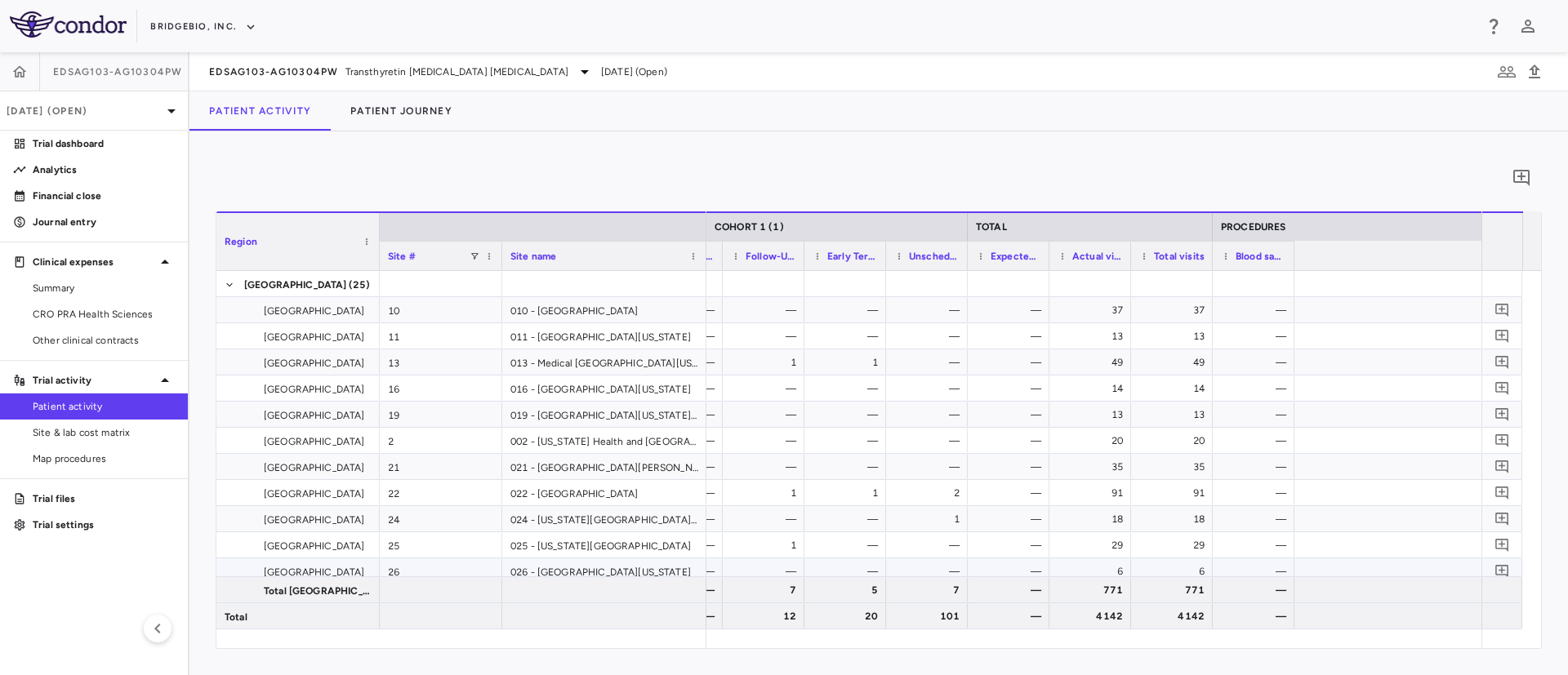
scroll to position [0, 1985]
